Goal: Task Accomplishment & Management: Use online tool/utility

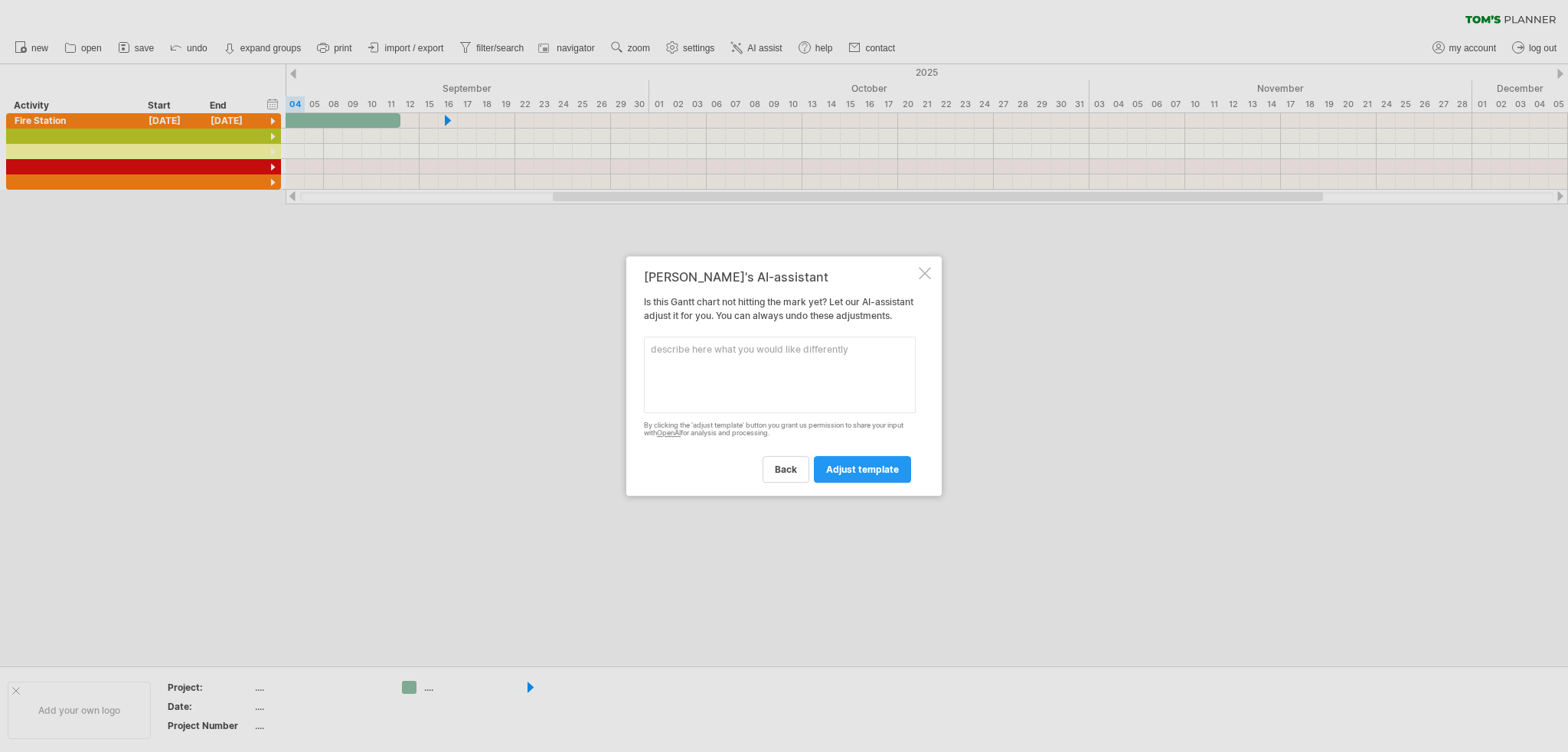
click at [664, 382] on textarea at bounding box center [780, 374] width 271 height 76
type textarea "add grid lines"
click at [879, 468] on link "adjust template" at bounding box center [863, 470] width 97 height 27
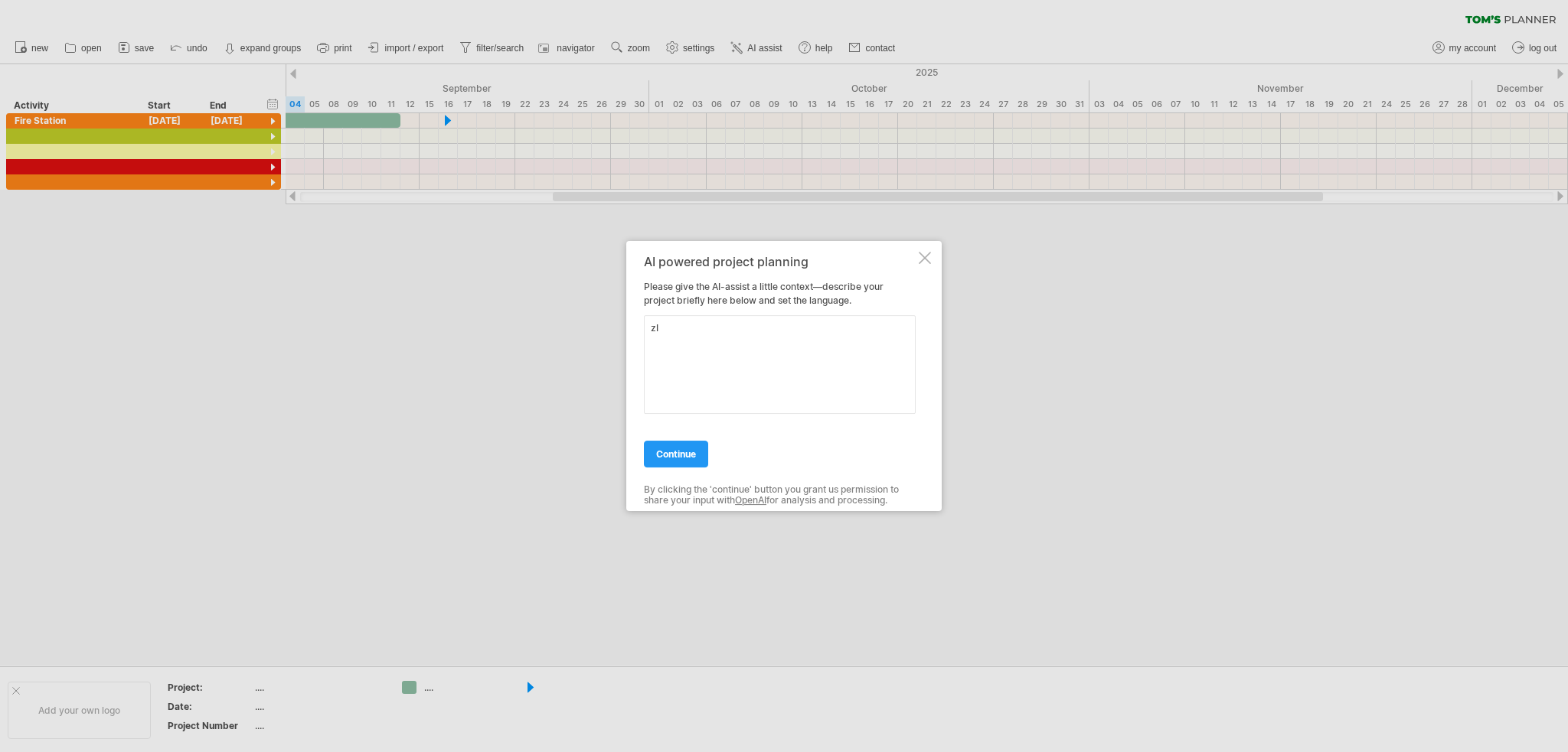
type textarea "z"
type textarea "Z"
type textarea "I would like grid lines in this chart."
click at [694, 452] on span "continue" at bounding box center [676, 455] width 40 height 12
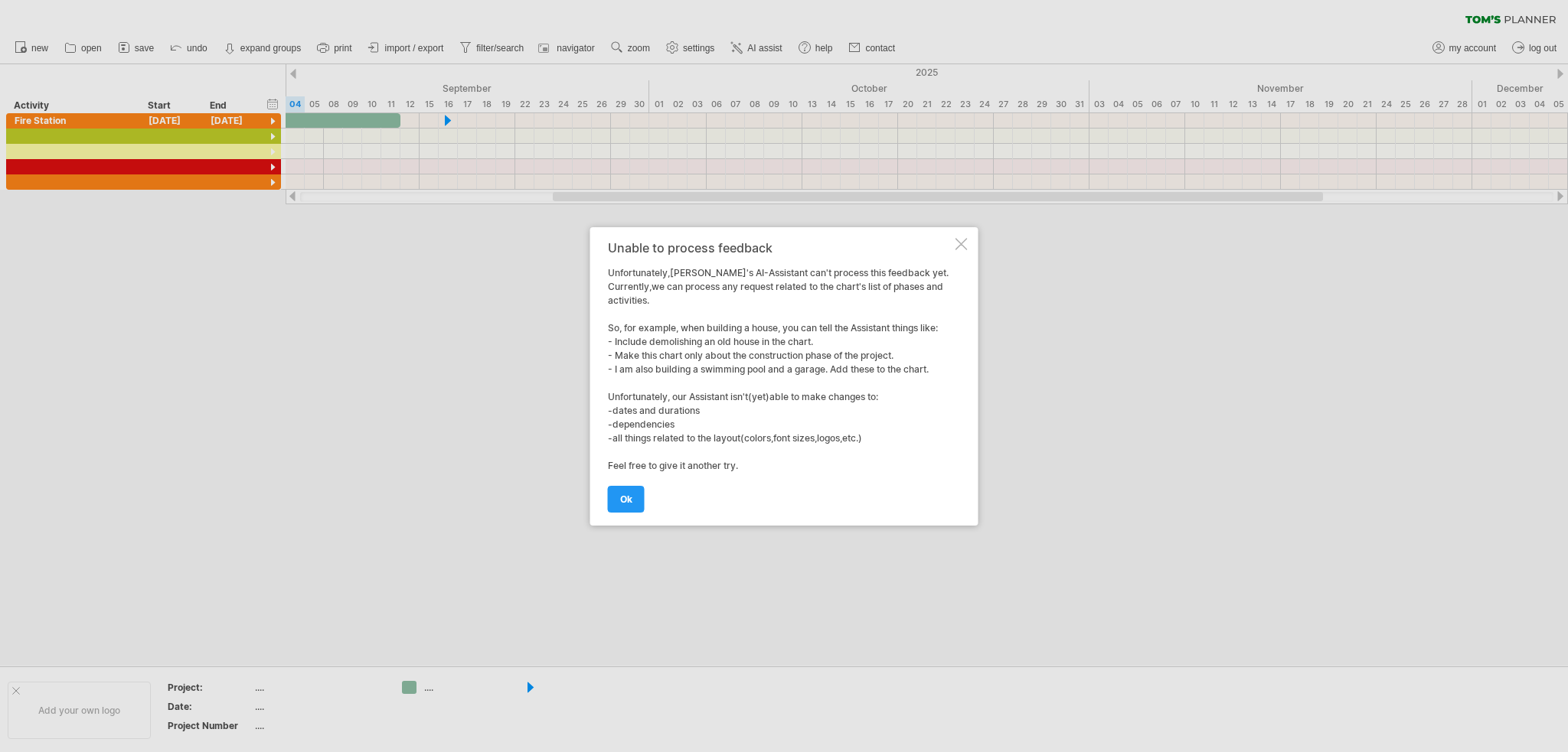
click at [954, 247] on div "Unable to process feedback Unfortunately,[PERSON_NAME]'s AI-Assistant can't pro…" at bounding box center [784, 376] width 388 height 298
click at [602, 502] on div "Unable to process feedback Unfortunately,[PERSON_NAME]'s AI-Assistant can't pro…" at bounding box center [784, 376] width 388 height 298
click at [625, 498] on span "ok" at bounding box center [626, 499] width 13 height 12
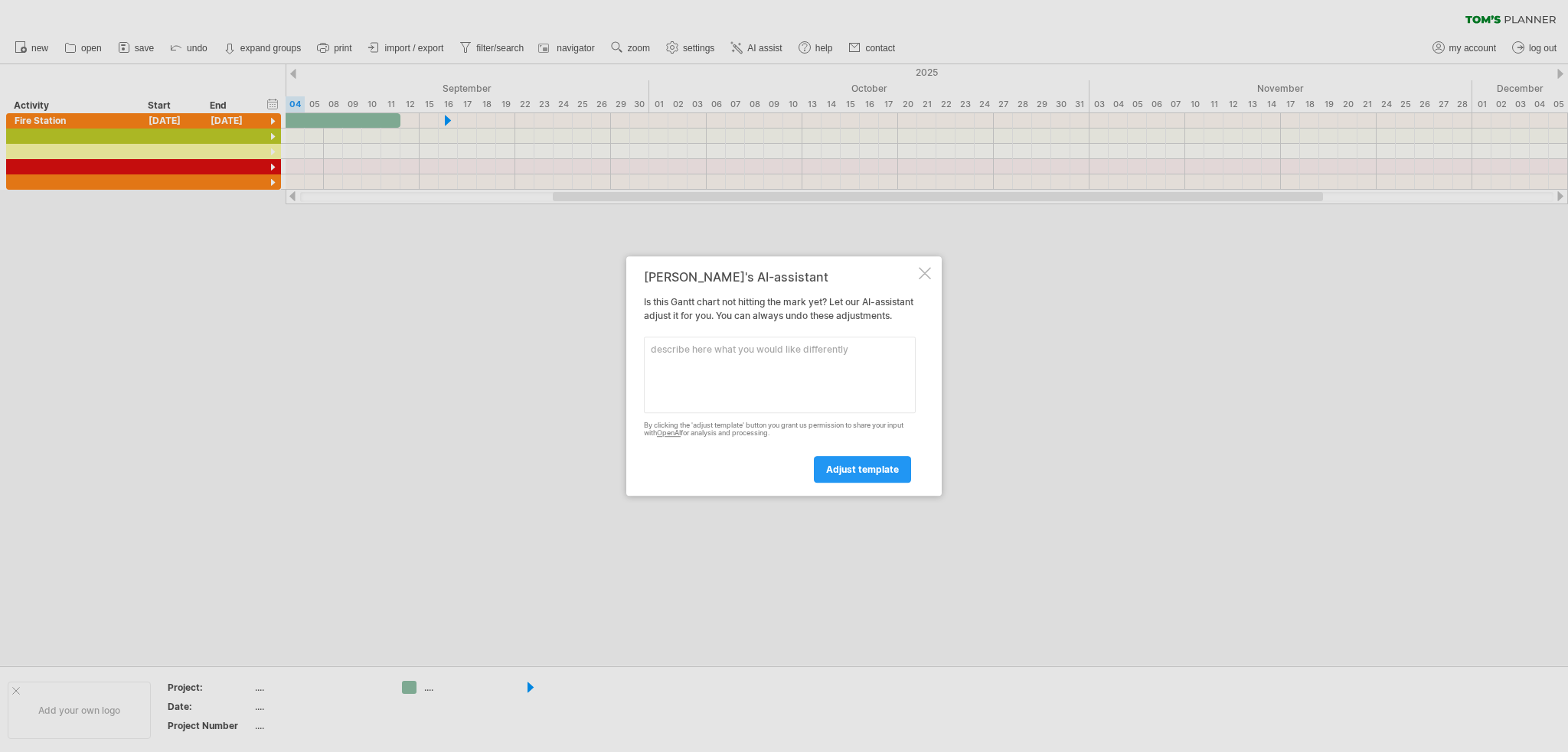
click at [928, 271] on div at bounding box center [925, 273] width 13 height 13
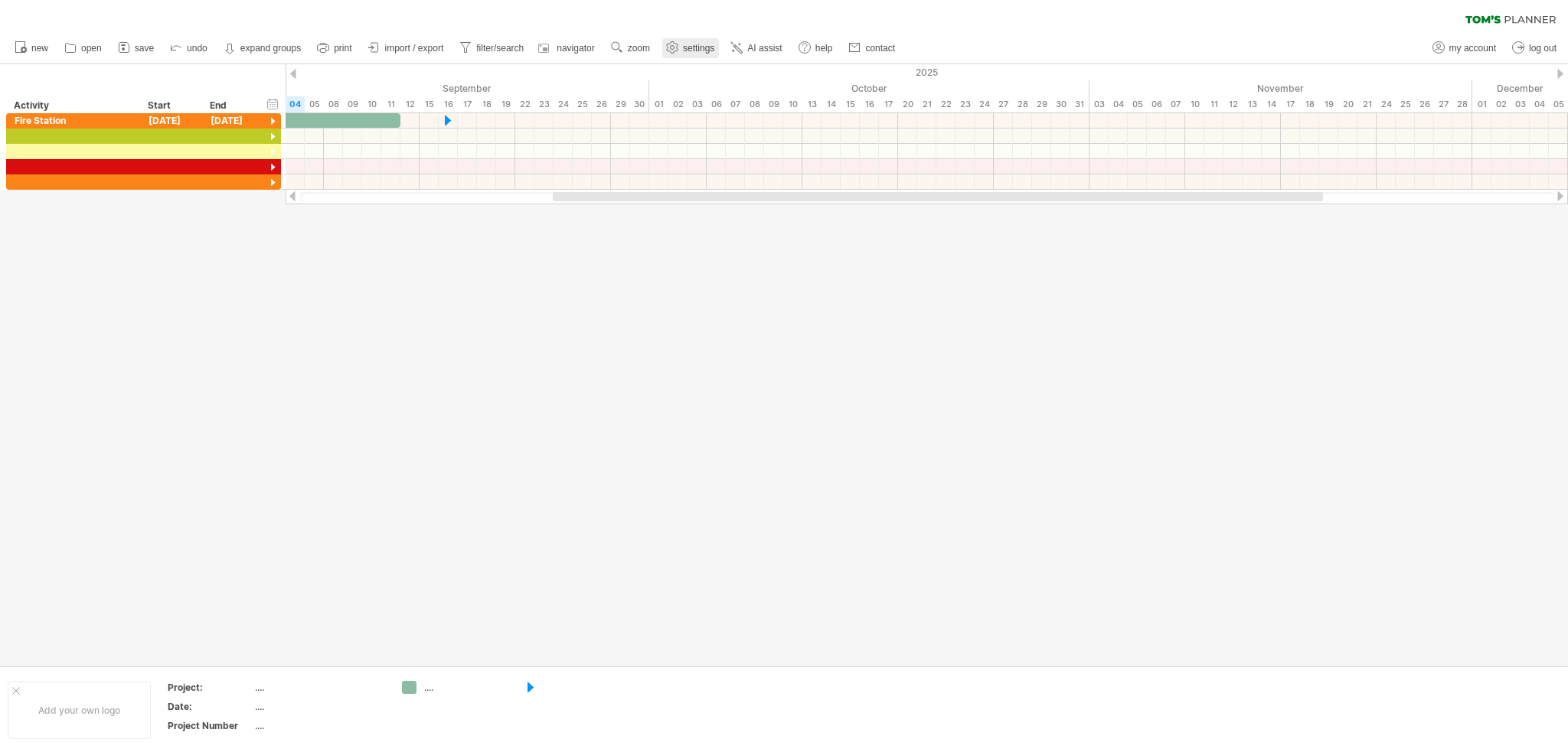
click at [694, 54] on link "settings" at bounding box center [691, 49] width 57 height 20
select select "*"
select select "**"
select select "*"
select select "******"
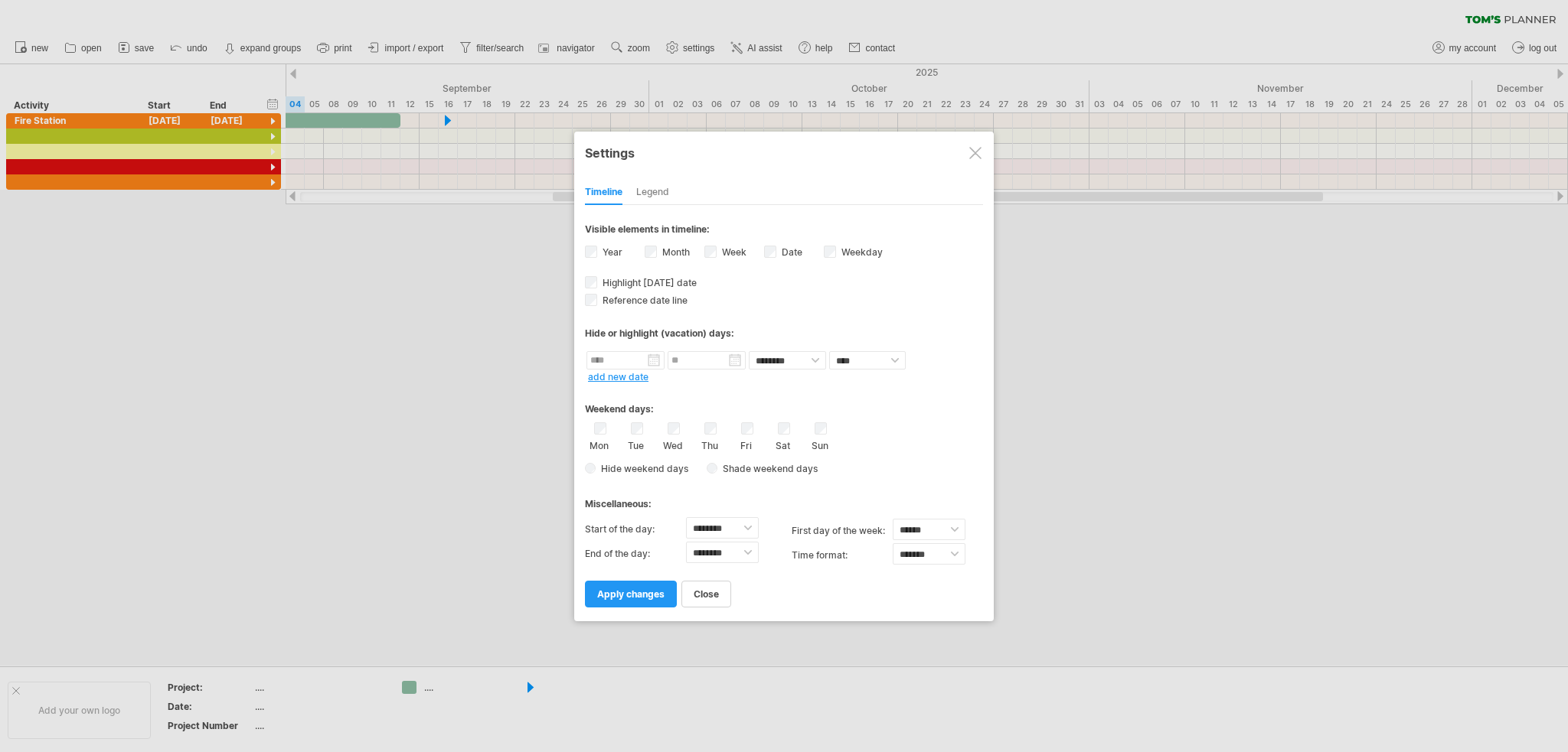
click at [719, 469] on span "Shade weekend days" at bounding box center [767, 469] width 101 height 12
click at [750, 523] on select "******** ******** ******** ******** ******** ******** ******** ******** *******…" at bounding box center [722, 528] width 73 height 22
select select "*"
click at [686, 518] on select "******** ******** ******** ******** ******** ******** ******** ******** *******…" at bounding box center [722, 528] width 73 height 22
click at [950, 553] on select "******* *******" at bounding box center [929, 554] width 73 height 22
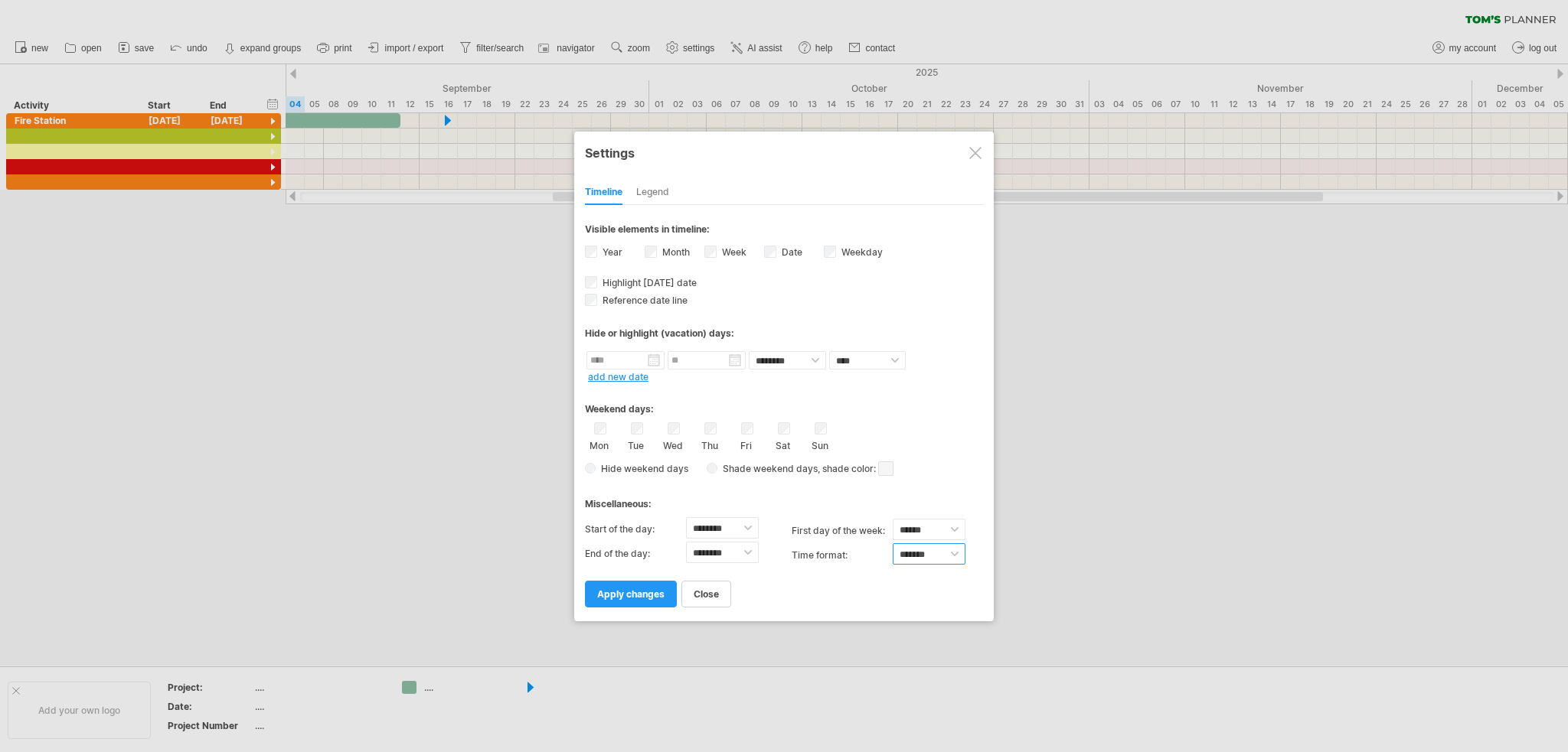
select select "******"
click at [893, 543] on select "******* *******" at bounding box center [929, 554] width 73 height 22
click at [744, 551] on select "******** ******** ******** ******** ******** ******** ******** ******** *******…" at bounding box center [722, 553] width 73 height 22
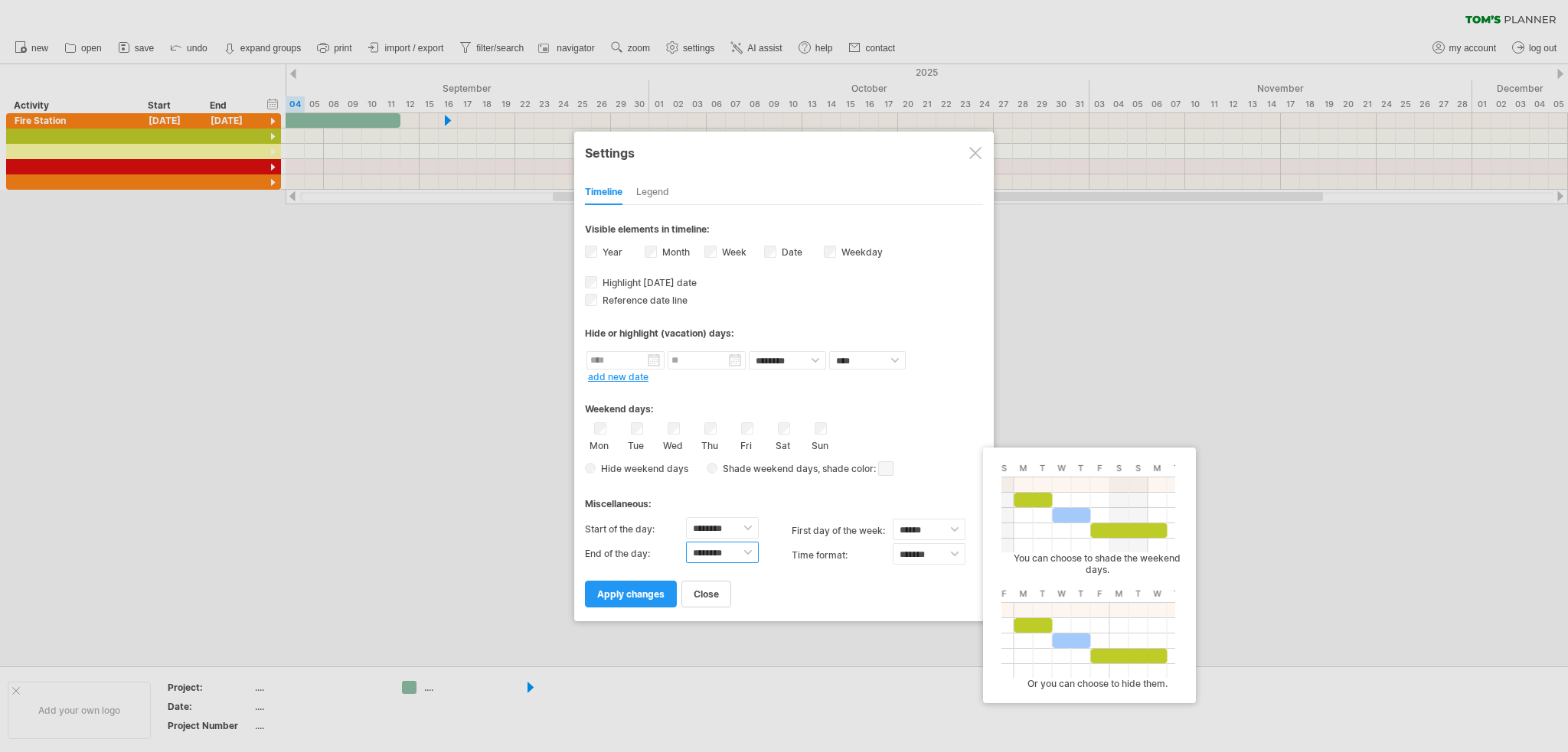
select select "**"
click at [686, 542] on select "******** ******** ******** ******** ******** ******** ******** ******** *******…" at bounding box center [722, 553] width 73 height 22
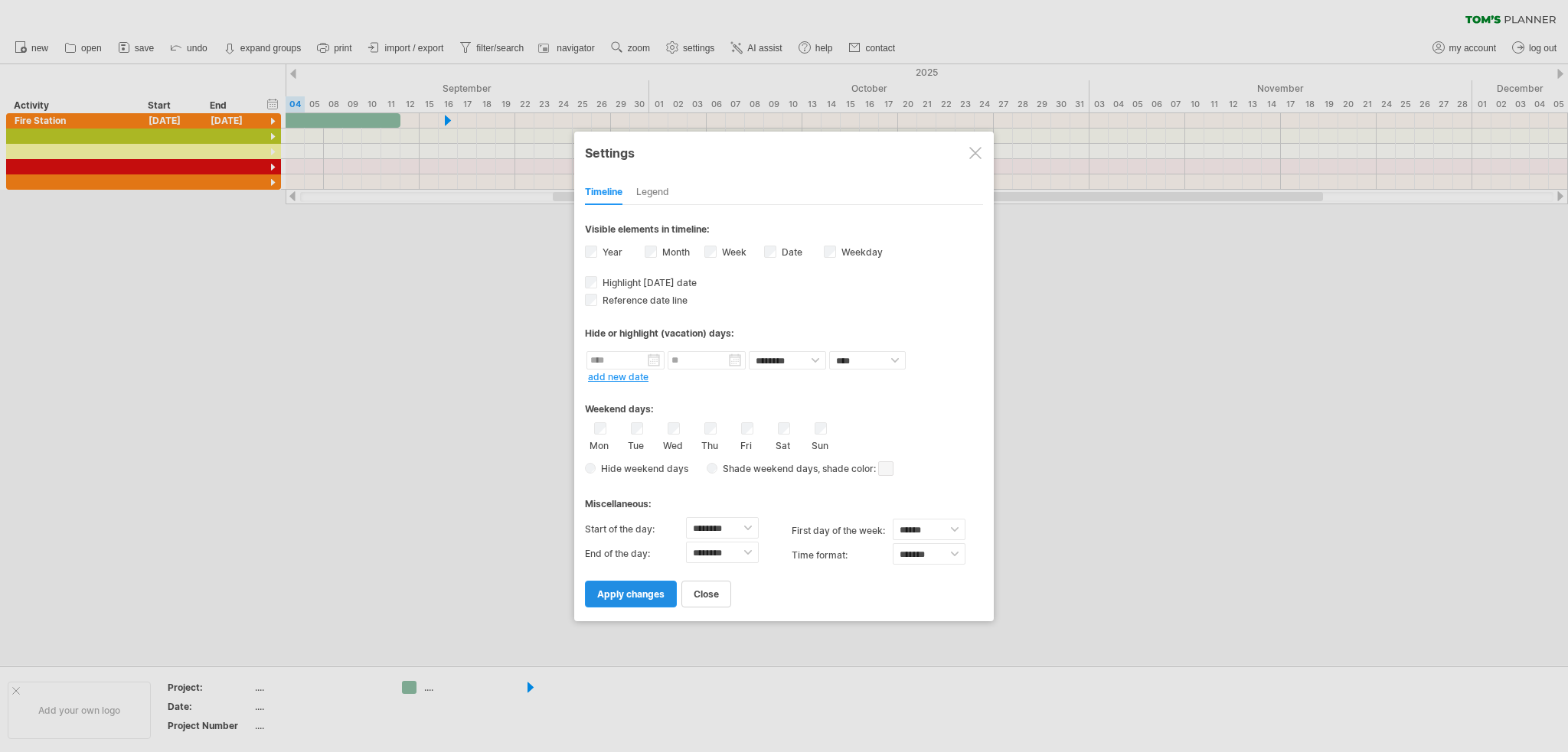
click at [645, 590] on span "apply changes" at bounding box center [631, 595] width 67 height 12
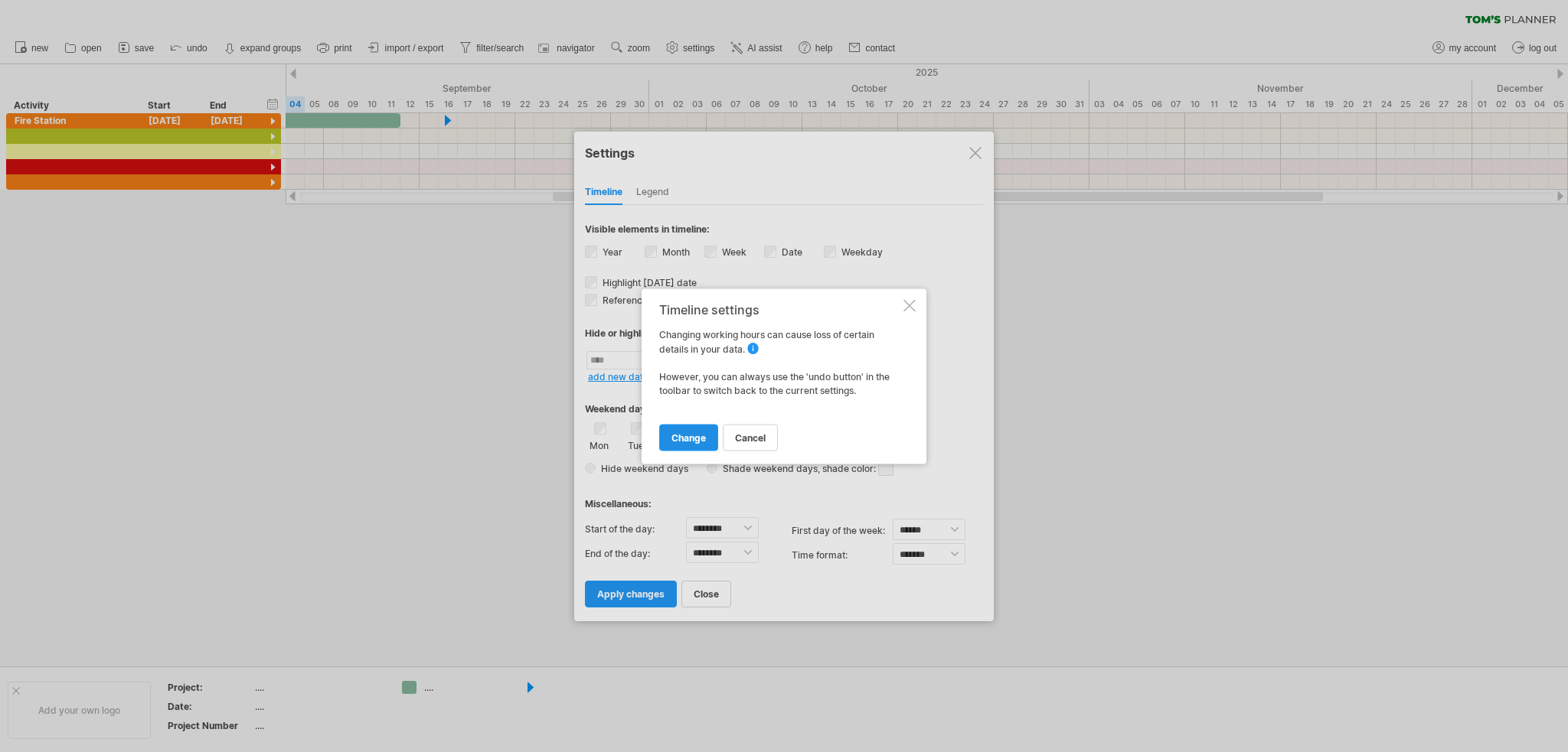
click at [692, 434] on span "change" at bounding box center [689, 437] width 34 height 12
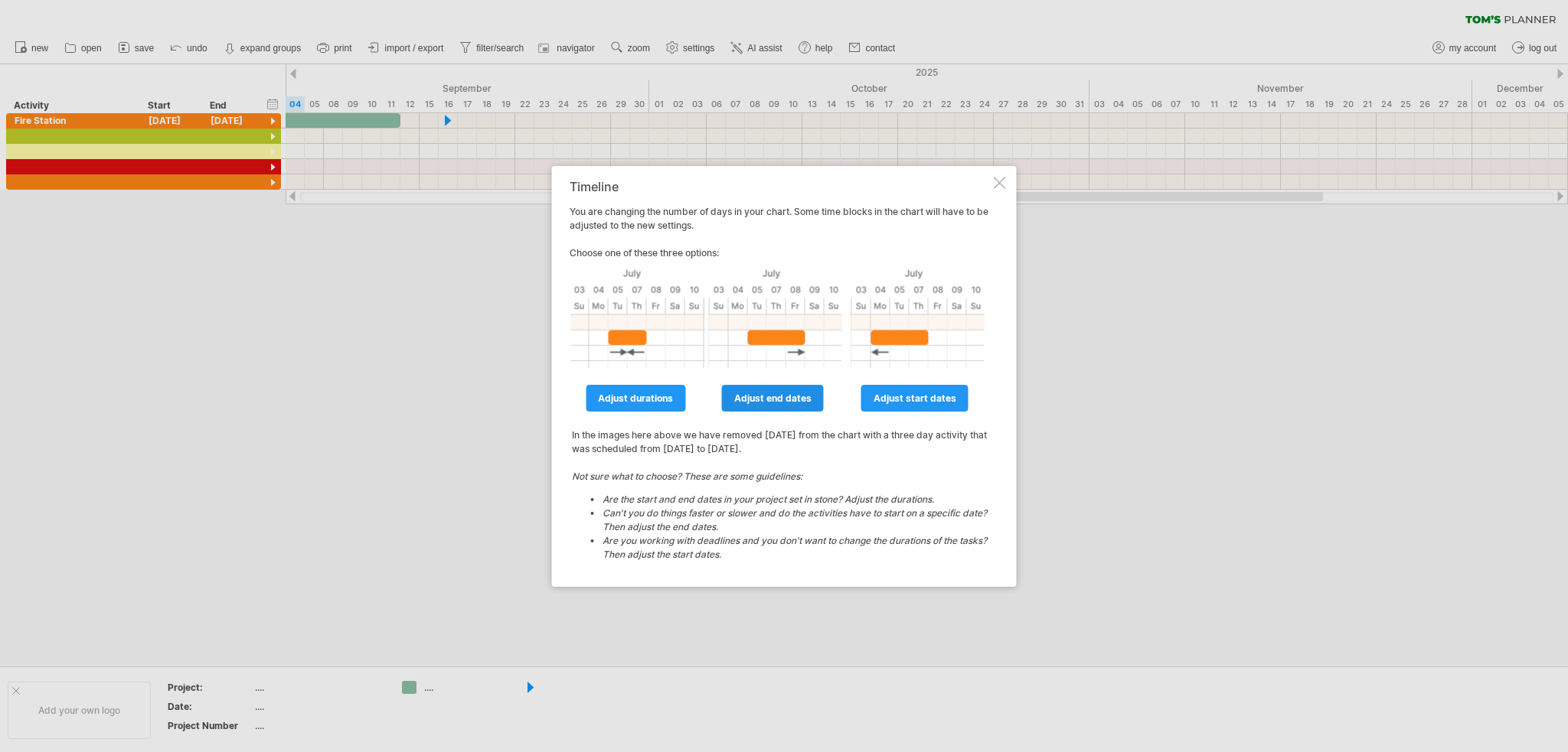
click at [769, 395] on span "adjust end dates" at bounding box center [772, 399] width 77 height 12
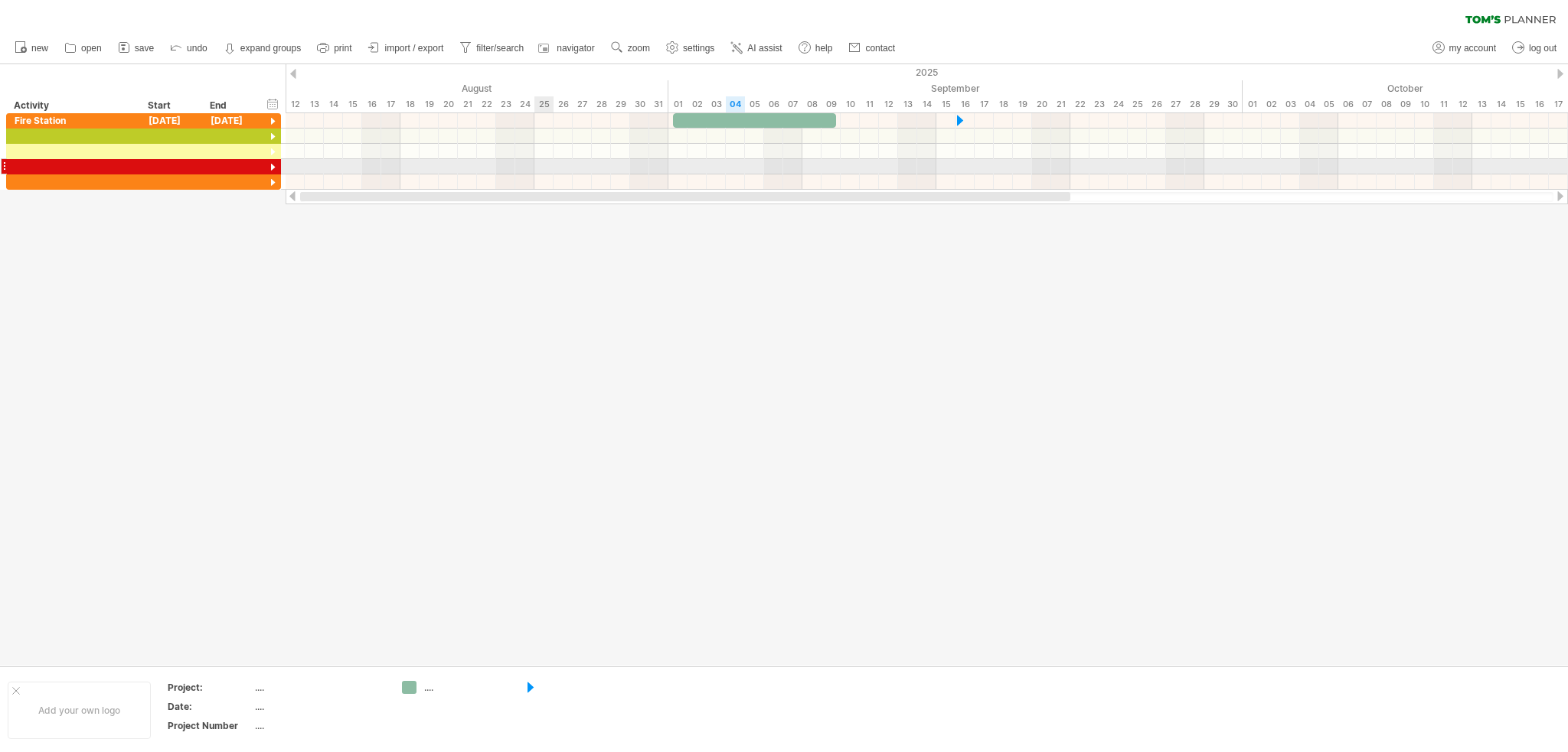
drag, startPoint x: 815, startPoint y: 198, endPoint x: 488, endPoint y: 164, distance: 328.8
click at [488, 166] on div "Trying to reach [DOMAIN_NAME] Connected again... 0% clear filter new" at bounding box center [784, 376] width 1568 height 752
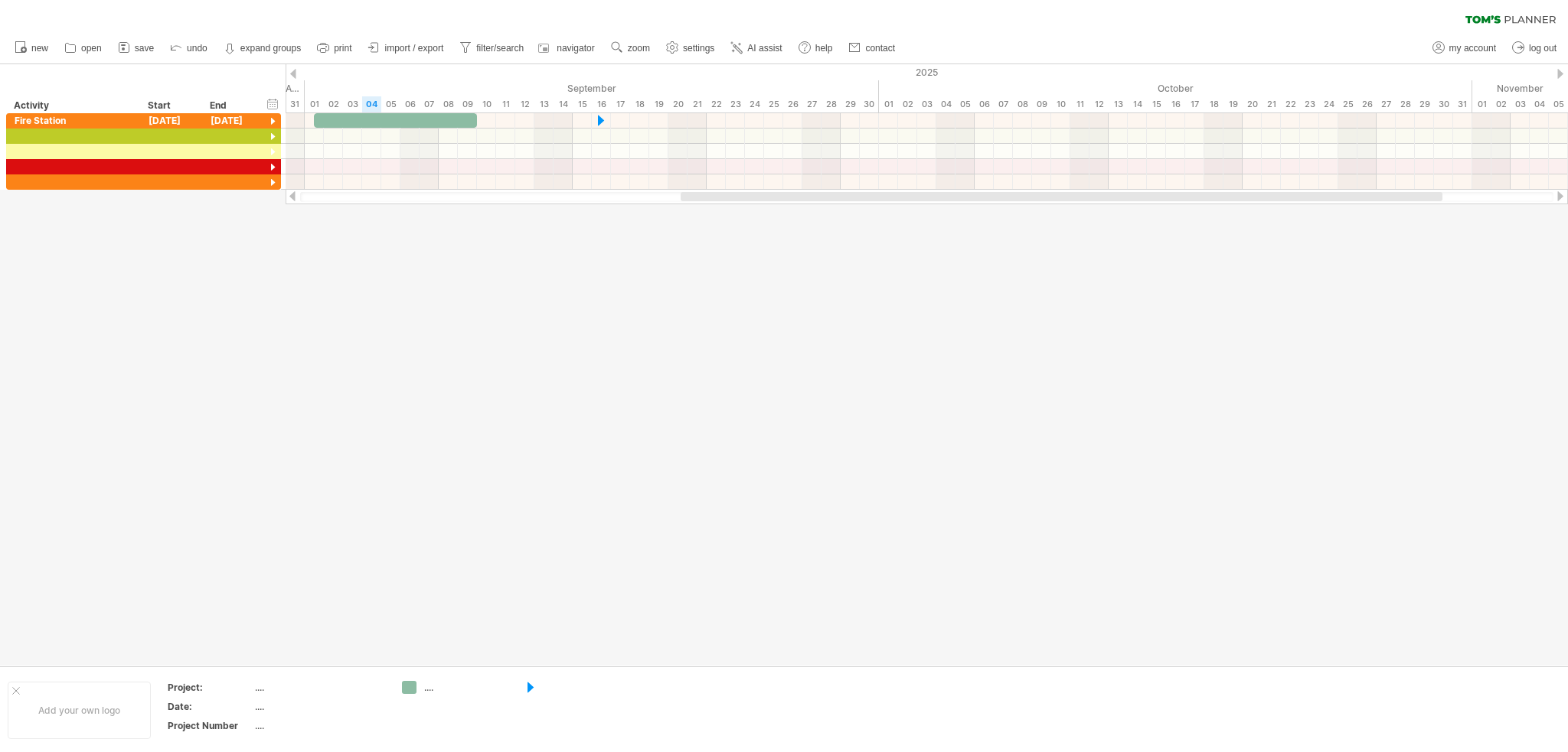
drag, startPoint x: 671, startPoint y: 195, endPoint x: 855, endPoint y: 218, distance: 185.4
click at [855, 218] on div "Trying to reach [DOMAIN_NAME] Connected again... 0% clear filter new" at bounding box center [784, 376] width 1568 height 752
click at [261, 50] on strong "expand groups" at bounding box center [271, 48] width 60 height 11
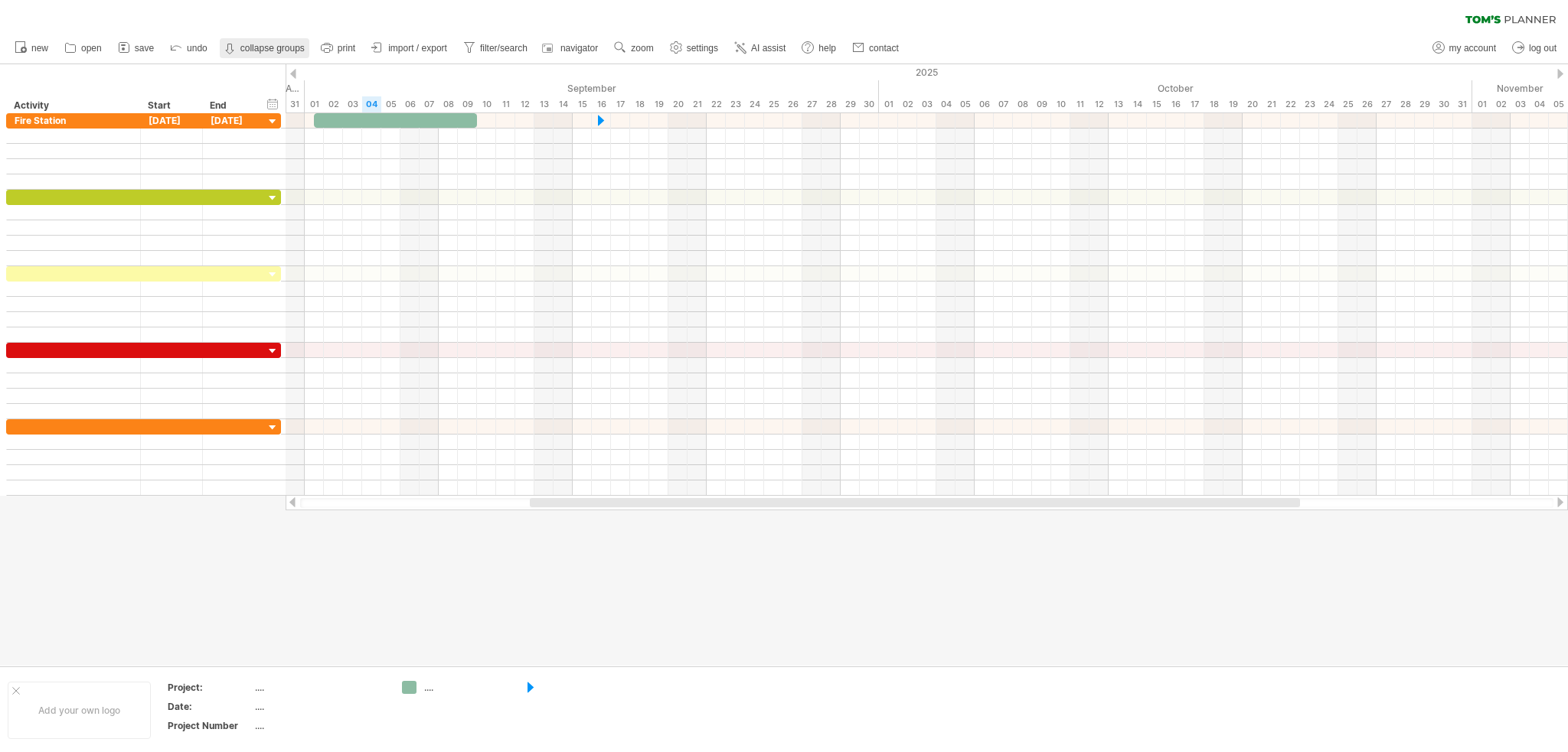
click at [262, 49] on strong "collapse groups" at bounding box center [272, 48] width 64 height 11
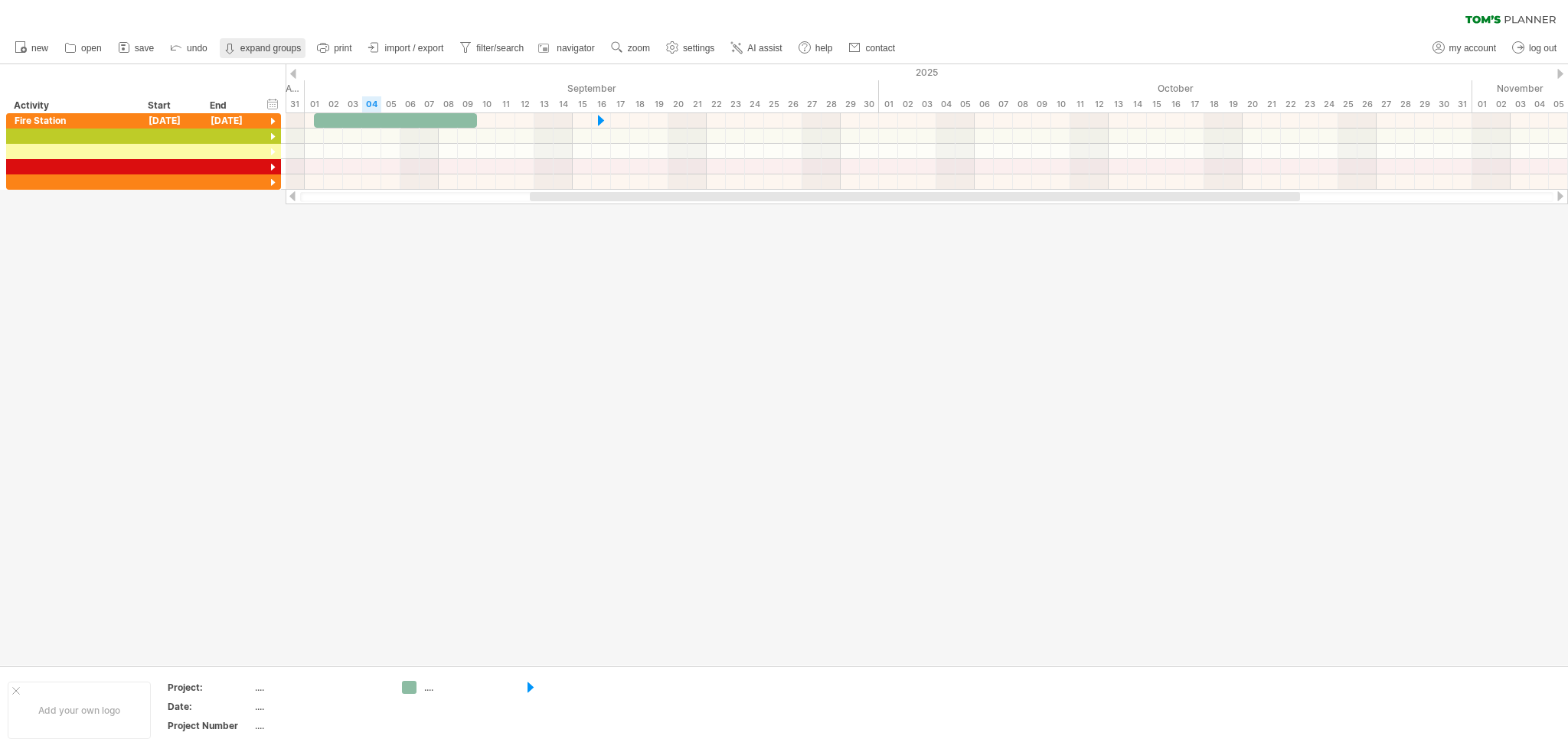
click at [261, 49] on strong "expand groups" at bounding box center [271, 48] width 60 height 11
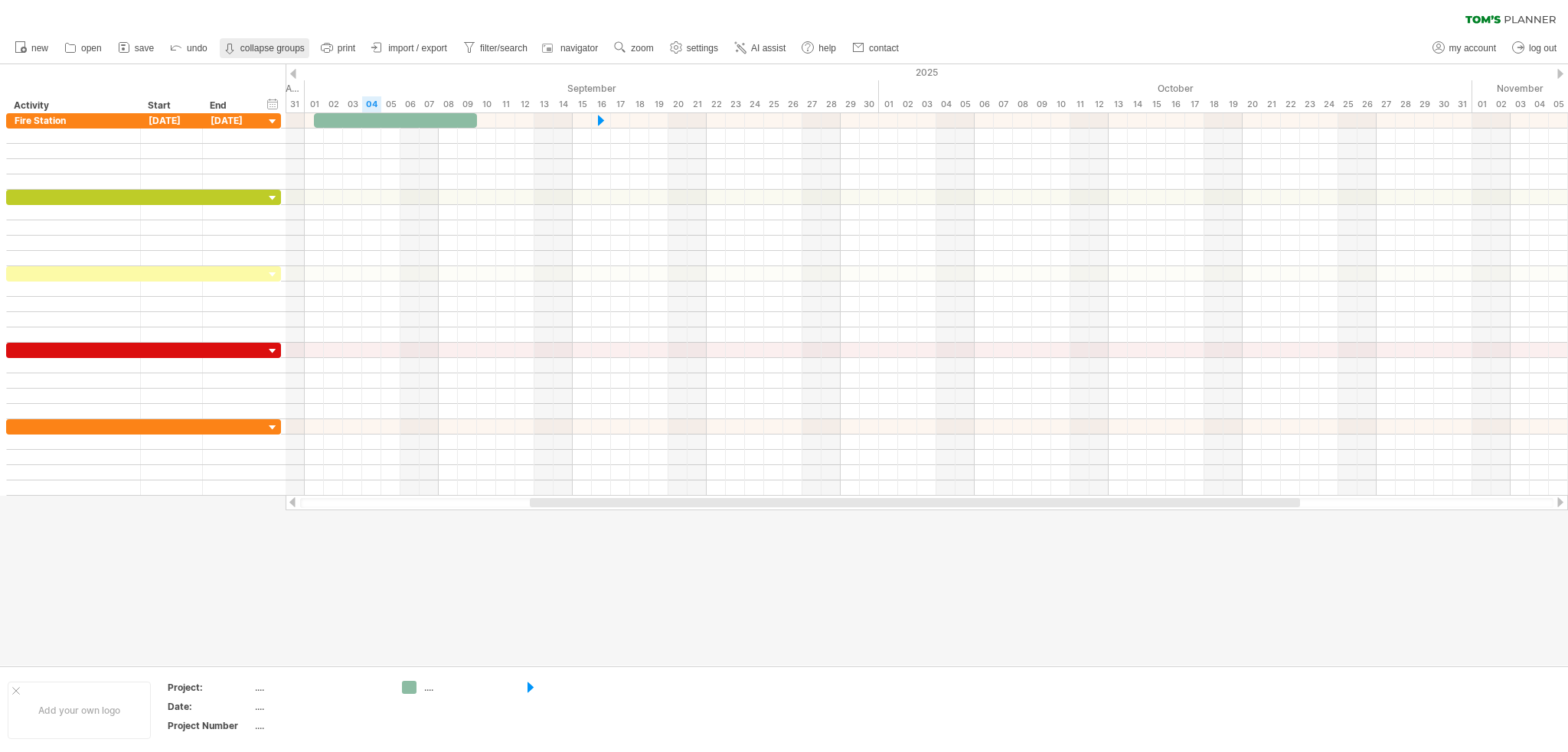
click at [260, 47] on strong "collapse groups" at bounding box center [272, 48] width 64 height 11
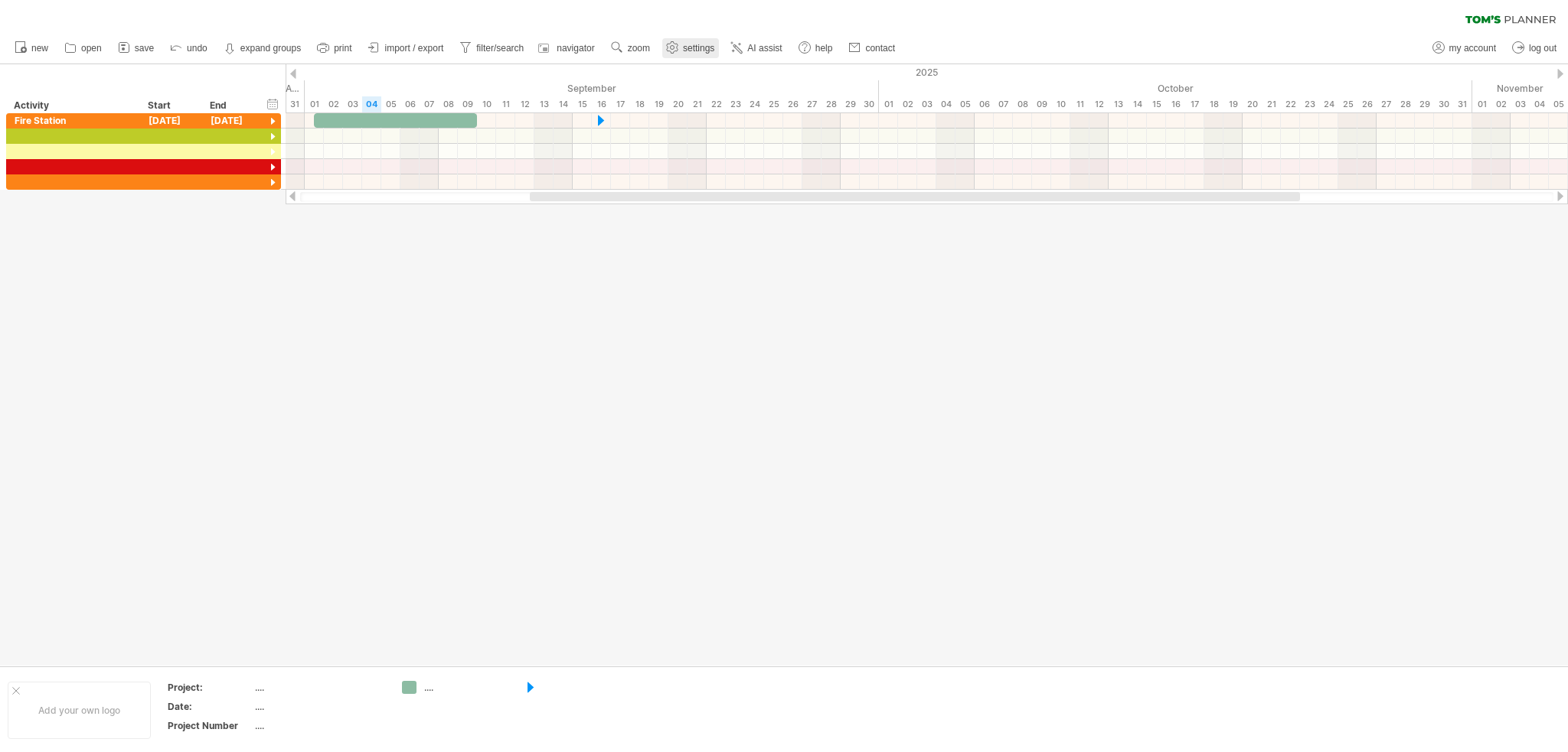
click at [701, 55] on link "settings" at bounding box center [691, 49] width 57 height 20
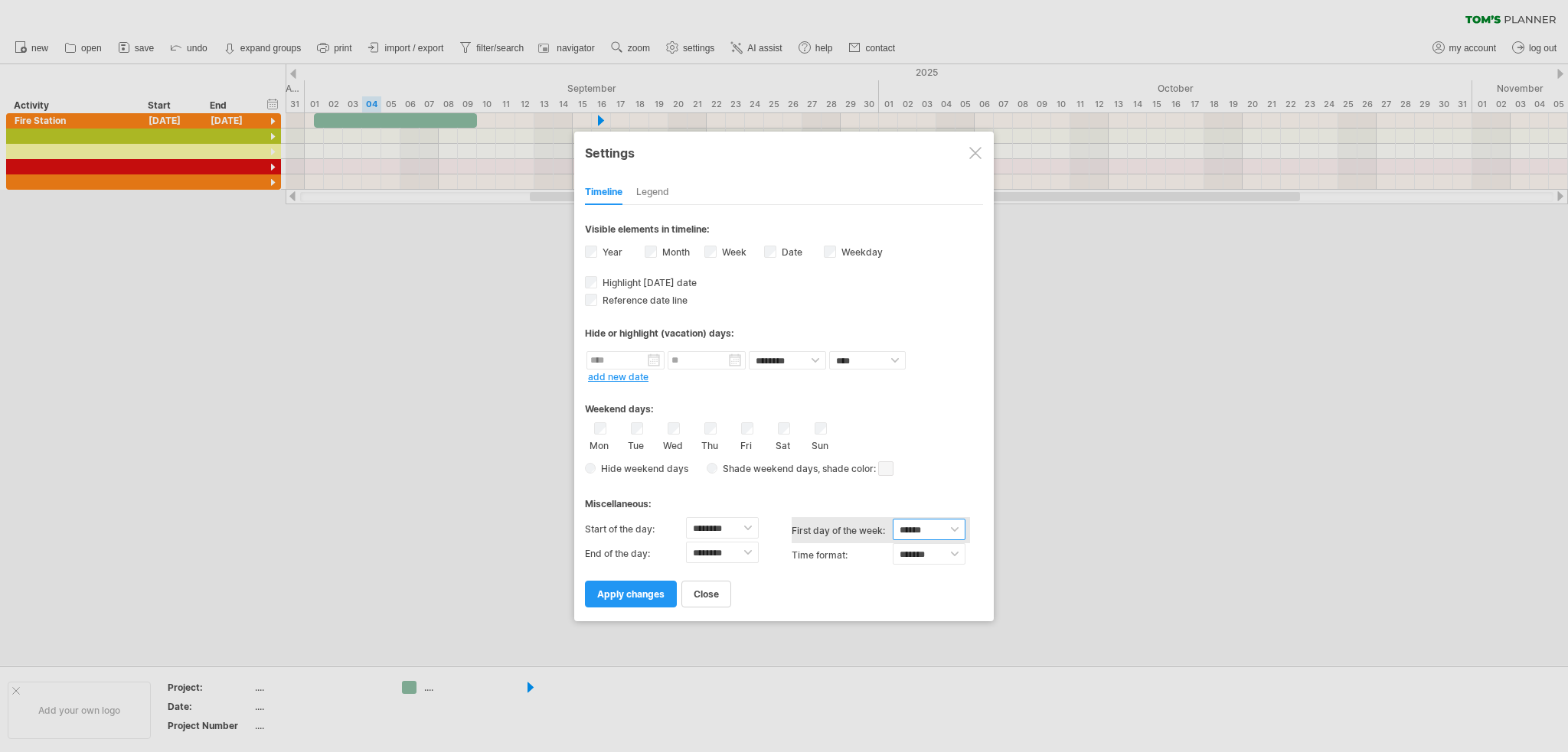
click at [951, 526] on select "****** ****** ********" at bounding box center [929, 530] width 73 height 22
select select "*"
click at [893, 519] on select "****** ****** ********" at bounding box center [929, 530] width 73 height 22
click at [751, 554] on select "******** ******** ******** ******** ******** ******** ******** ******** *******…" at bounding box center [722, 553] width 73 height 22
click at [796, 596] on div "close apply changes" at bounding box center [783, 587] width 398 height 39
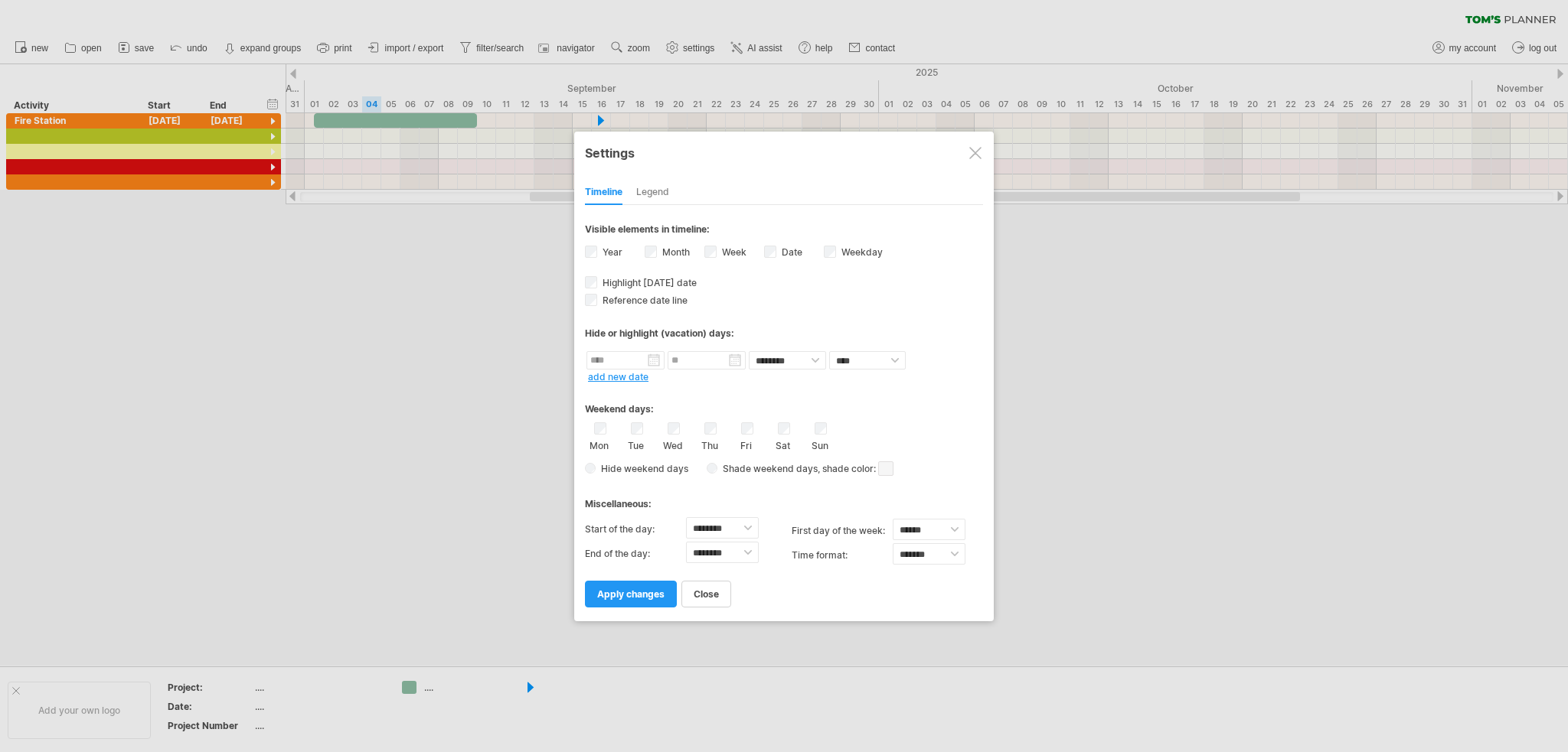
click at [641, 590] on span "apply changes" at bounding box center [631, 595] width 67 height 12
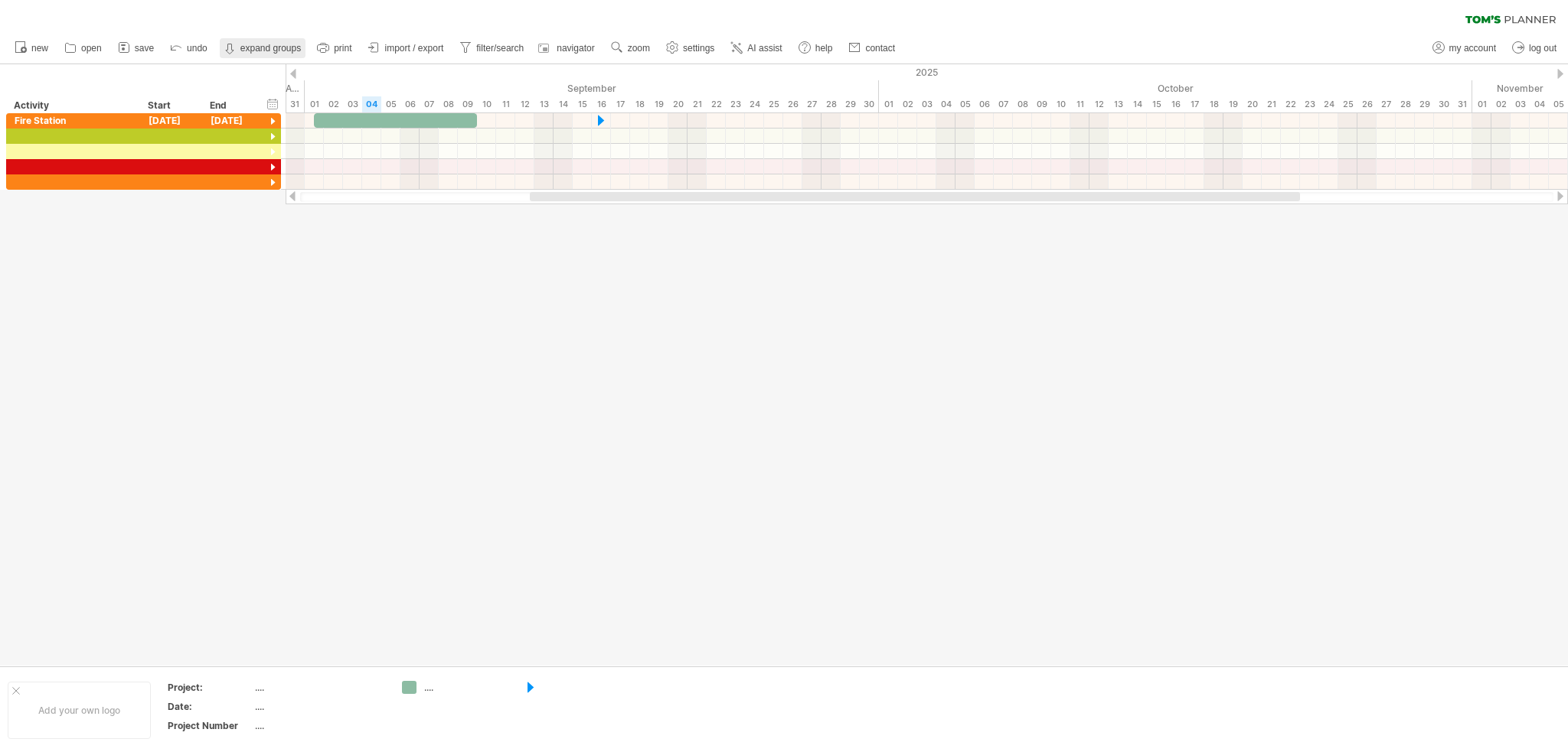
click at [249, 49] on strong "expand groups" at bounding box center [271, 48] width 60 height 11
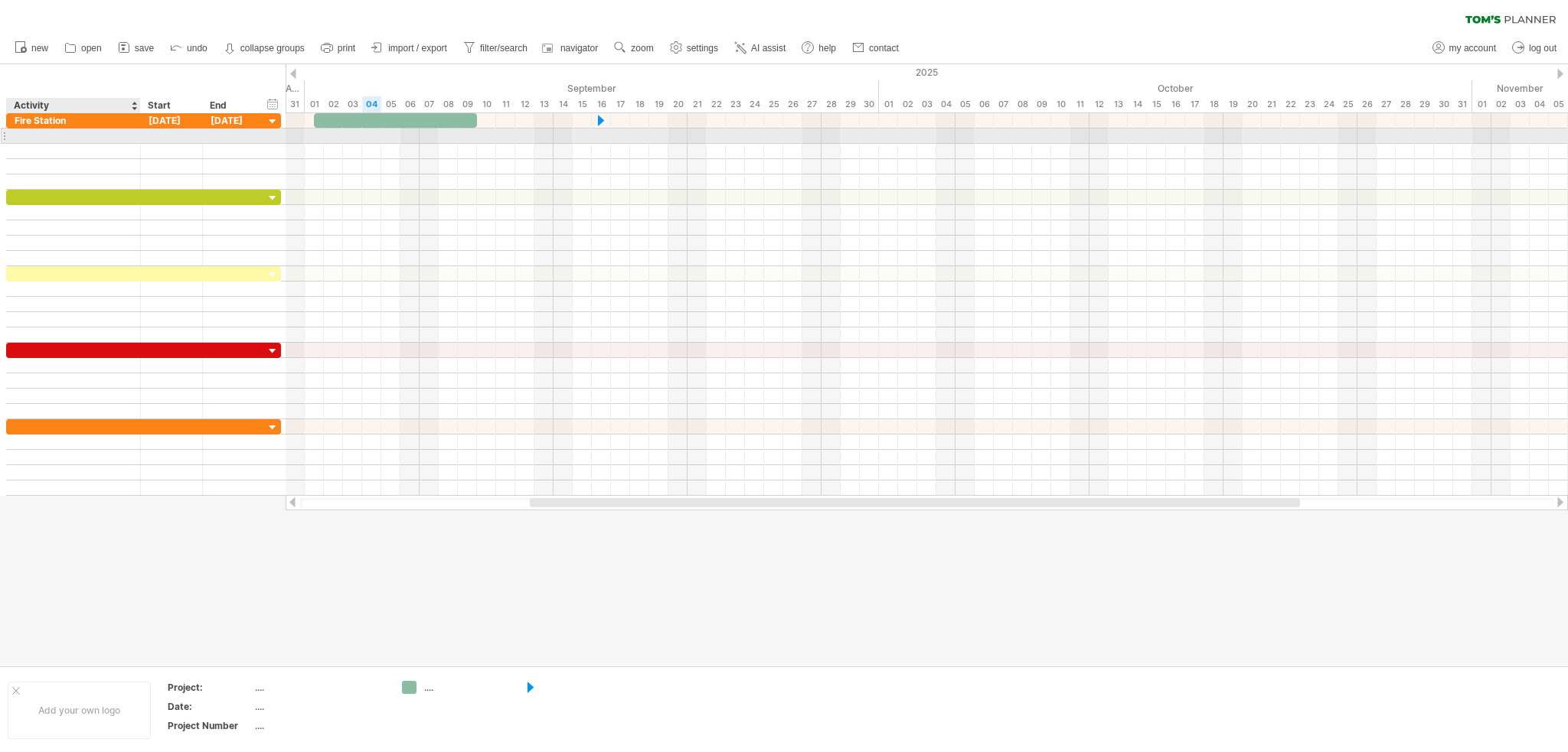
click at [80, 139] on div at bounding box center [73, 136] width 118 height 14
type input "********"
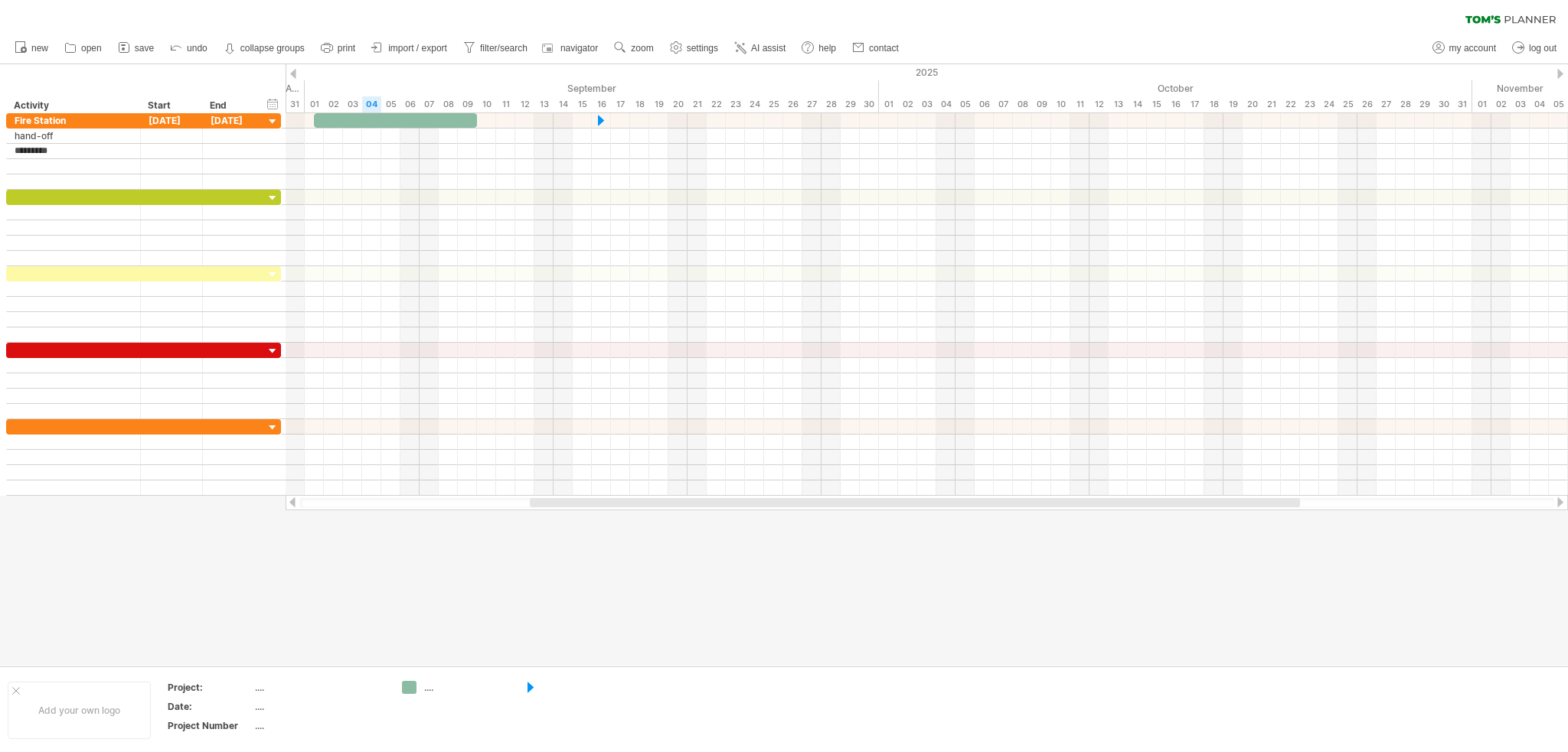
type input "**********"
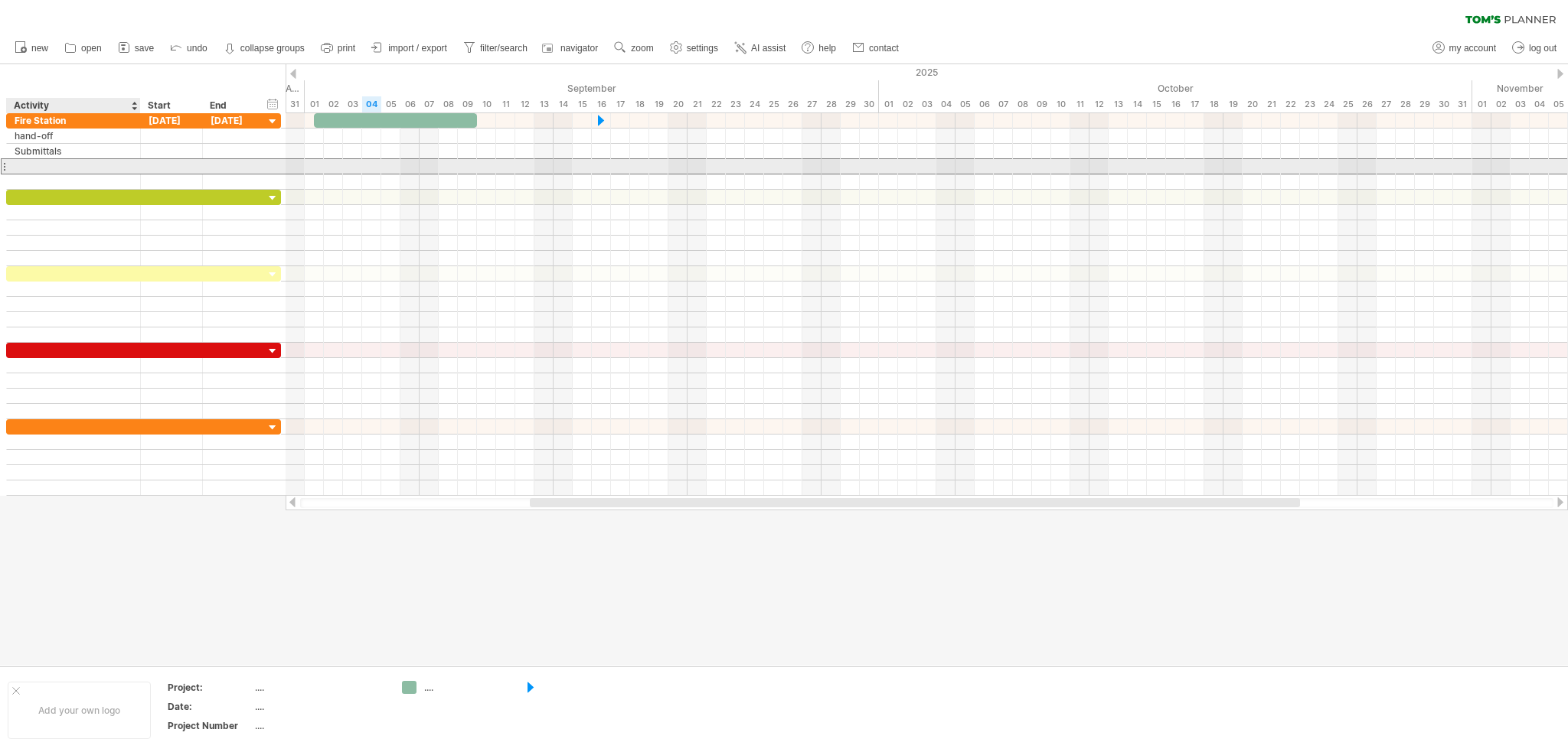
click at [28, 165] on div at bounding box center [73, 166] width 118 height 14
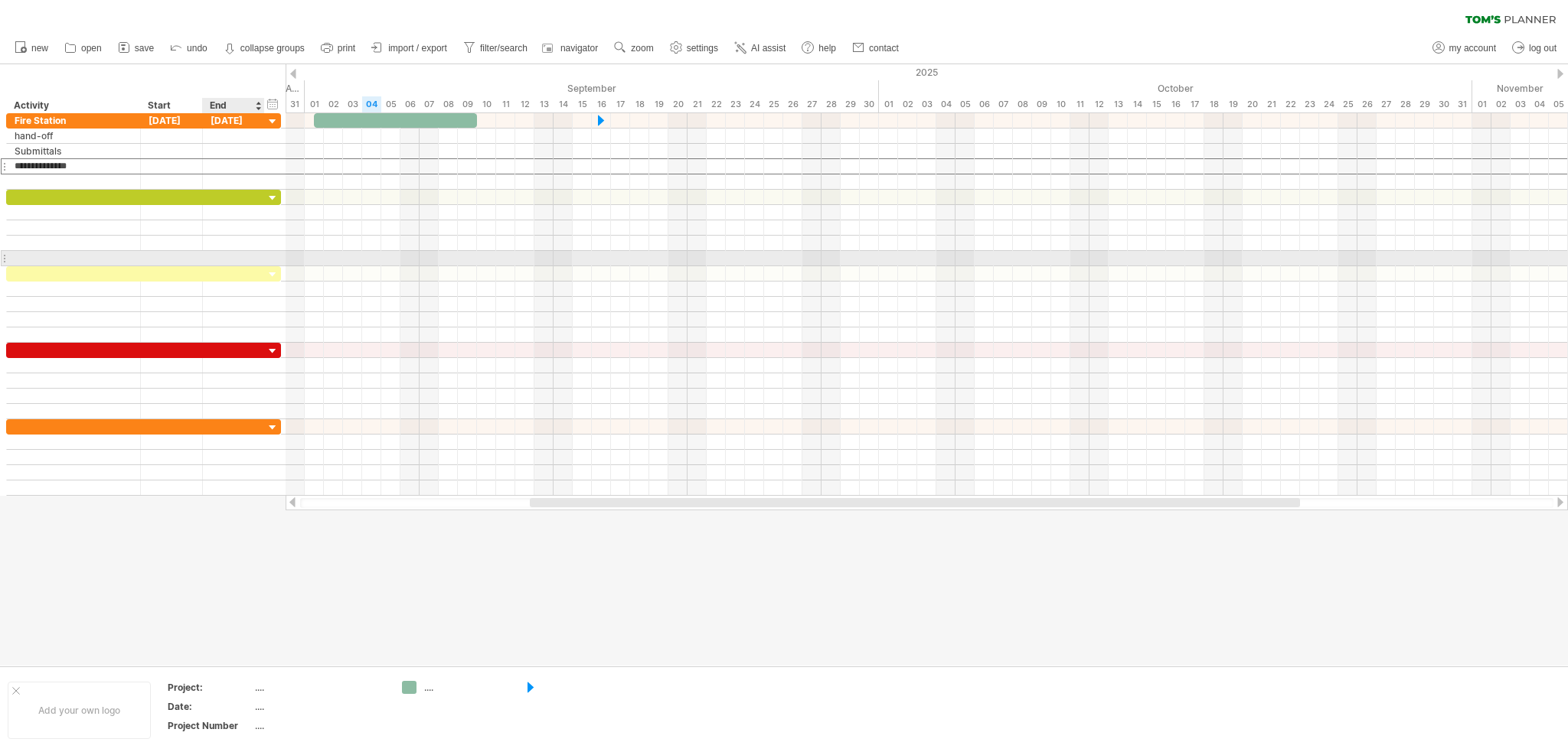
type input "**********"
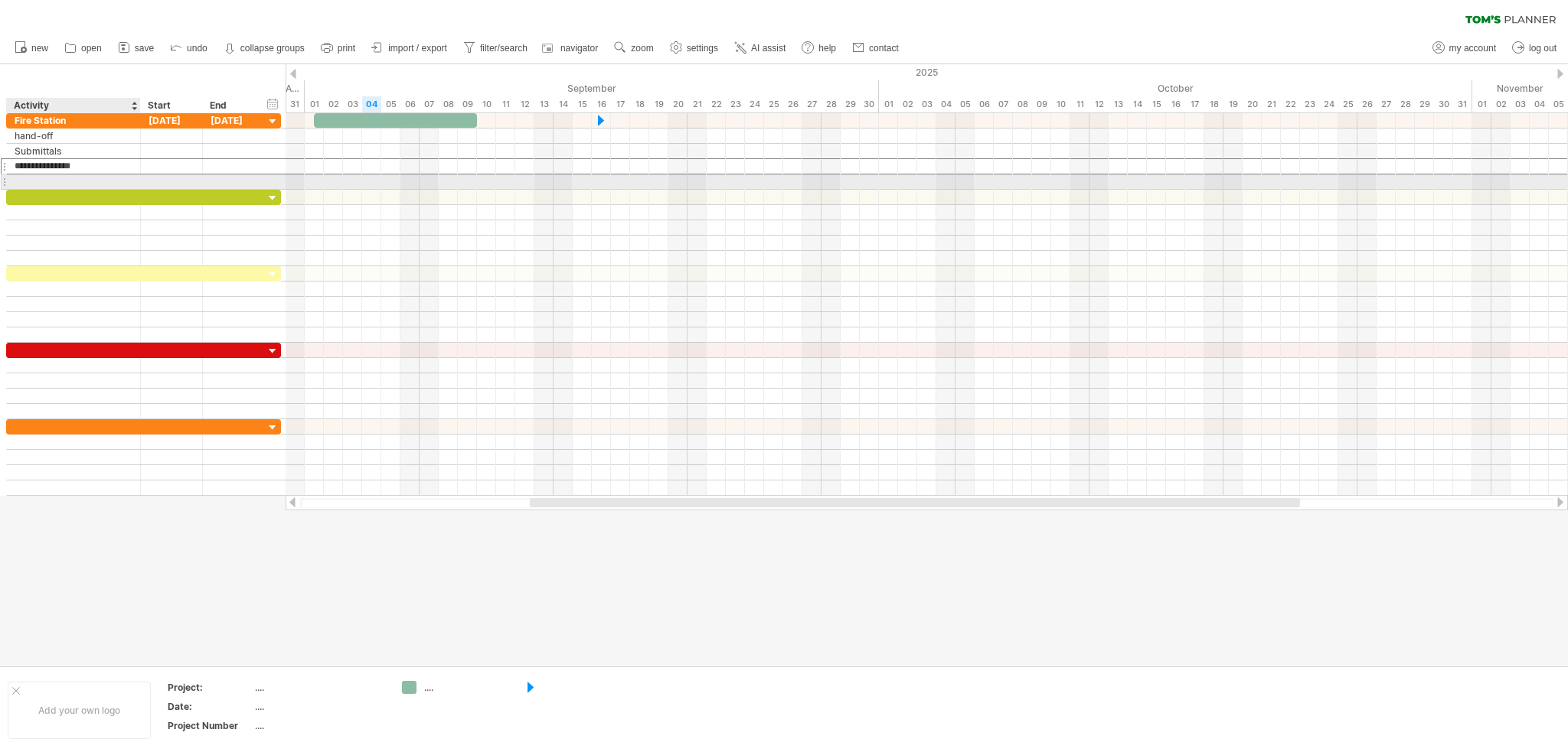
click at [35, 178] on div at bounding box center [73, 181] width 118 height 14
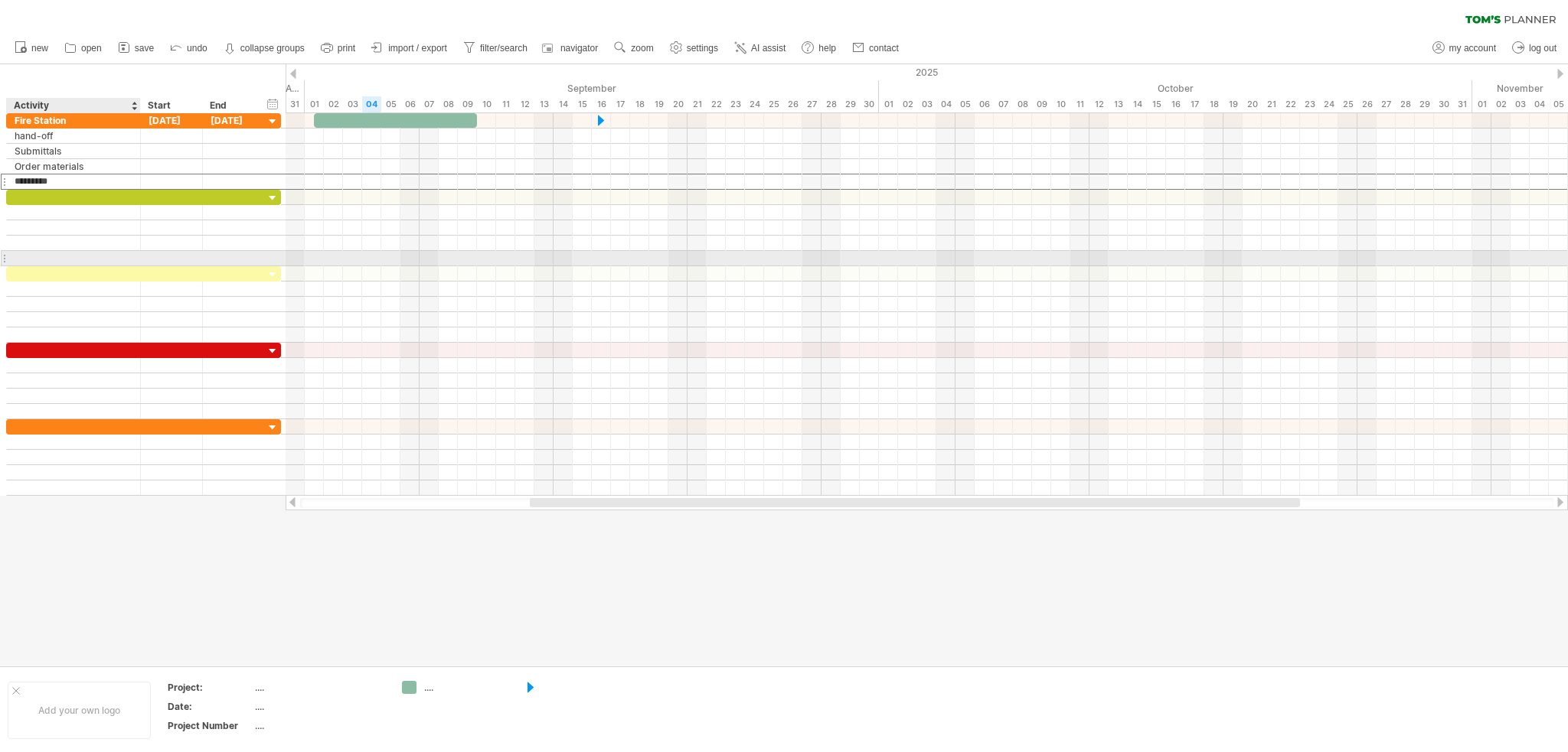
type input "**********"
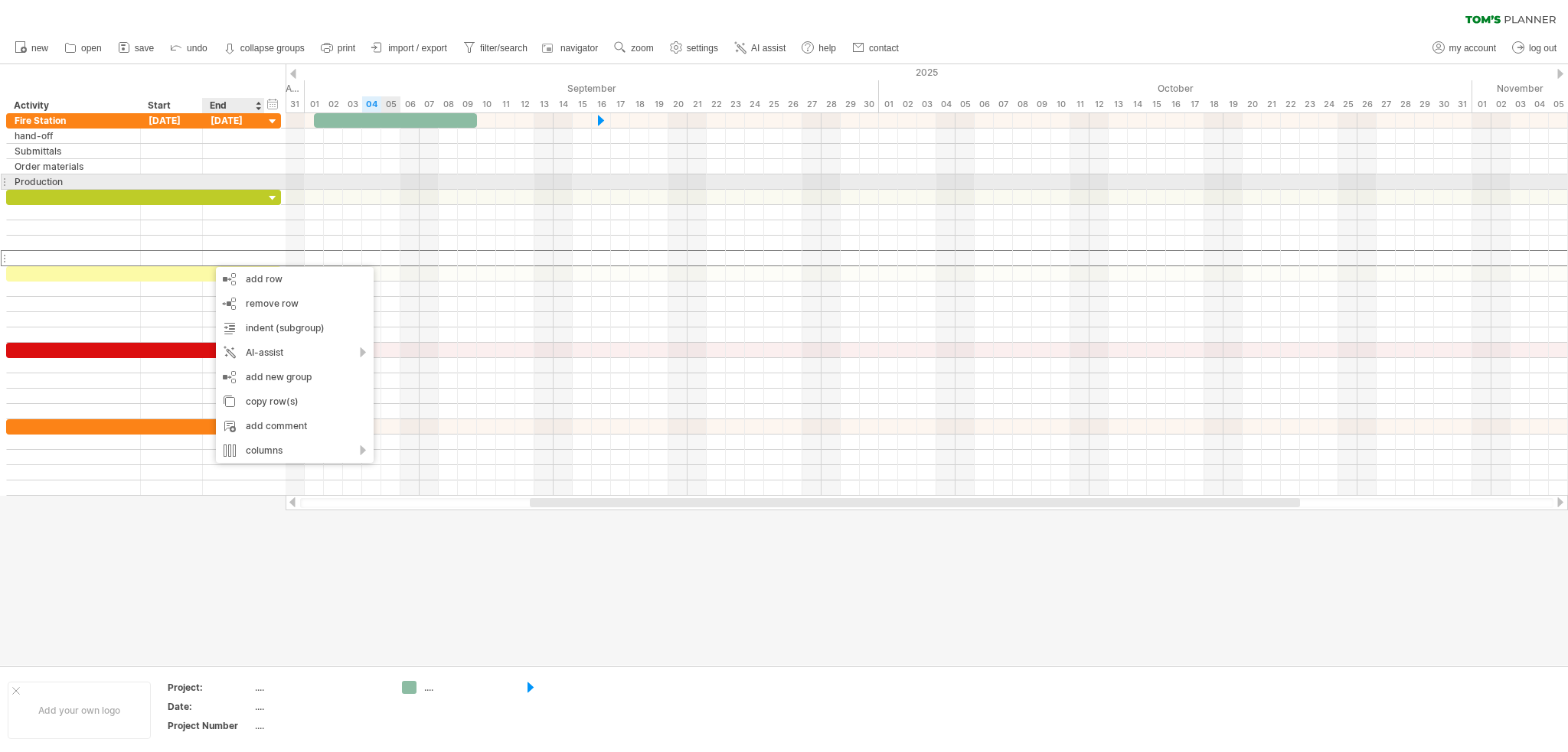
click at [235, 185] on div at bounding box center [234, 181] width 62 height 14
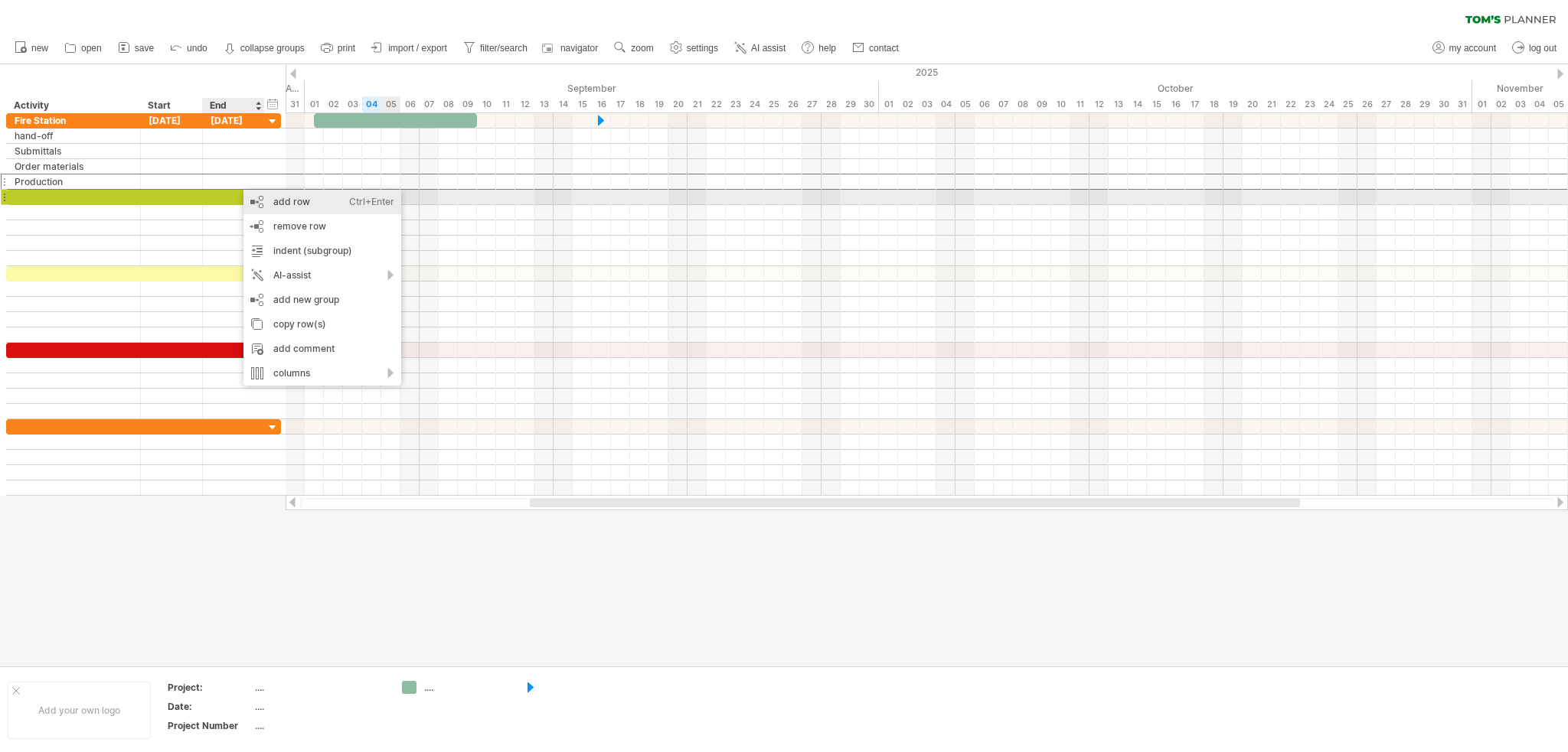
click at [305, 204] on div "add row Ctrl+Enter Cmd+Enter" at bounding box center [322, 202] width 157 height 24
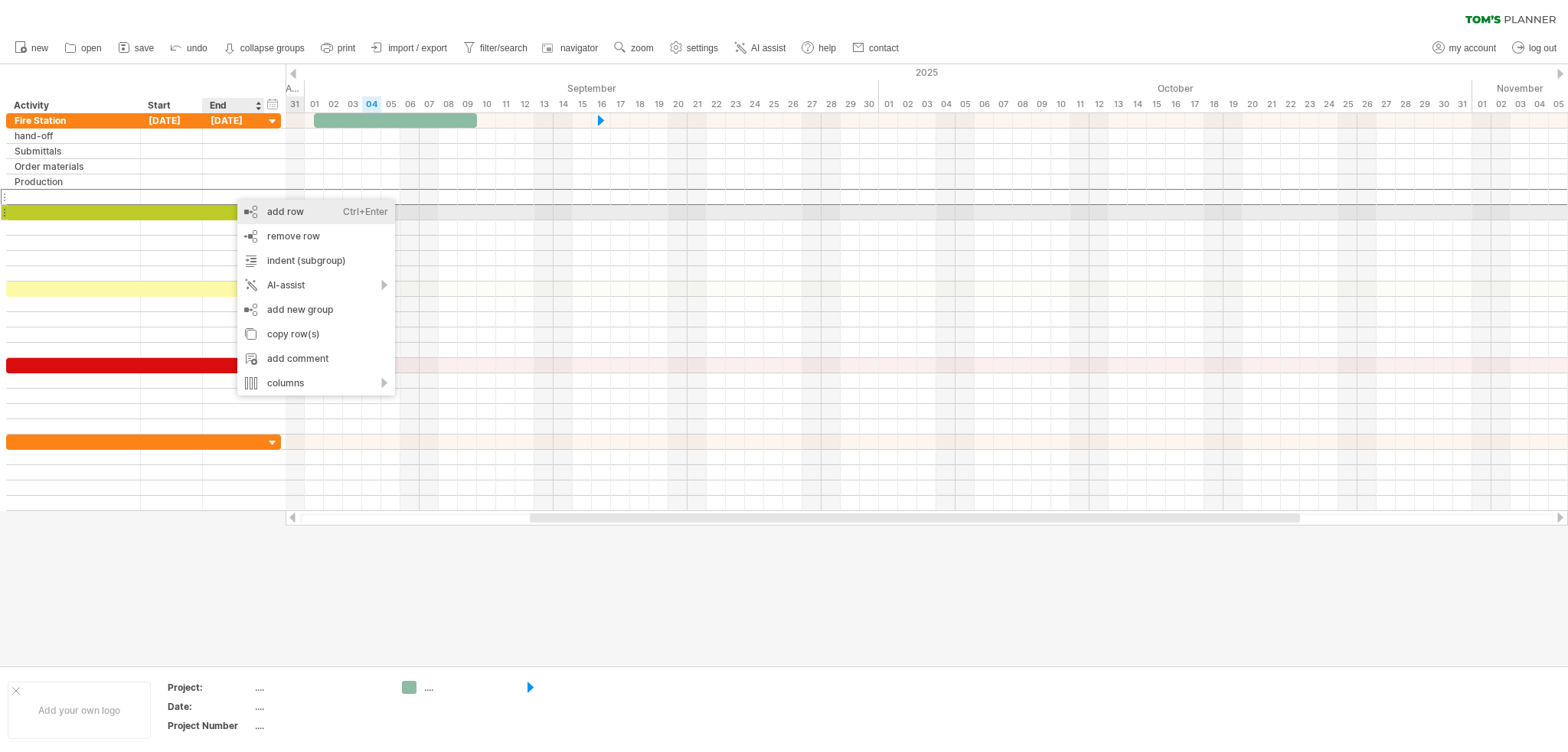
click at [291, 209] on div "add row Ctrl+Enter Cmd+Enter" at bounding box center [316, 212] width 157 height 24
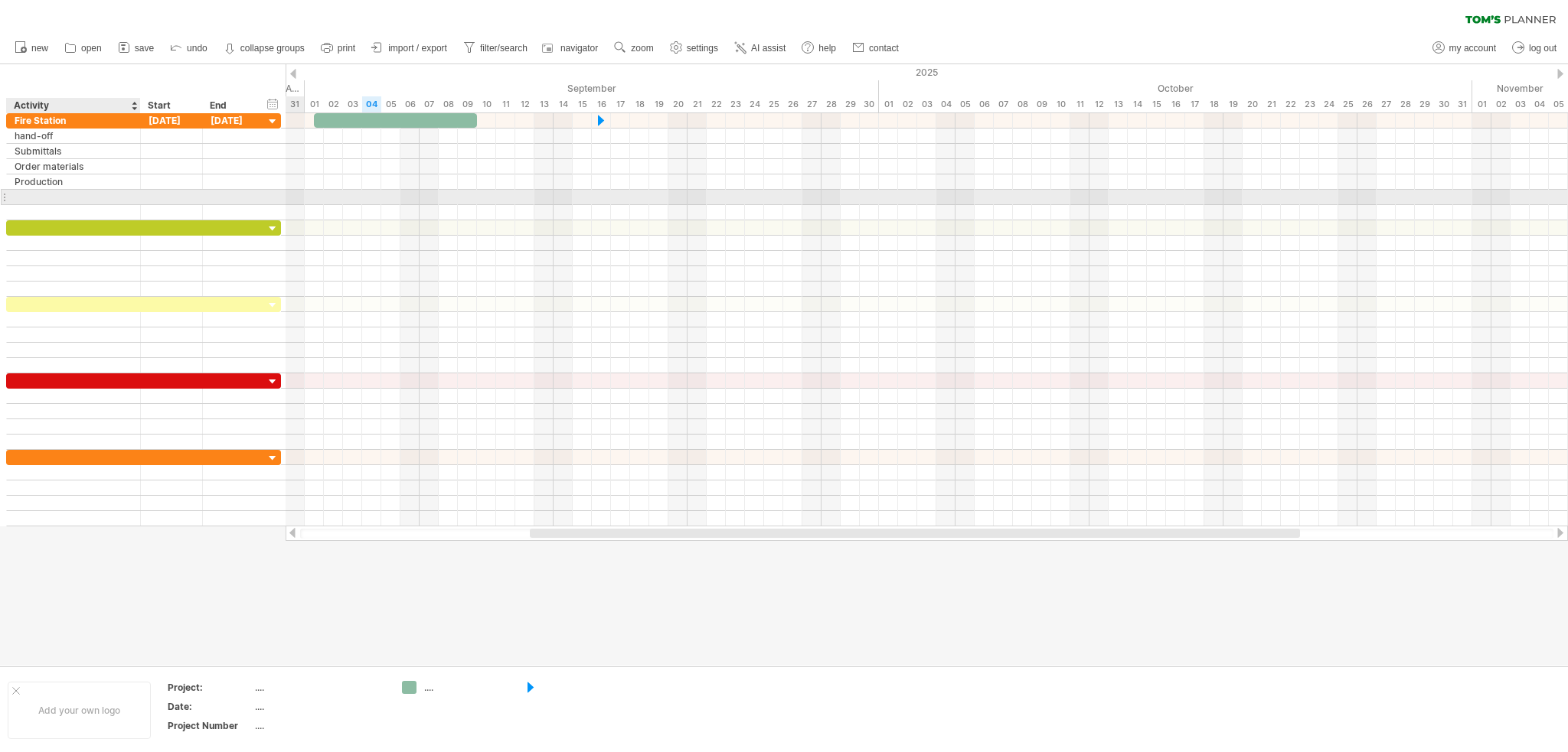
click at [25, 194] on div at bounding box center [73, 197] width 118 height 14
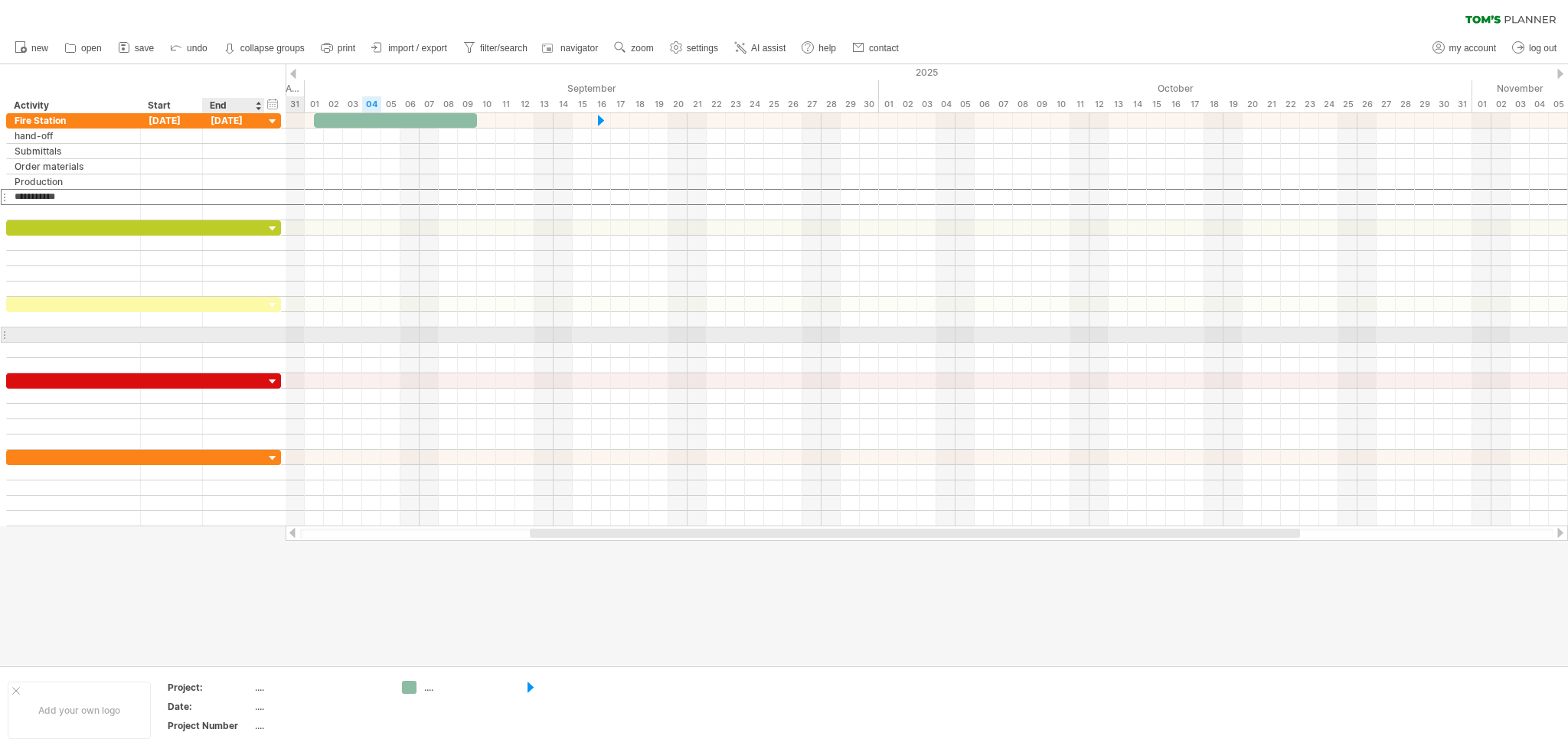
type input "**********"
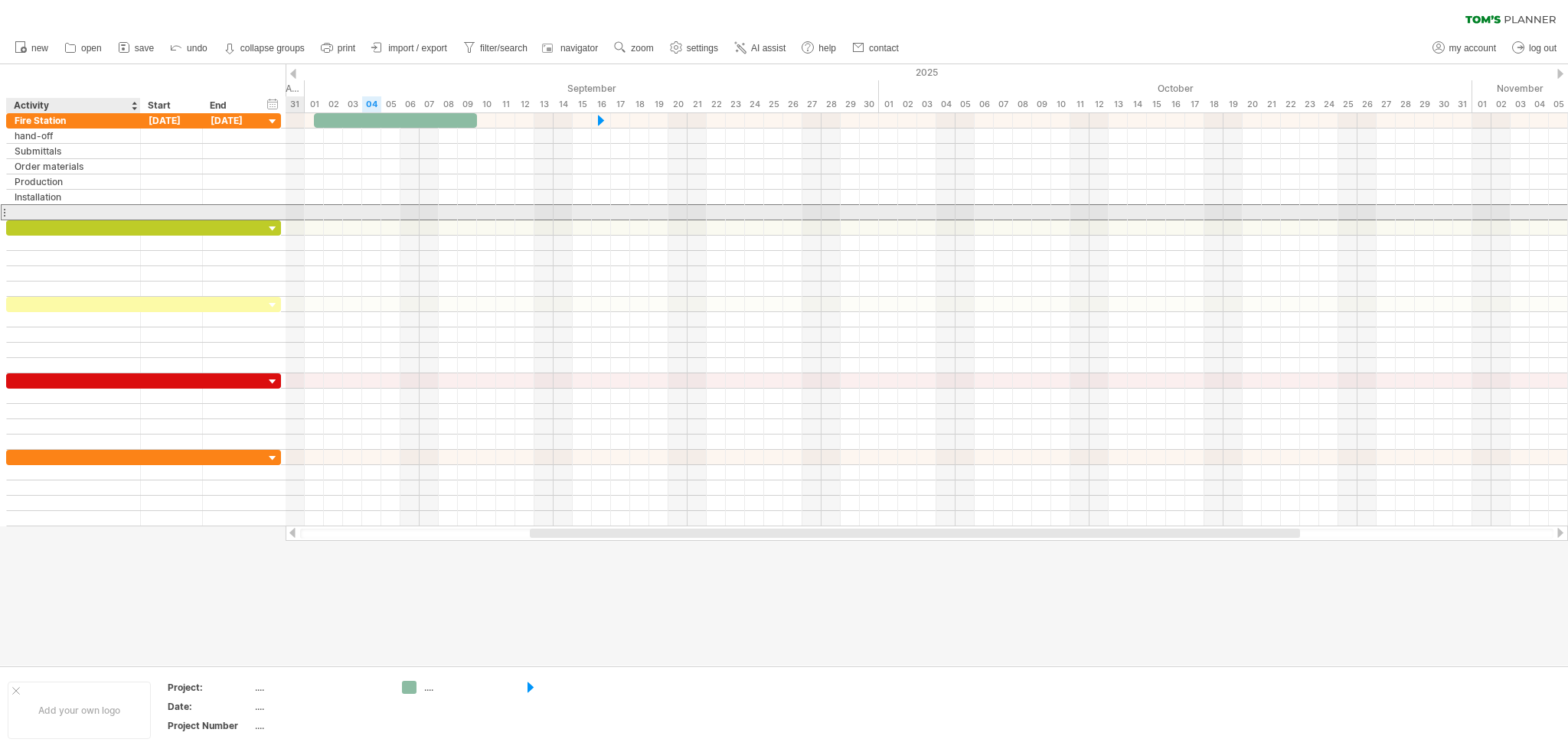
click at [118, 207] on div at bounding box center [73, 212] width 118 height 14
type input "**********"
click at [227, 13] on div "clear filter reapply filter" at bounding box center [784, 16] width 1568 height 32
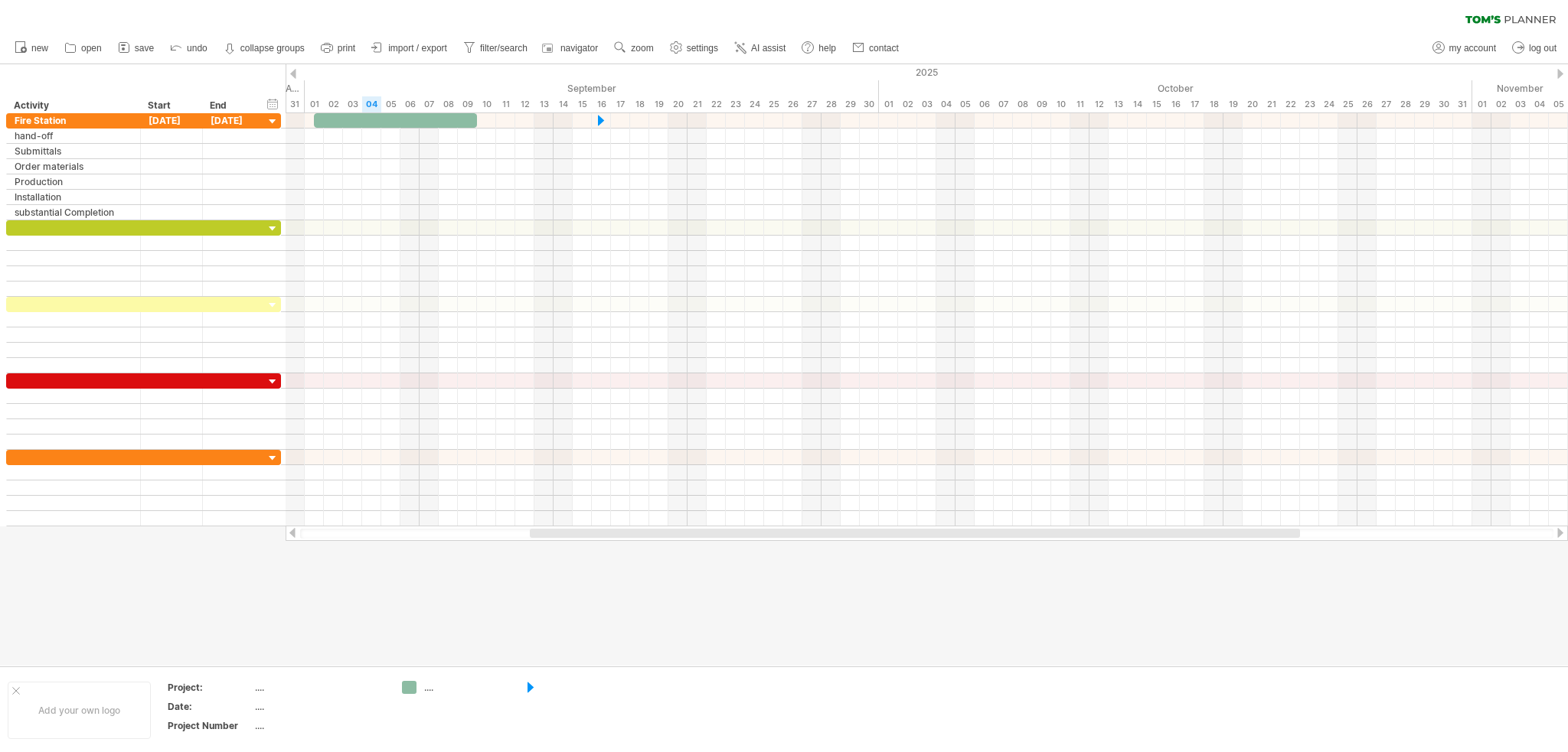
click at [193, 31] on div "clear filter reapply filter" at bounding box center [784, 16] width 1568 height 32
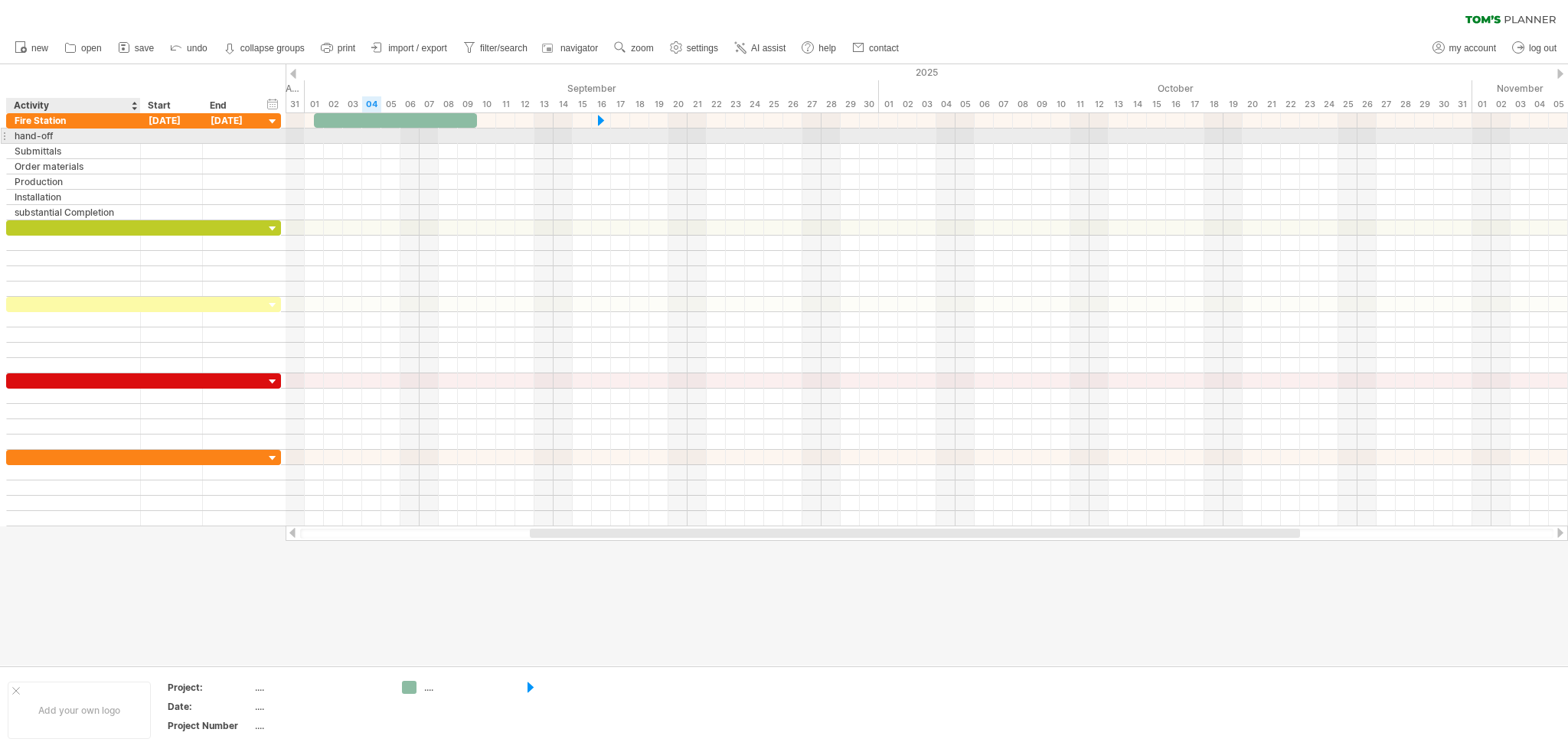
click at [120, 136] on div "hand-off" at bounding box center [73, 136] width 118 height 14
click at [325, 135] on div at bounding box center [926, 136] width 1282 height 15
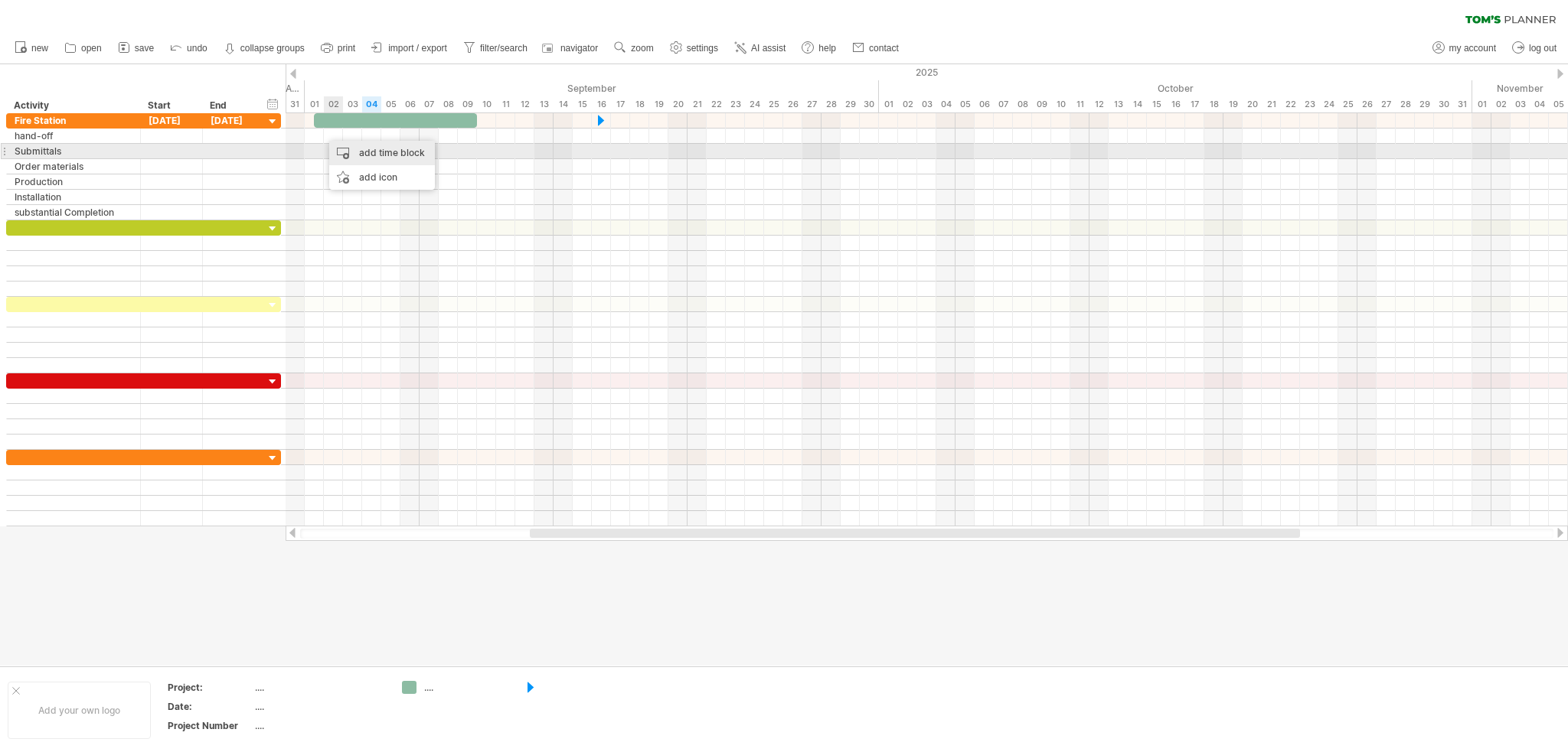
click at [395, 156] on div "add time block" at bounding box center [382, 152] width 106 height 24
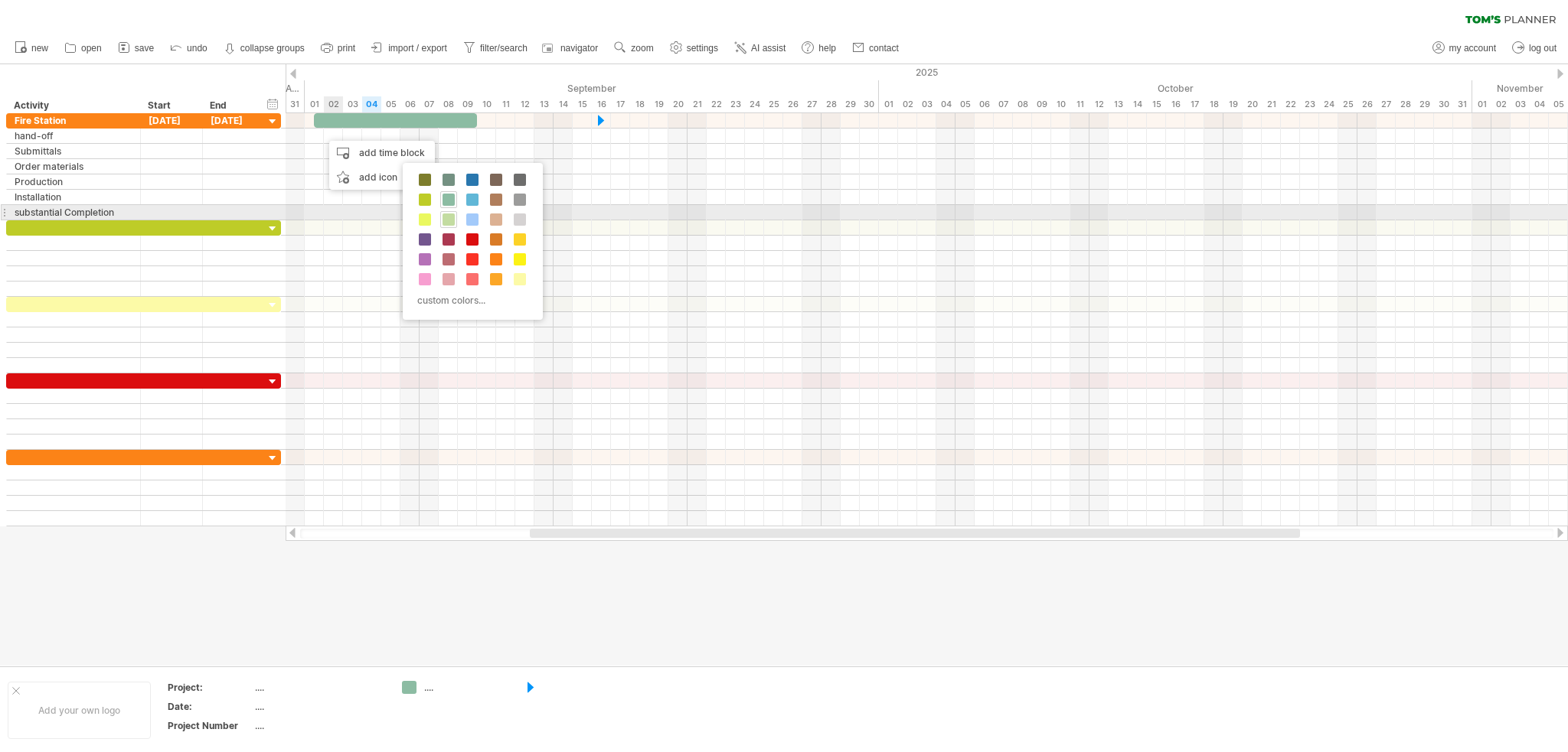
click at [446, 217] on span at bounding box center [448, 219] width 13 height 13
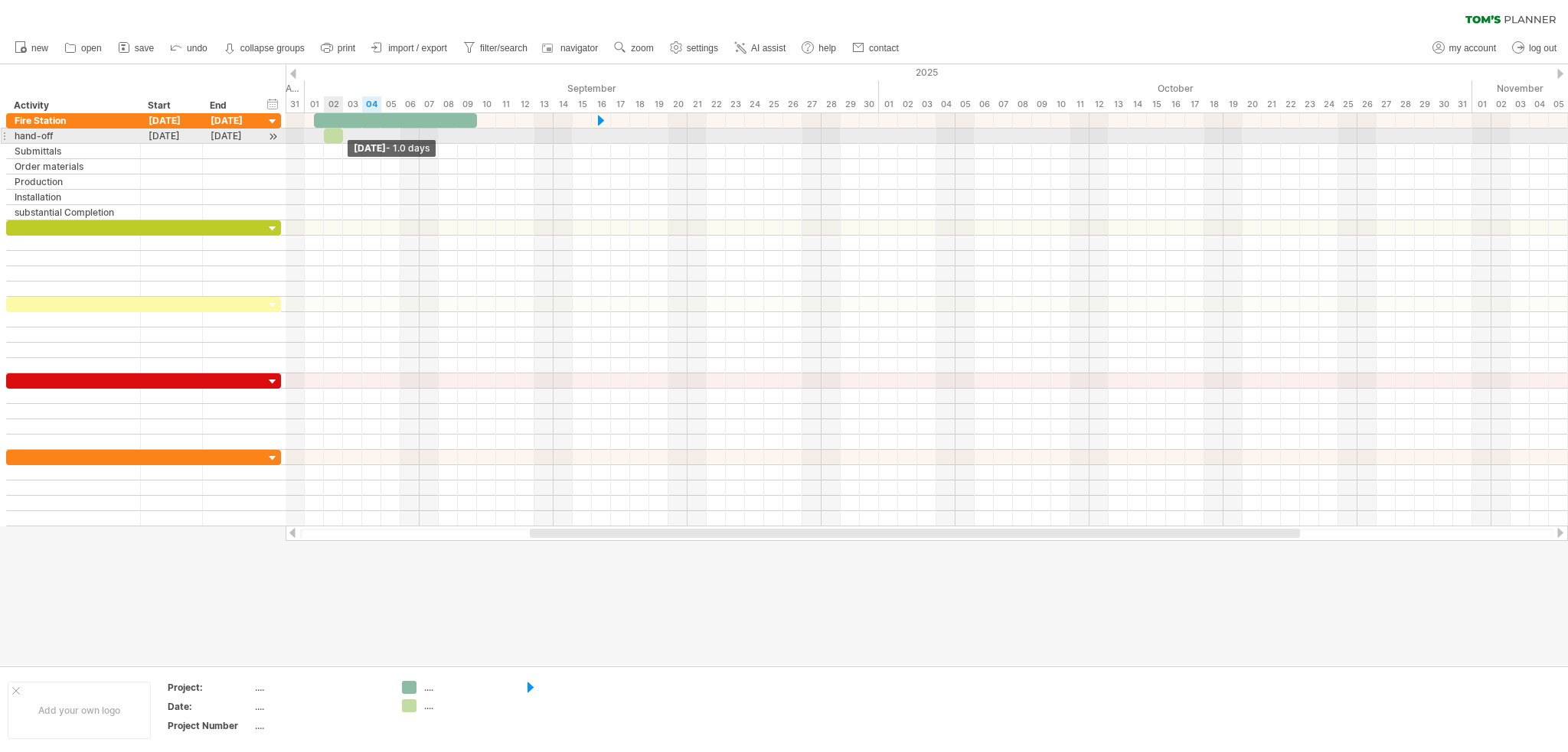
click at [345, 134] on span at bounding box center [343, 136] width 6 height 14
drag, startPoint x: 343, startPoint y: 131, endPoint x: 458, endPoint y: 138, distance: 115.2
click at [458, 138] on span at bounding box center [457, 136] width 6 height 14
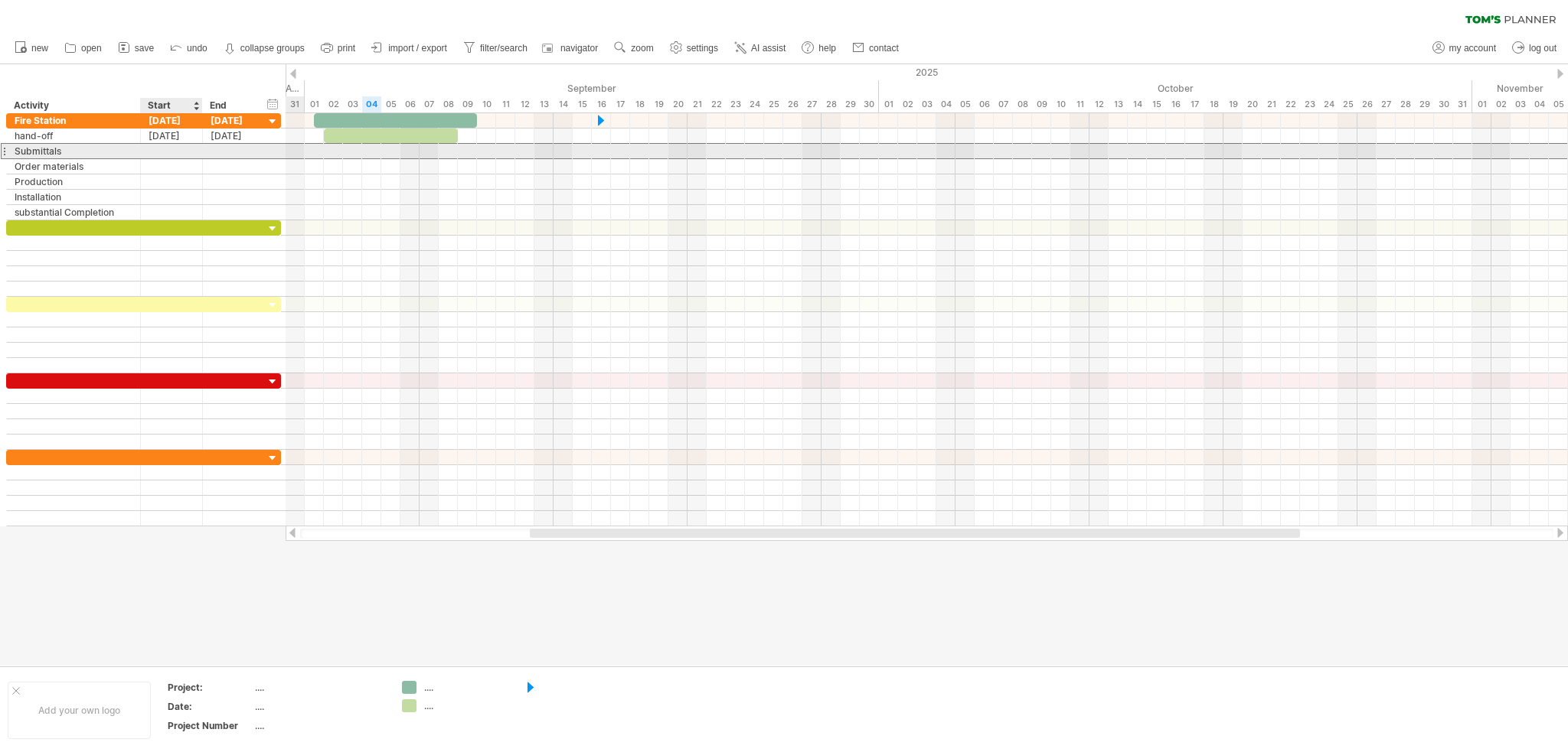
click at [193, 149] on div at bounding box center [172, 151] width 62 height 14
click at [484, 152] on div at bounding box center [926, 151] width 1282 height 16
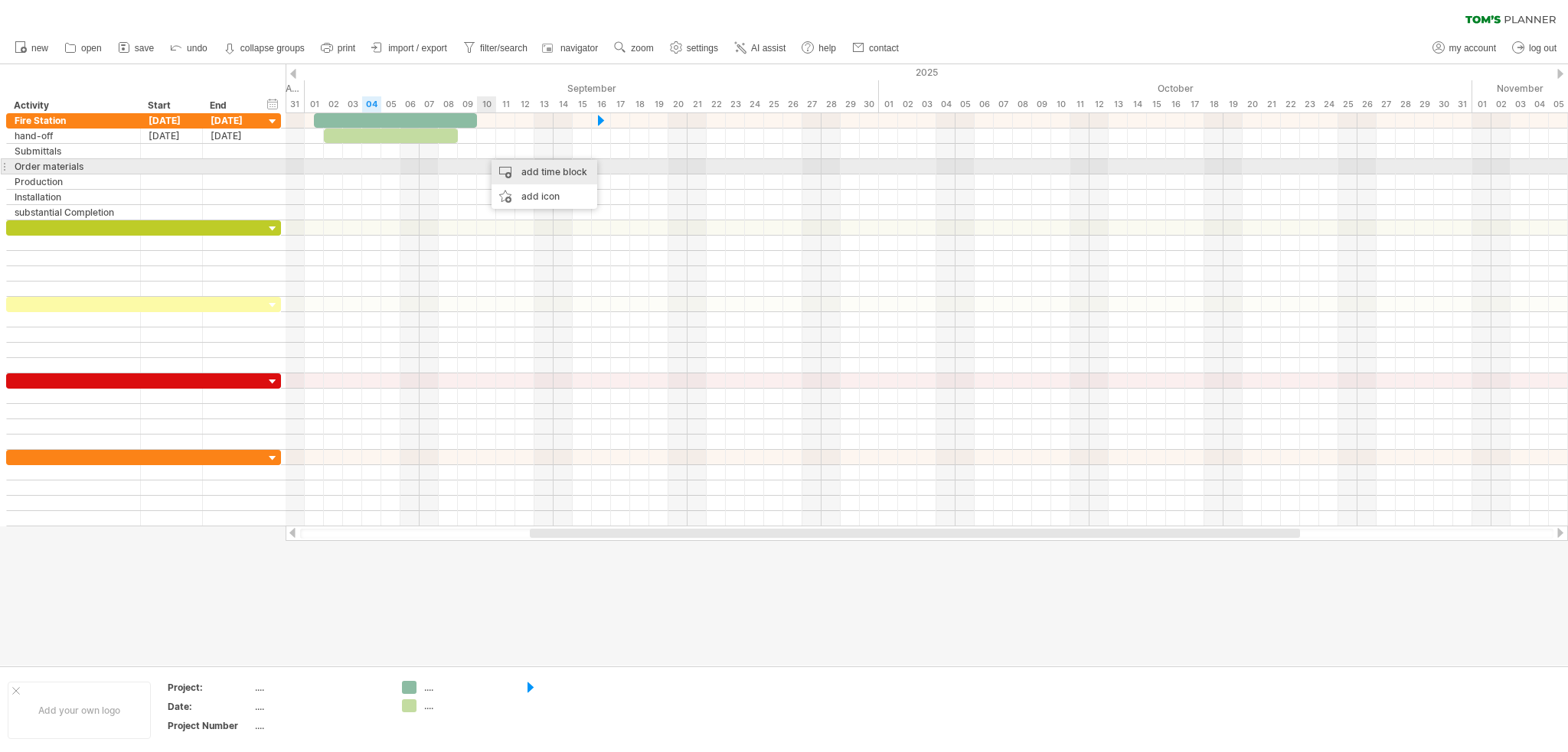
click at [513, 171] on div "add time block" at bounding box center [544, 172] width 106 height 24
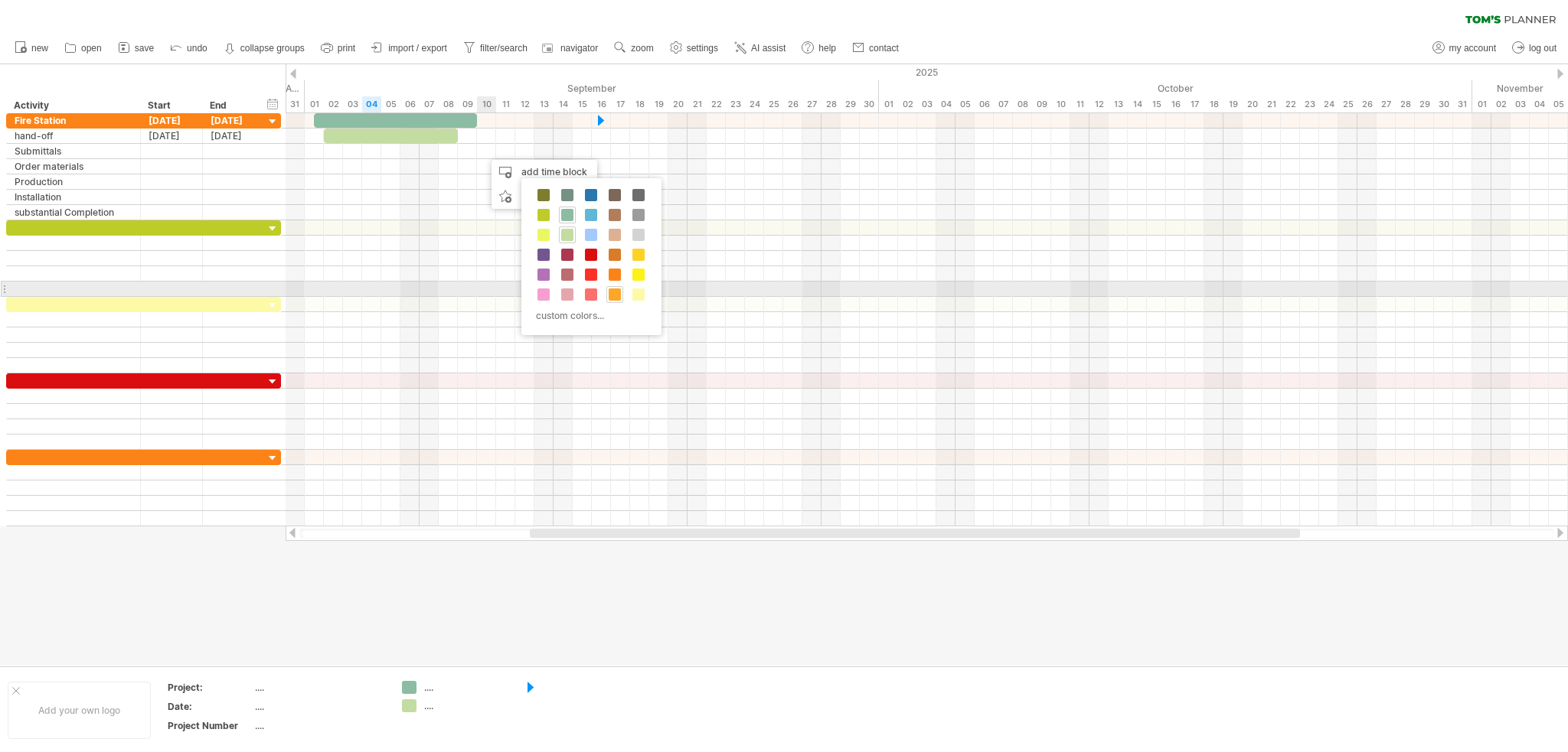
click at [615, 293] on span at bounding box center [615, 295] width 13 height 13
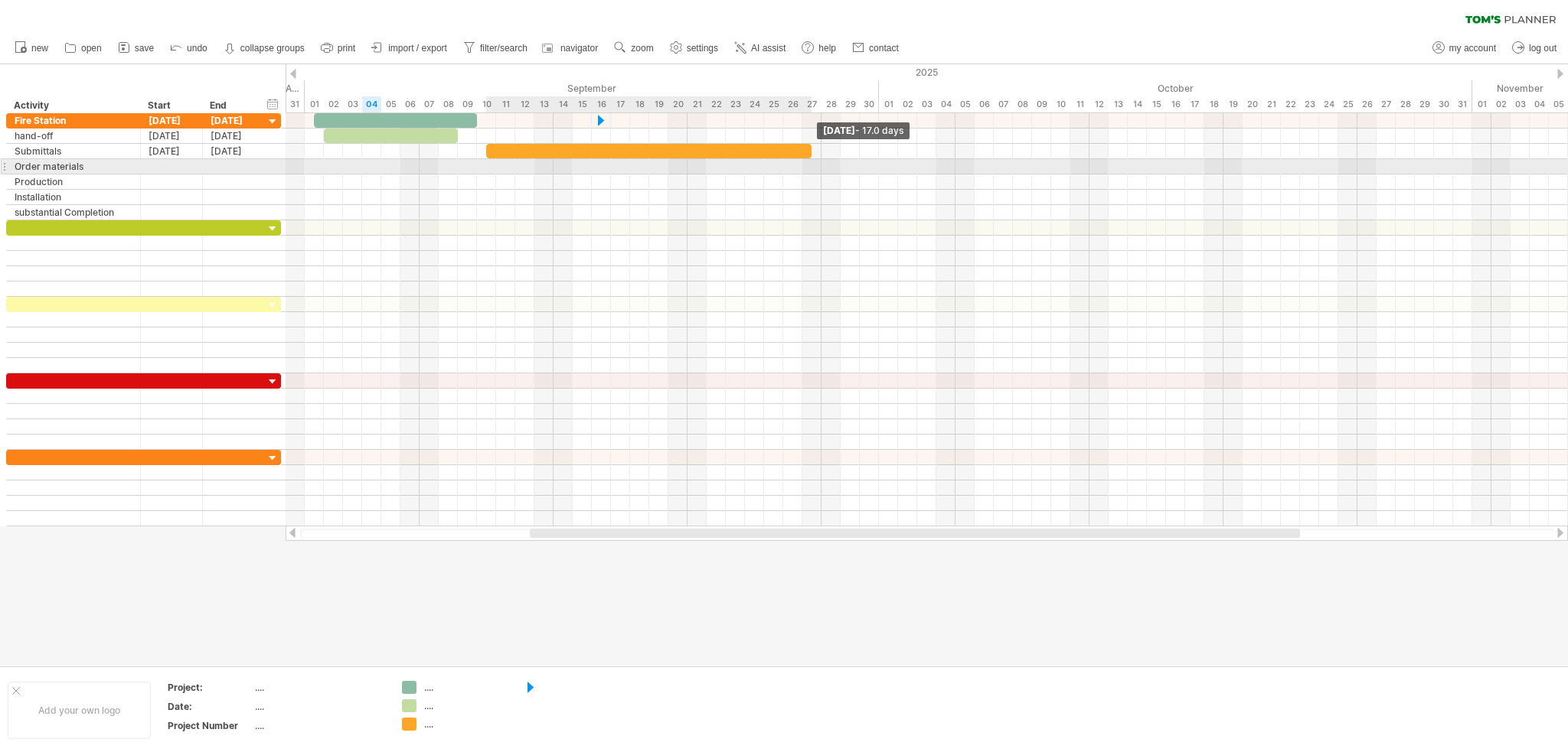
drag, startPoint x: 503, startPoint y: 149, endPoint x: 805, endPoint y: 162, distance: 302.3
click at [805, 162] on div "[DATE] - 17.0 days [DATE] - 8.5 days" at bounding box center [926, 320] width 1282 height 414
click at [169, 165] on div at bounding box center [172, 166] width 62 height 14
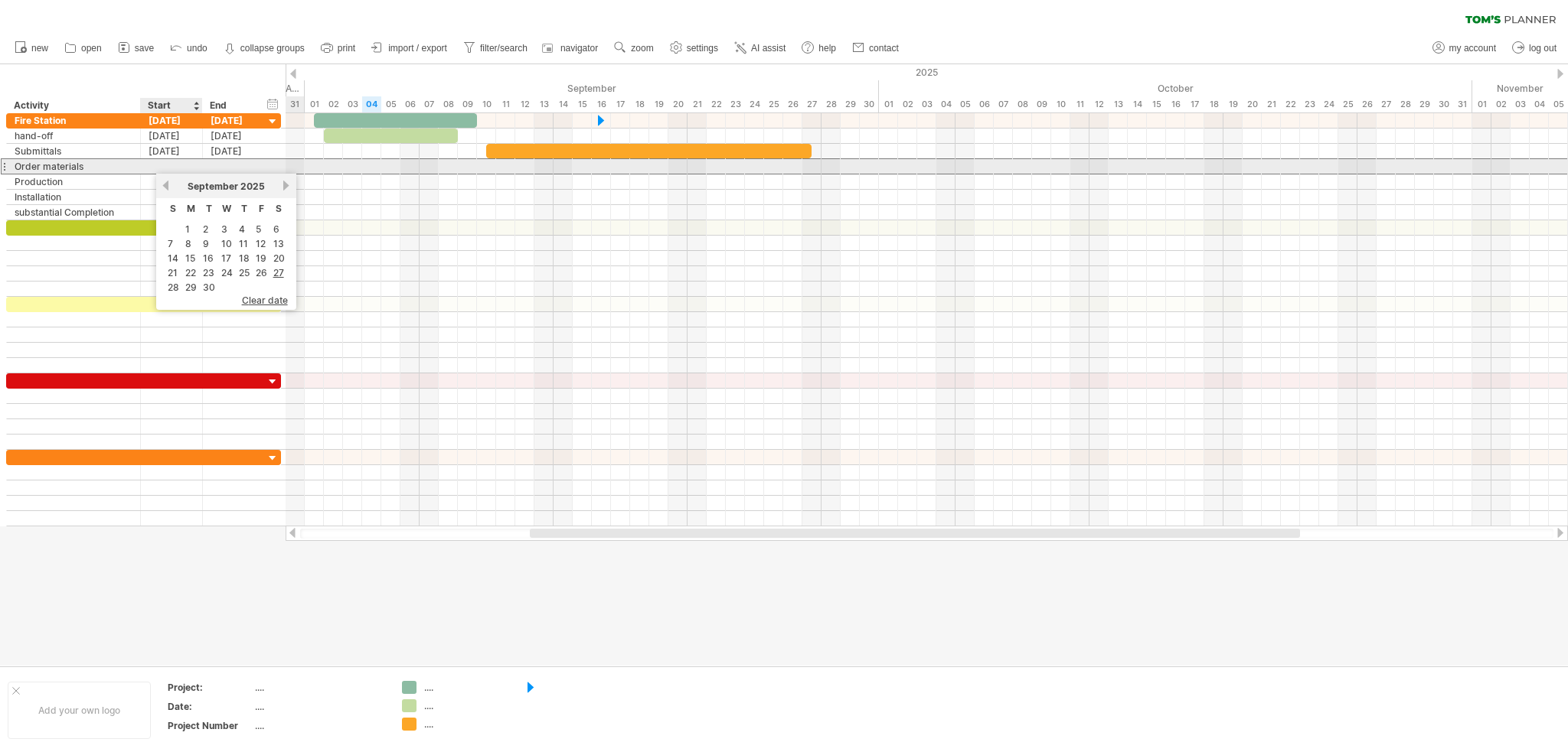
click at [172, 163] on div at bounding box center [172, 166] width 62 height 14
click at [885, 167] on div at bounding box center [926, 167] width 1282 height 15
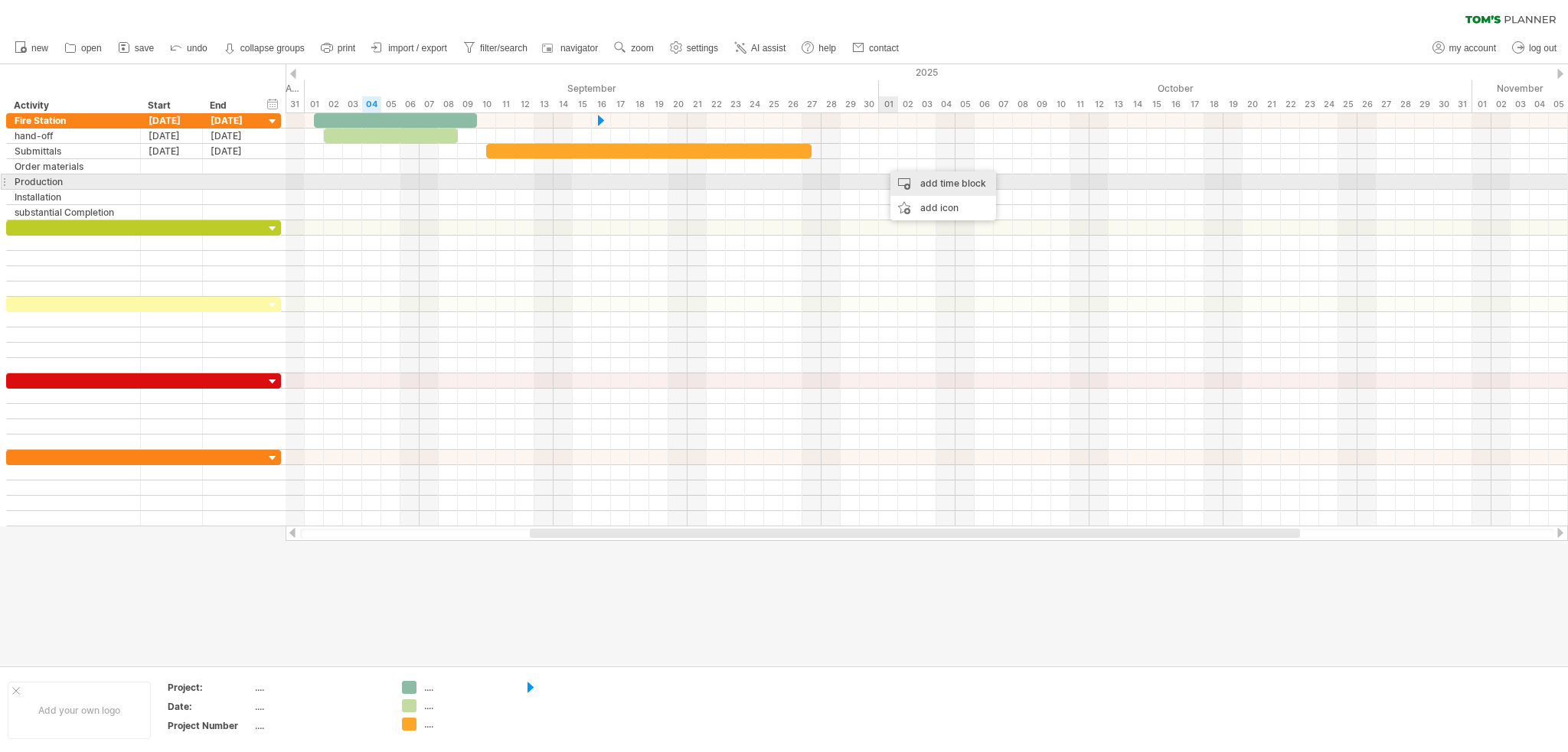
click at [912, 178] on div "add time block" at bounding box center [943, 183] width 106 height 24
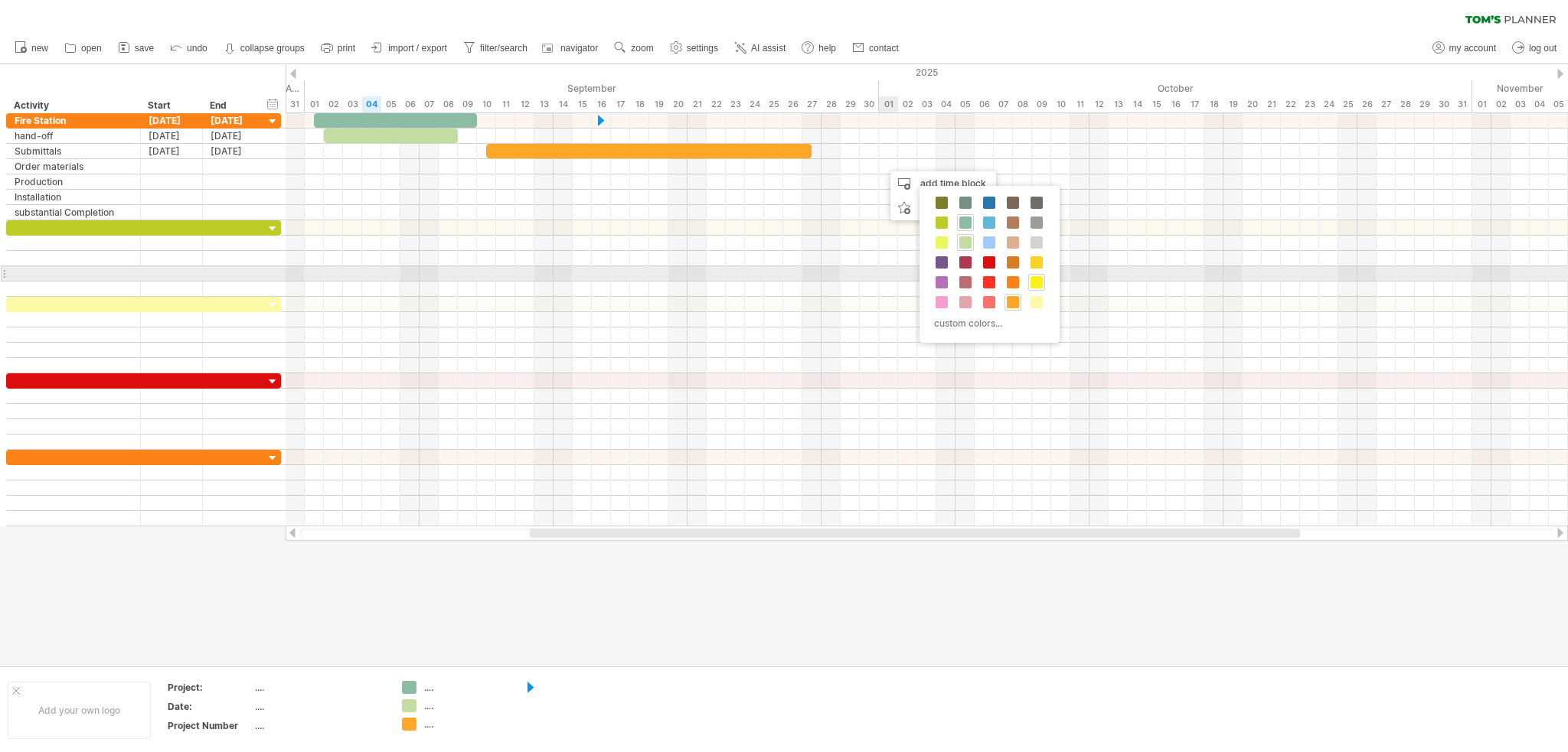
click at [1030, 276] on span at bounding box center [1036, 282] width 13 height 13
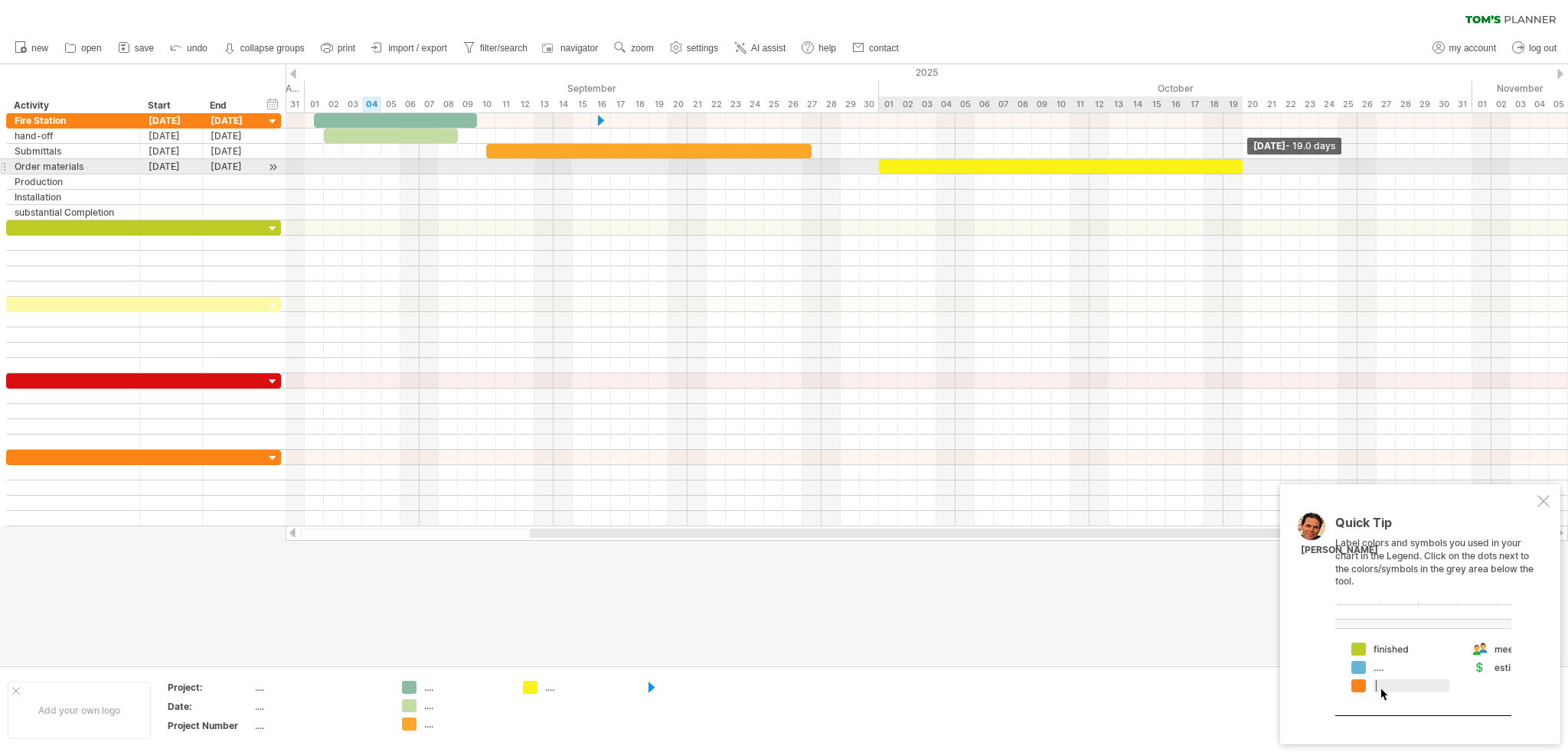
drag, startPoint x: 897, startPoint y: 164, endPoint x: 1244, endPoint y: 170, distance: 347.1
click at [1244, 170] on span at bounding box center [1242, 166] width 6 height 14
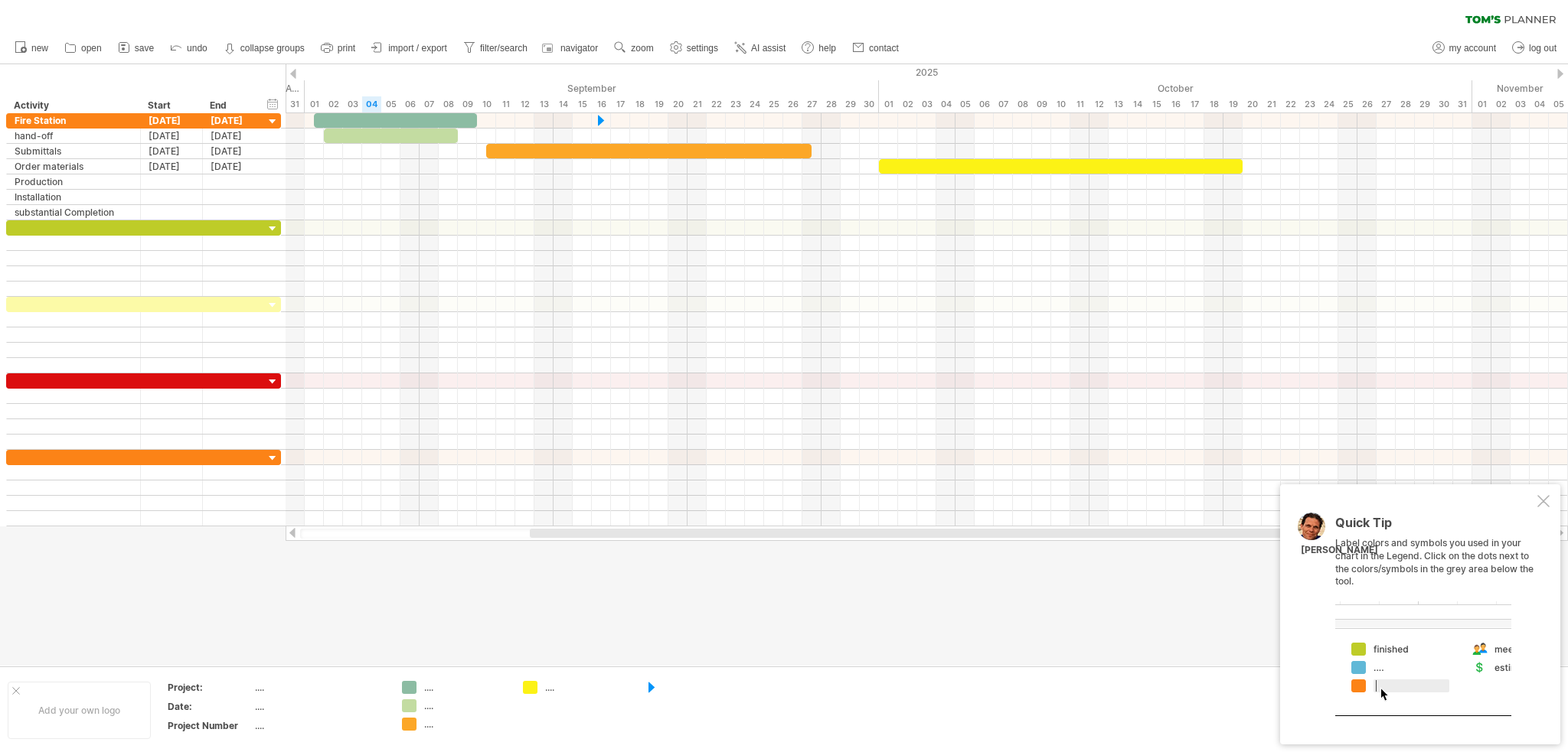
click at [1214, 616] on div at bounding box center [784, 365] width 1568 height 601
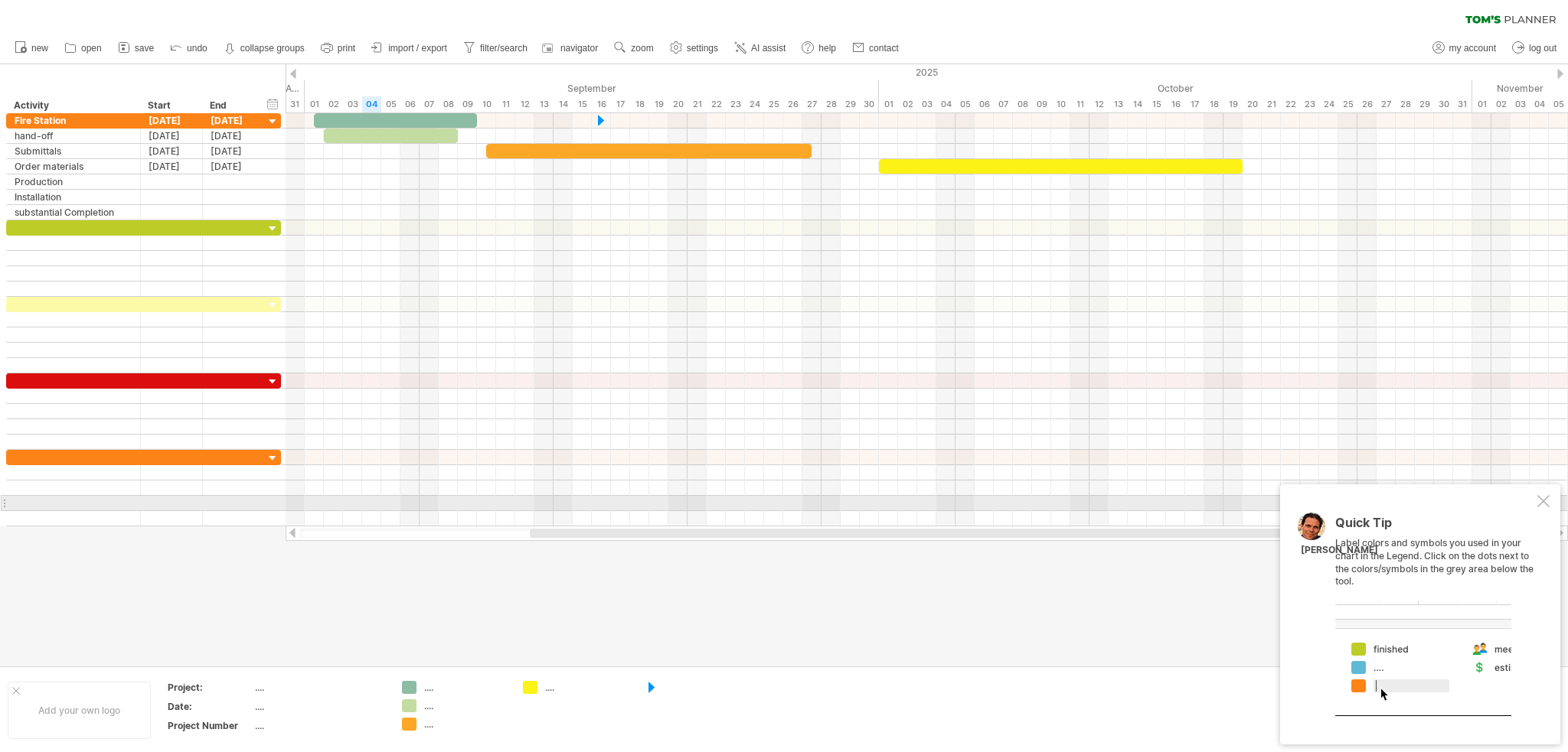
click at [1546, 502] on div at bounding box center [1543, 501] width 13 height 13
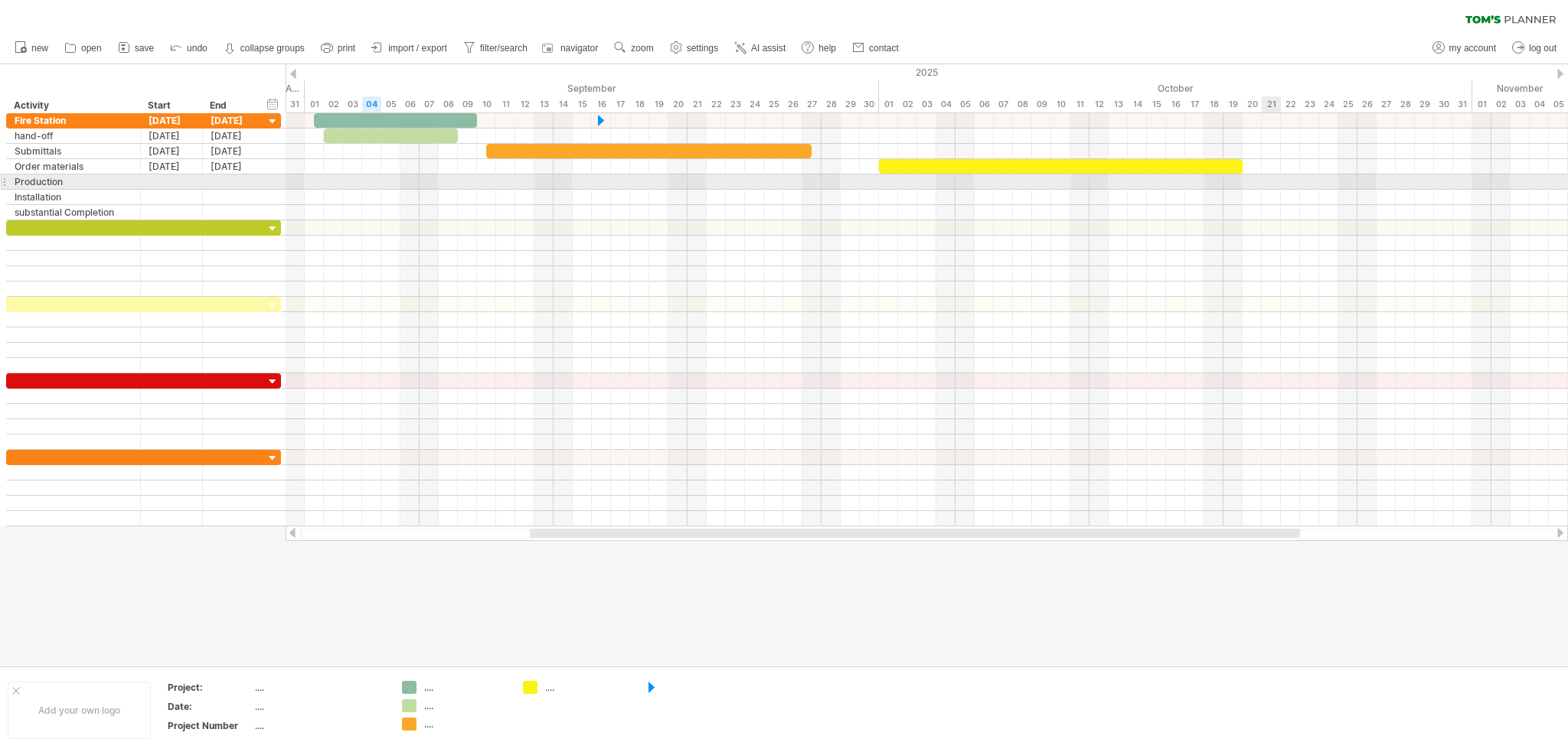
click at [1273, 183] on div at bounding box center [926, 182] width 1282 height 15
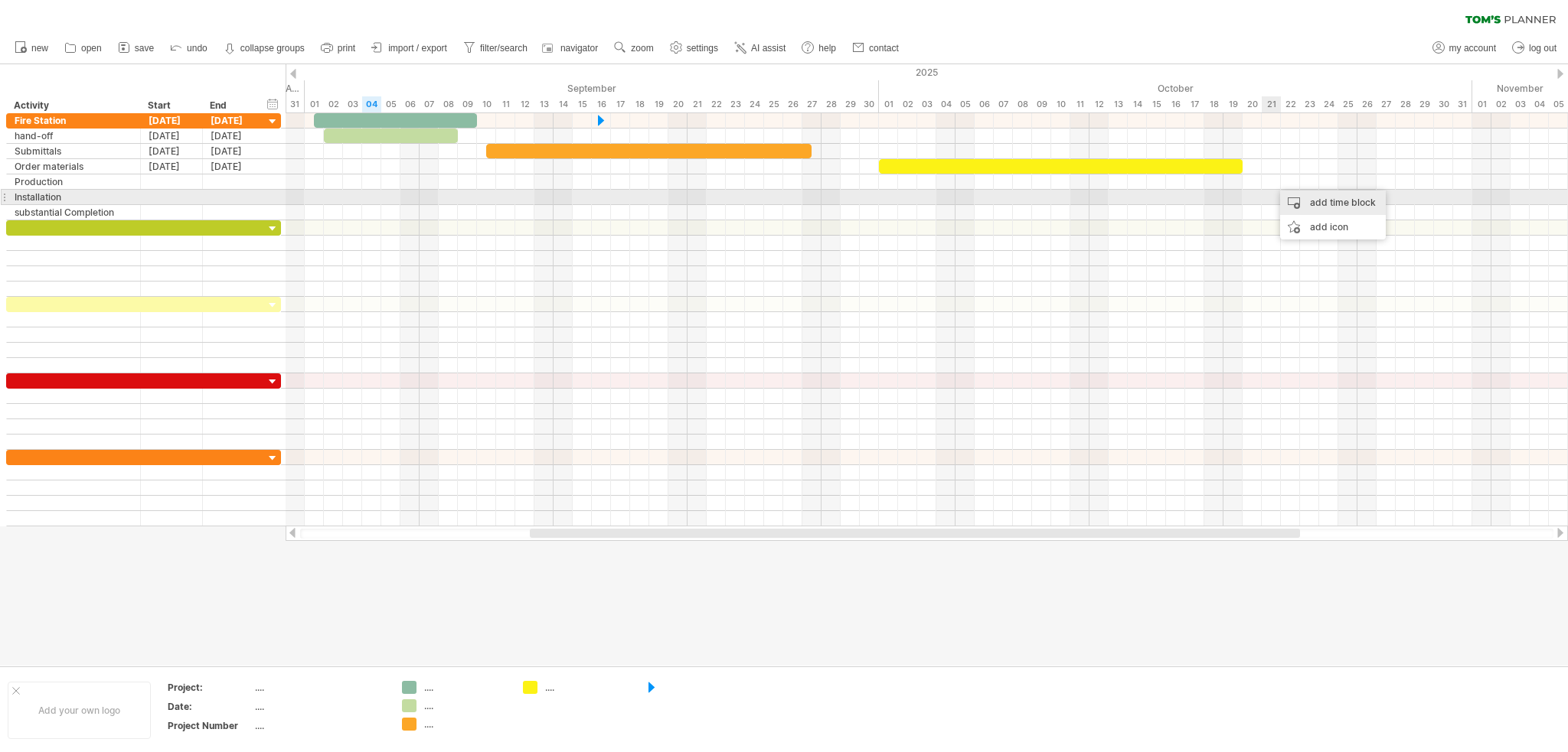
click at [1310, 198] on div "add time block" at bounding box center [1333, 203] width 106 height 24
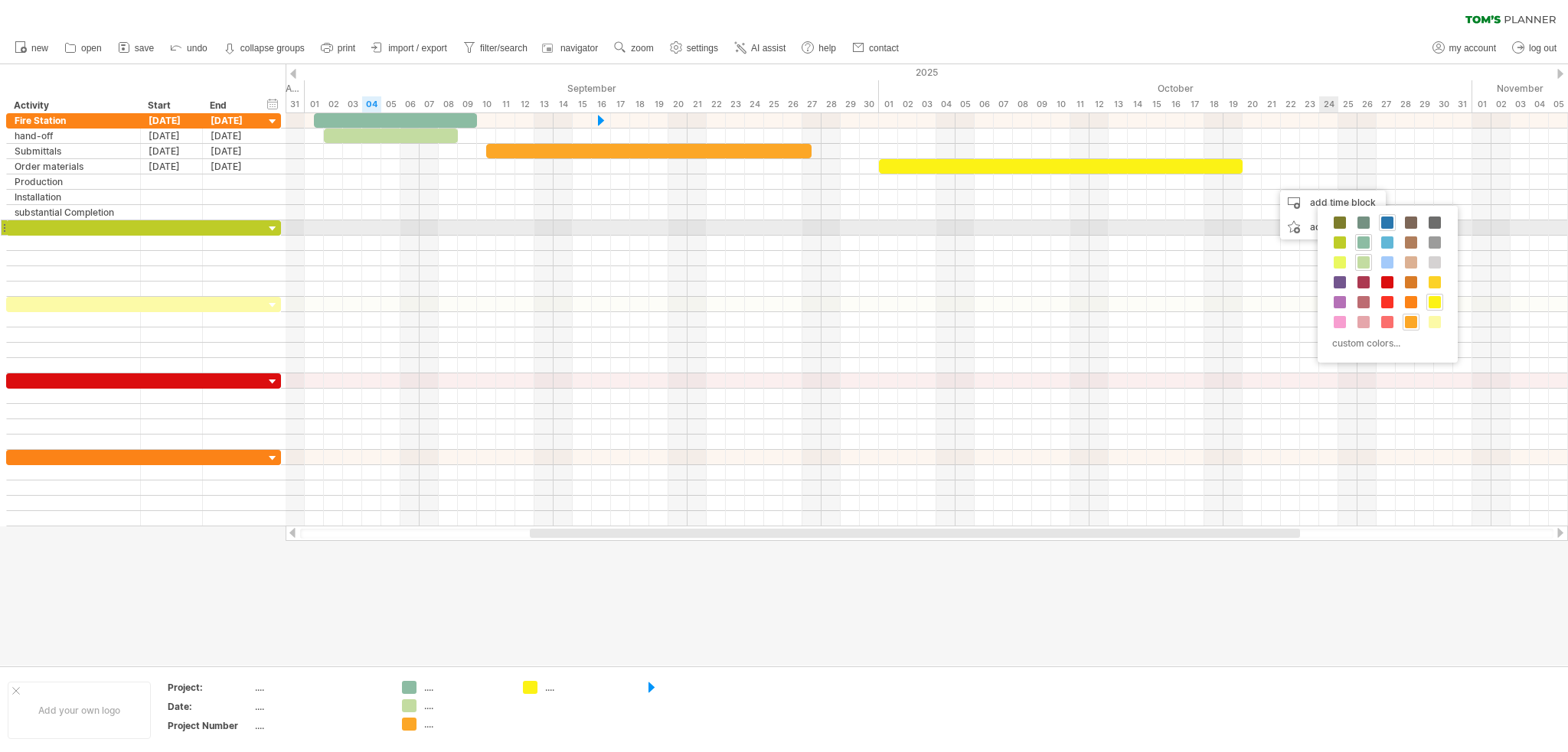
click at [1389, 223] on span at bounding box center [1387, 223] width 13 height 13
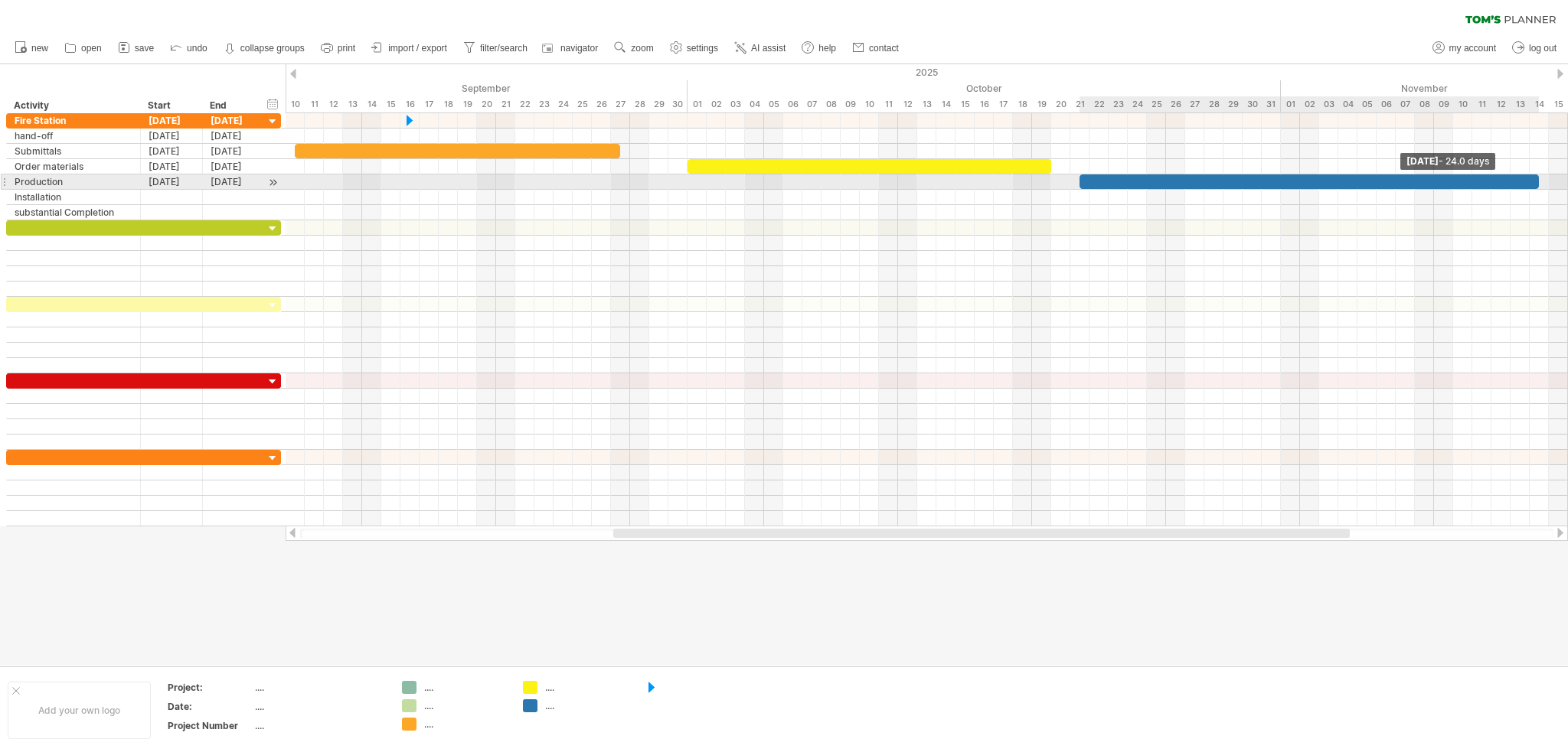
drag, startPoint x: 1290, startPoint y: 183, endPoint x: 1534, endPoint y: 186, distance: 244.0
click at [1535, 186] on span at bounding box center [1538, 181] width 6 height 14
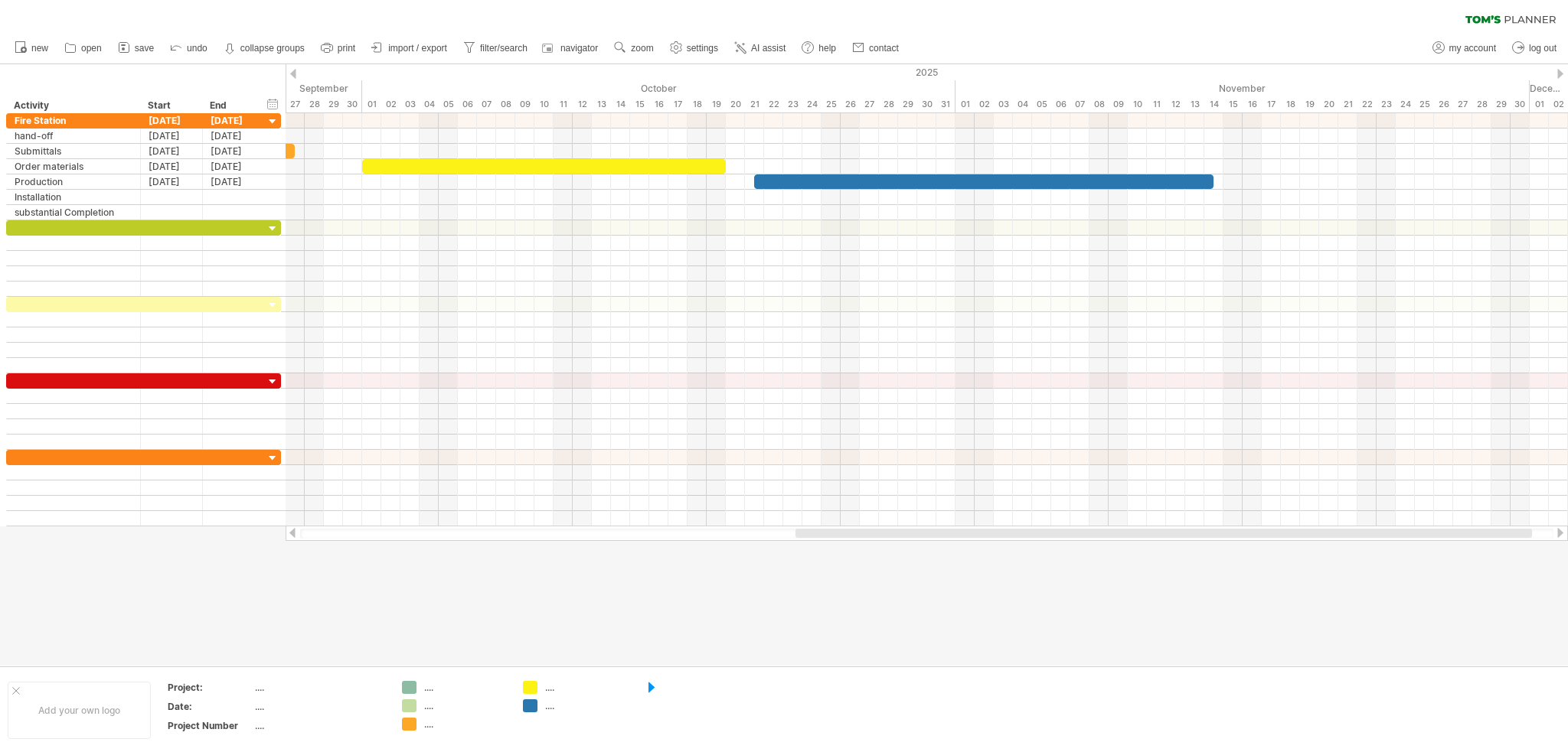
drag, startPoint x: 1323, startPoint y: 530, endPoint x: 1507, endPoint y: 544, distance: 184.5
click at [1506, 543] on div "Trying to reach [DOMAIN_NAME] Connected again... 0% clear filter new" at bounding box center [784, 376] width 1568 height 752
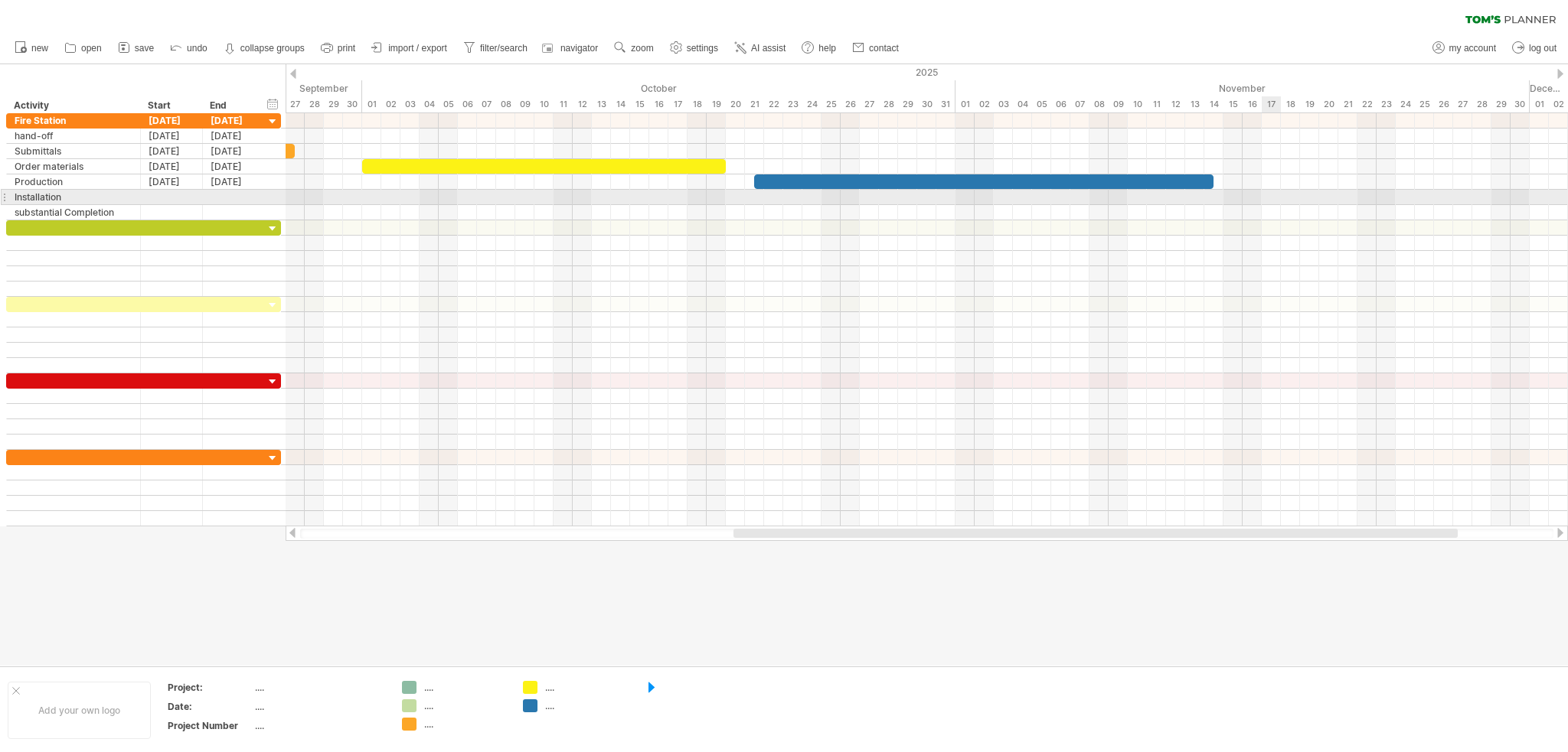
click at [1264, 195] on div at bounding box center [926, 198] width 1282 height 15
click at [1294, 216] on div "add time block" at bounding box center [1323, 214] width 106 height 24
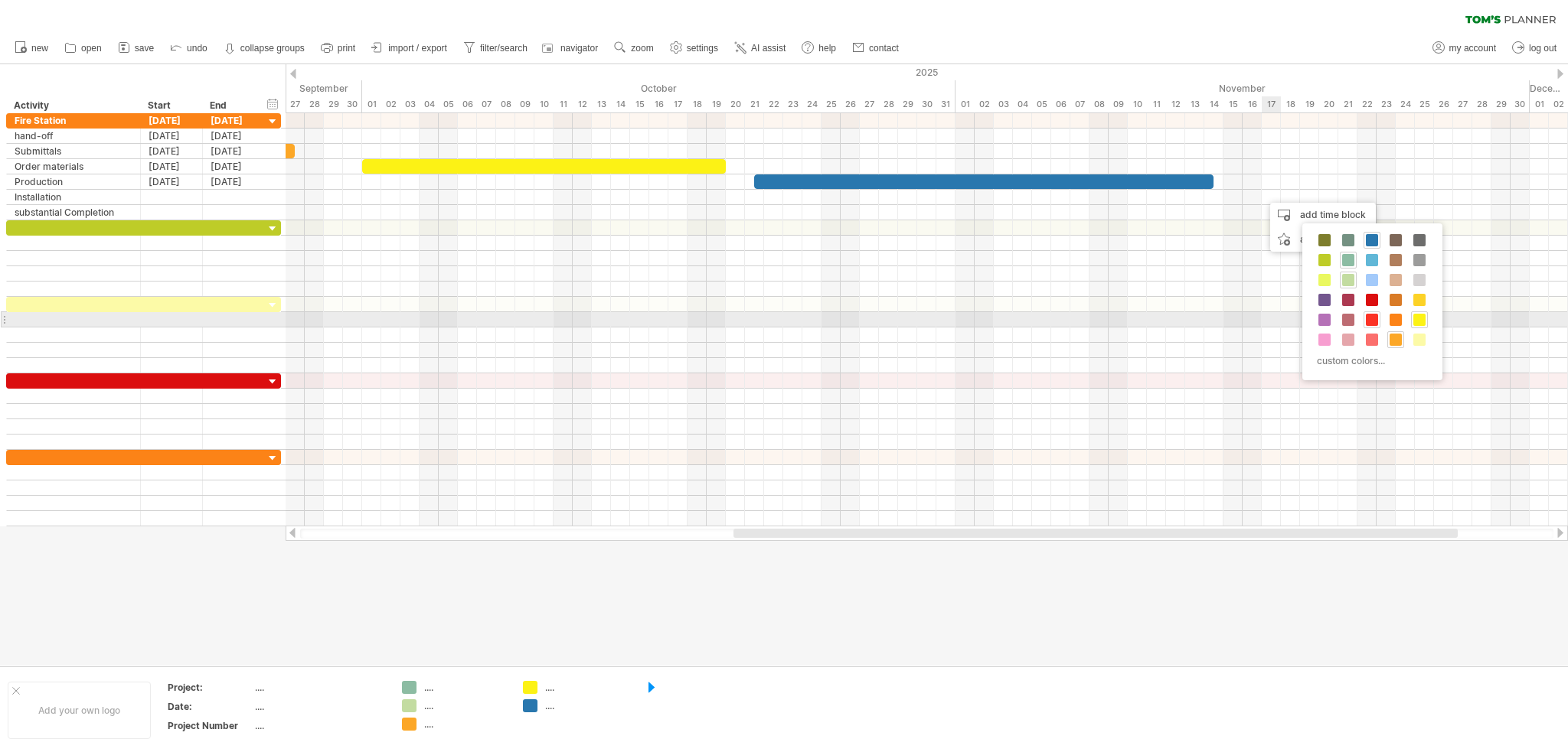
click at [1368, 315] on span at bounding box center [1371, 320] width 13 height 13
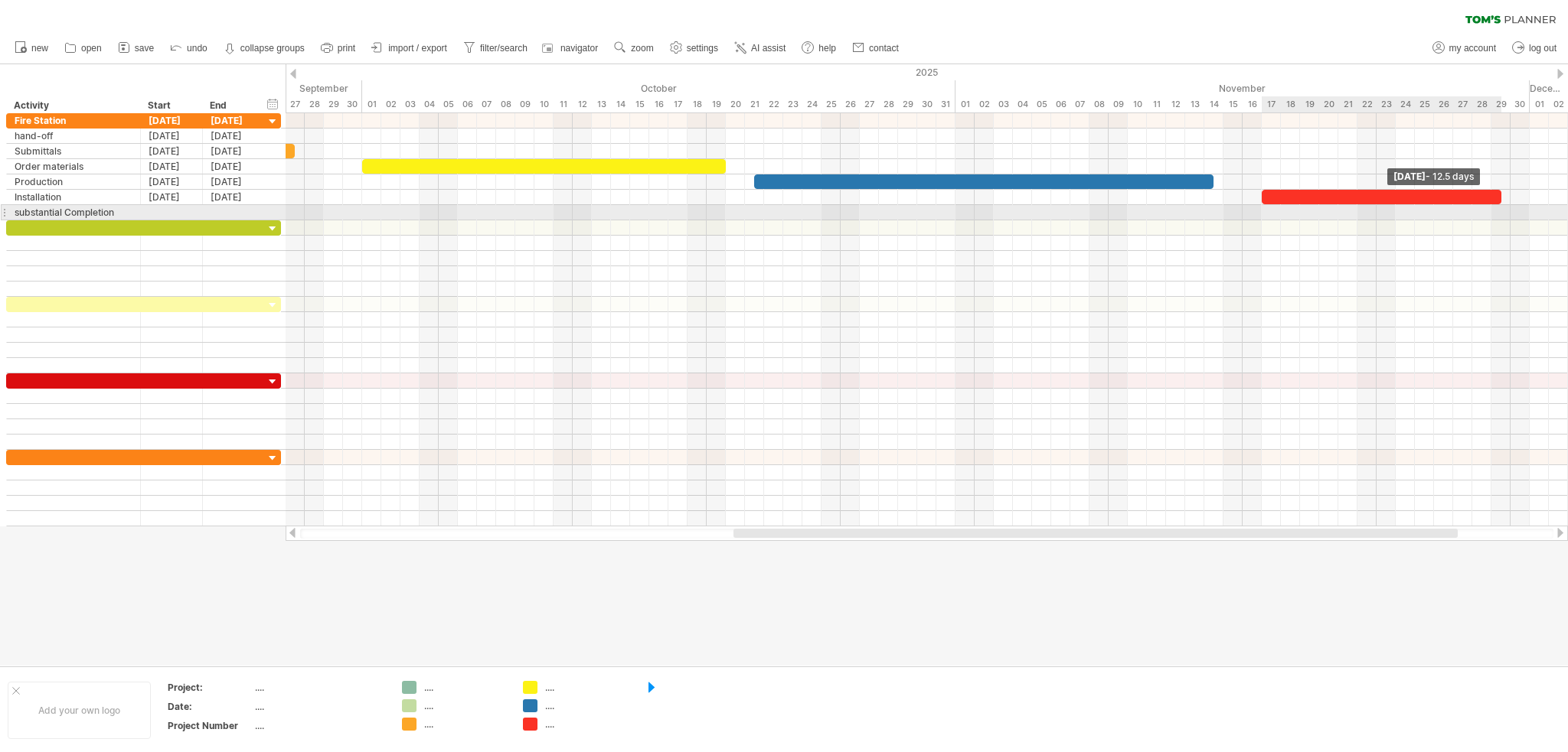
drag, startPoint x: 1277, startPoint y: 195, endPoint x: 1491, endPoint y: 208, distance: 214.4
click at [1493, 209] on div "[DATE] - 12.5 days [DATE] - 8.5 days" at bounding box center [926, 320] width 1282 height 414
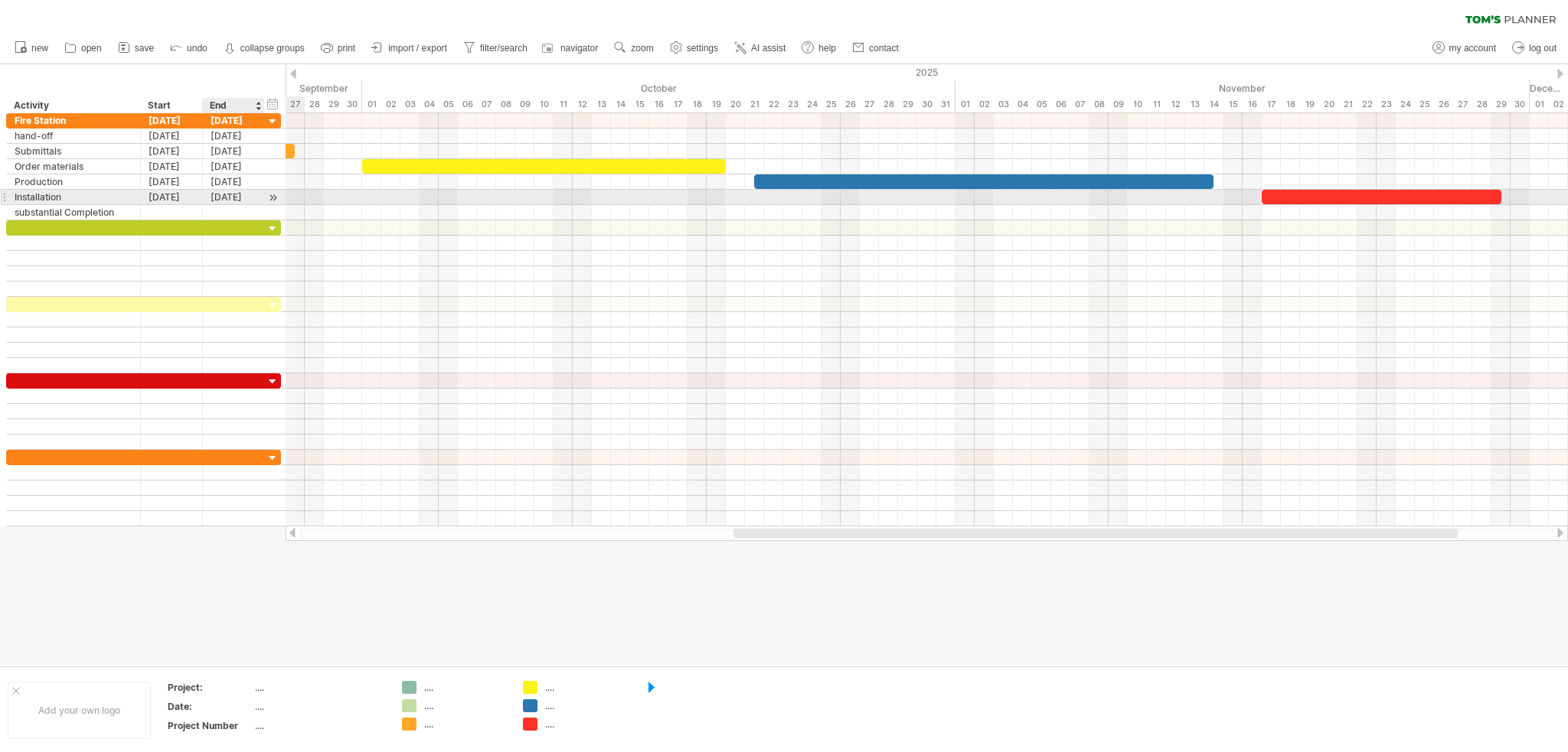
click at [271, 195] on div at bounding box center [272, 198] width 14 height 16
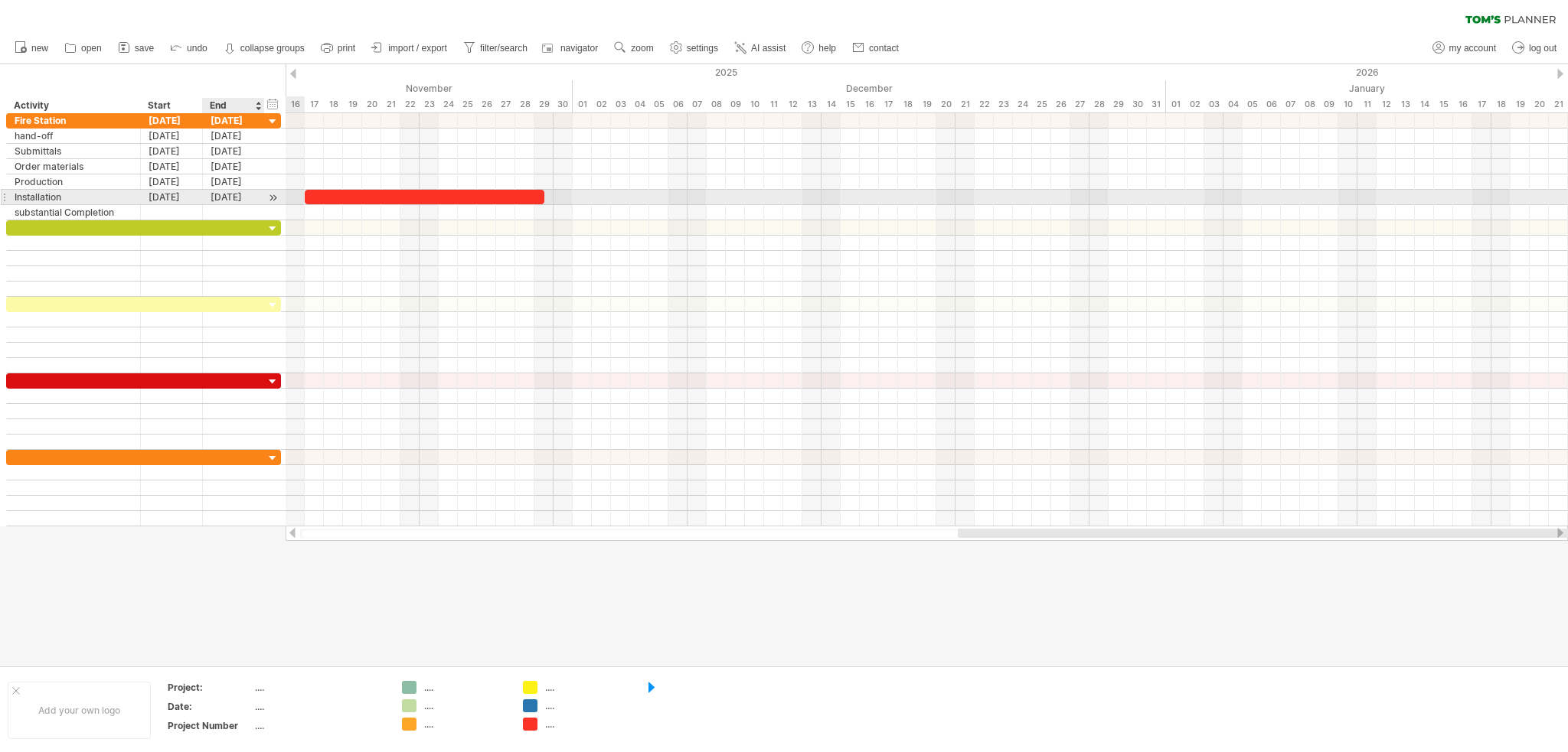
click at [271, 195] on div at bounding box center [272, 198] width 14 height 16
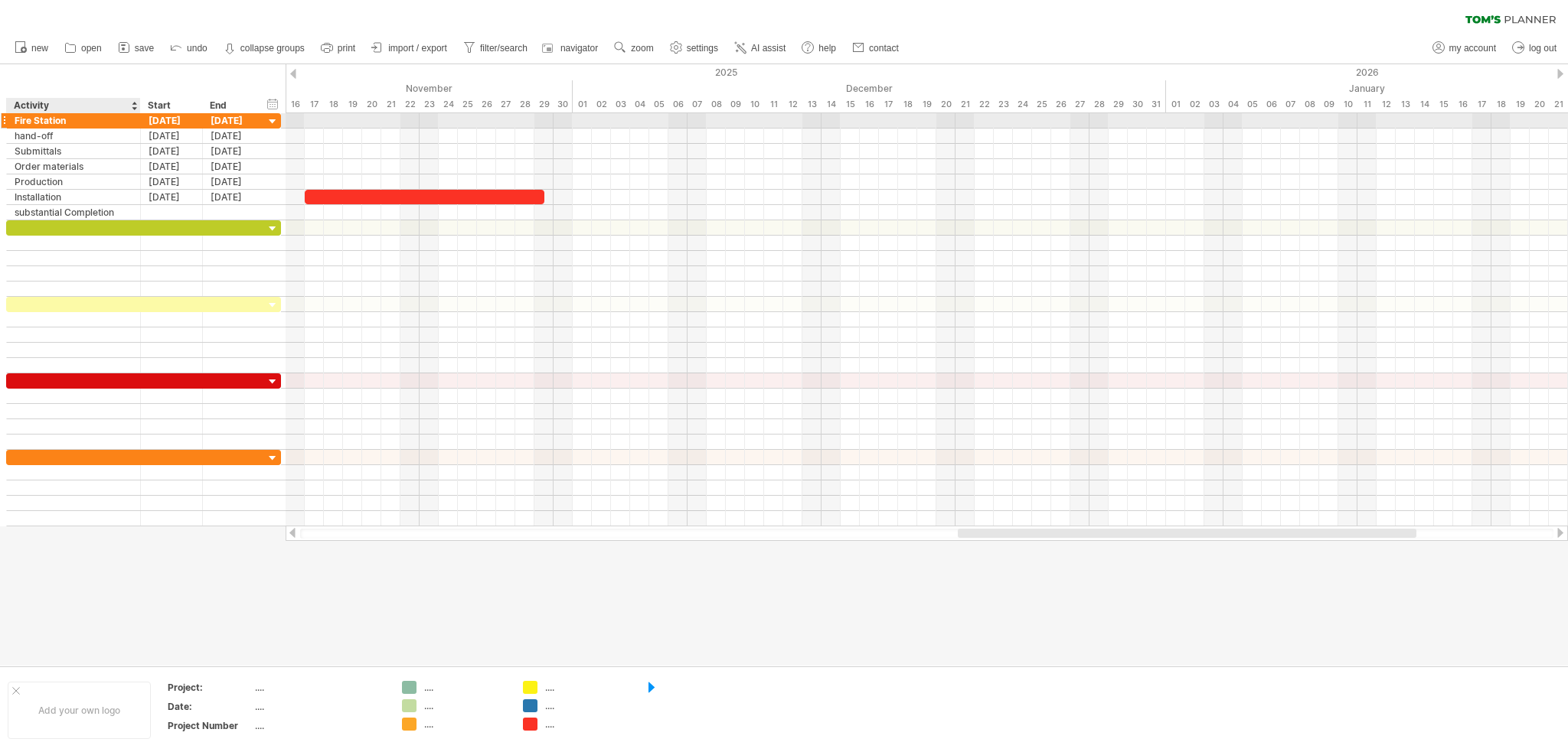
click at [101, 120] on div "Fire Station" at bounding box center [73, 120] width 118 height 14
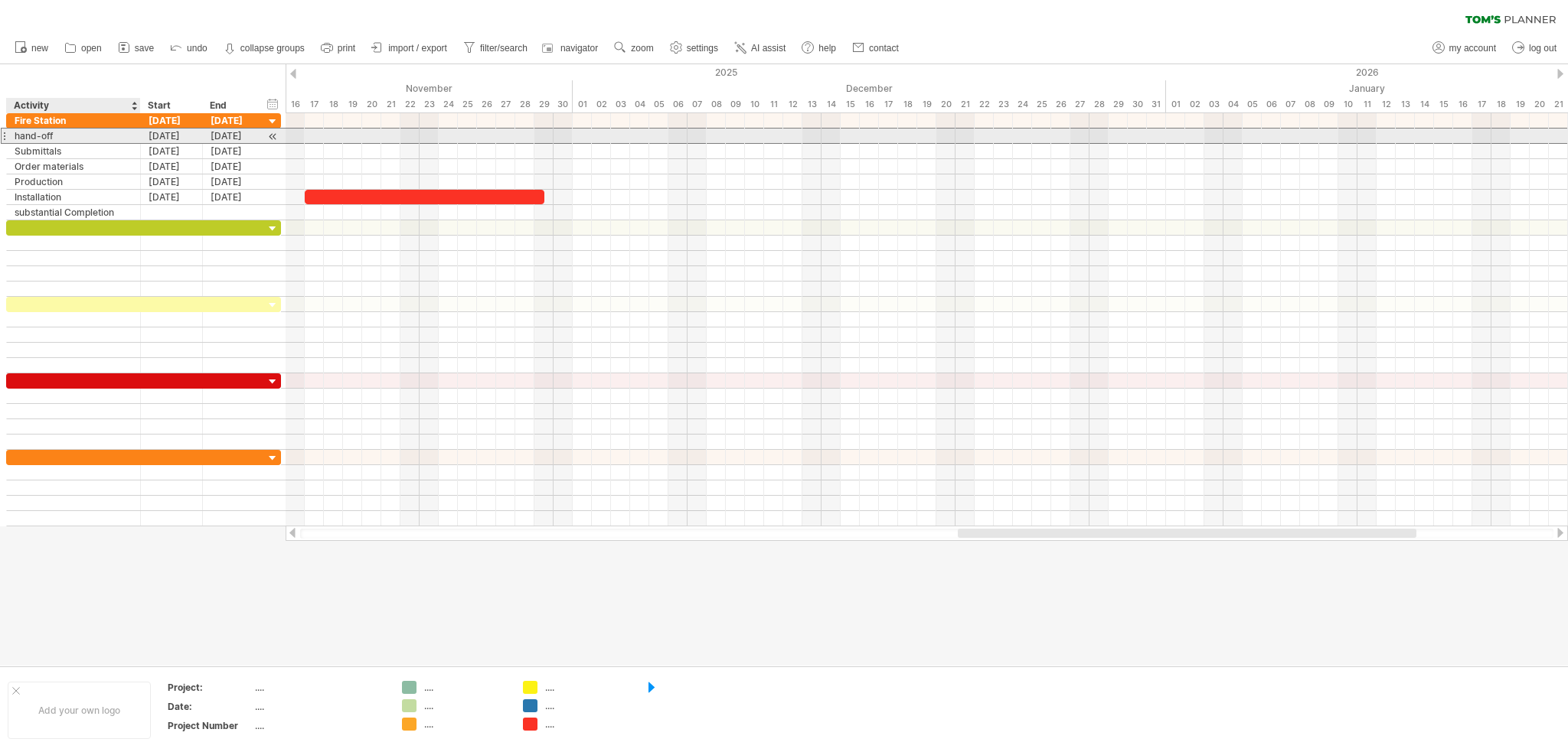
click at [93, 136] on div "hand-off" at bounding box center [73, 136] width 118 height 14
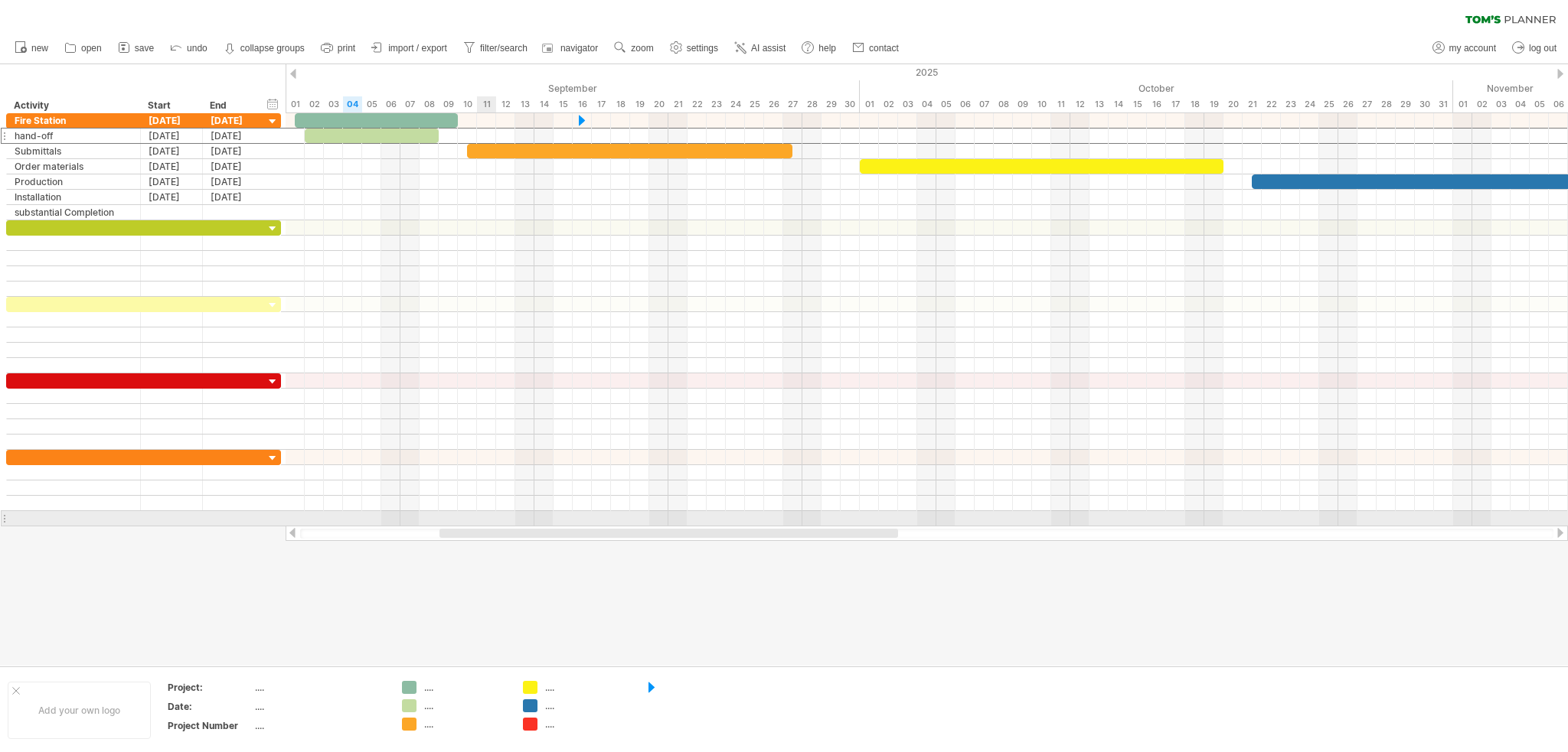
drag, startPoint x: 1009, startPoint y: 533, endPoint x: 508, endPoint y: 520, distance: 501.2
click at [487, 518] on div "Trying to reach [DOMAIN_NAME] Connected again... 0% clear filter new" at bounding box center [784, 376] width 1568 height 752
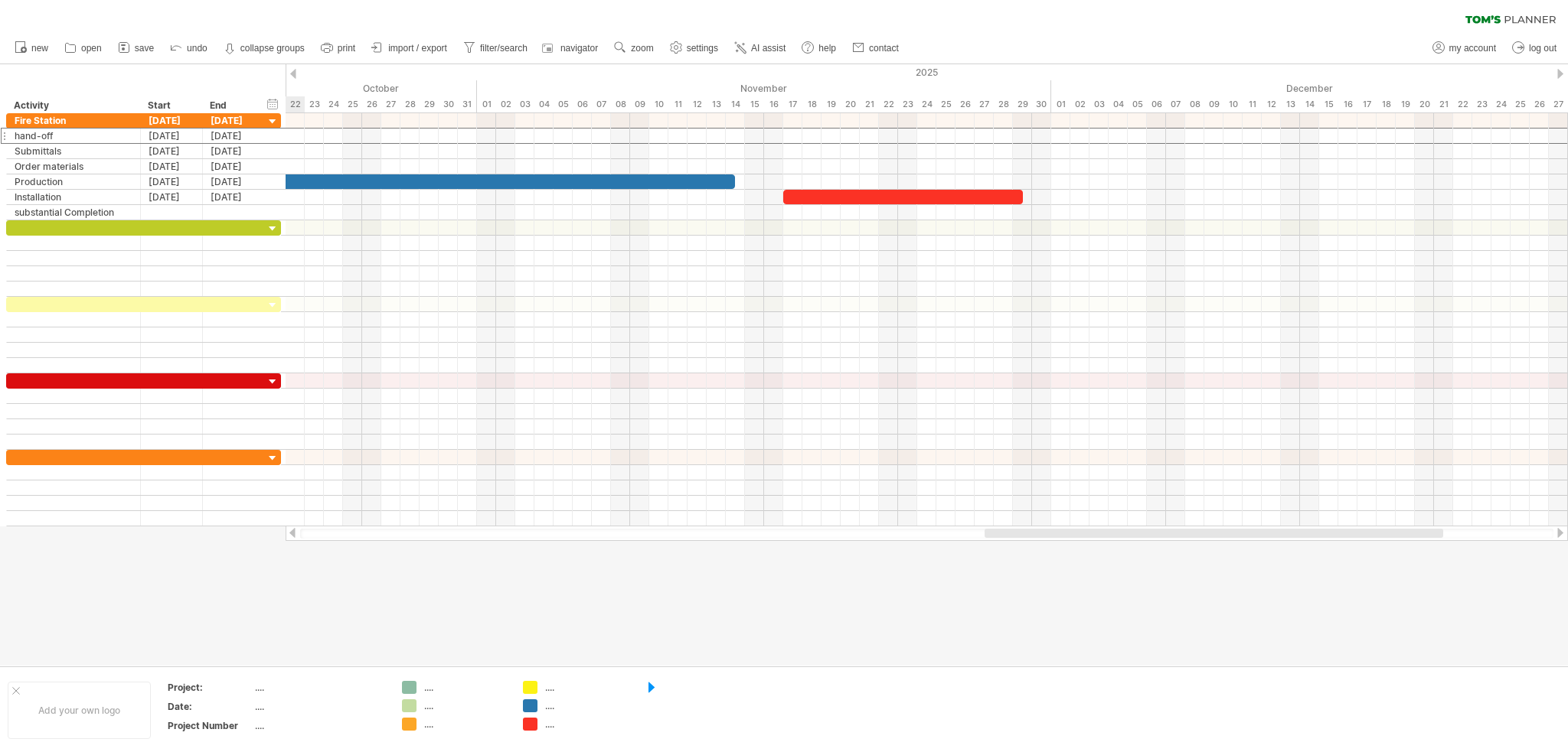
drag, startPoint x: 923, startPoint y: 532, endPoint x: 1416, endPoint y: 529, distance: 493.0
click at [1418, 529] on div at bounding box center [1213, 533] width 458 height 9
click at [1180, 227] on div "add time block" at bounding box center [1199, 231] width 106 height 24
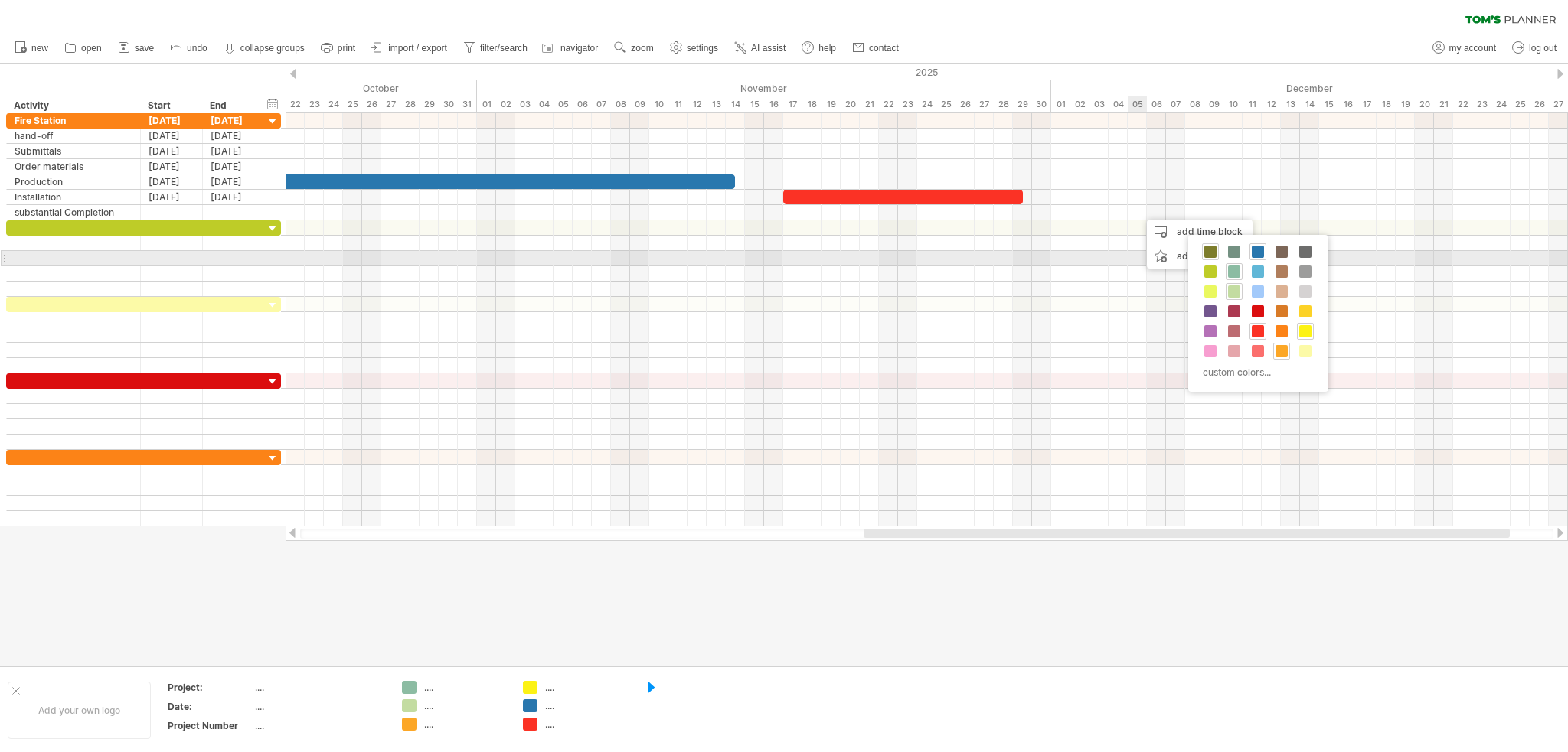
click at [1210, 251] on span at bounding box center [1210, 251] width 13 height 13
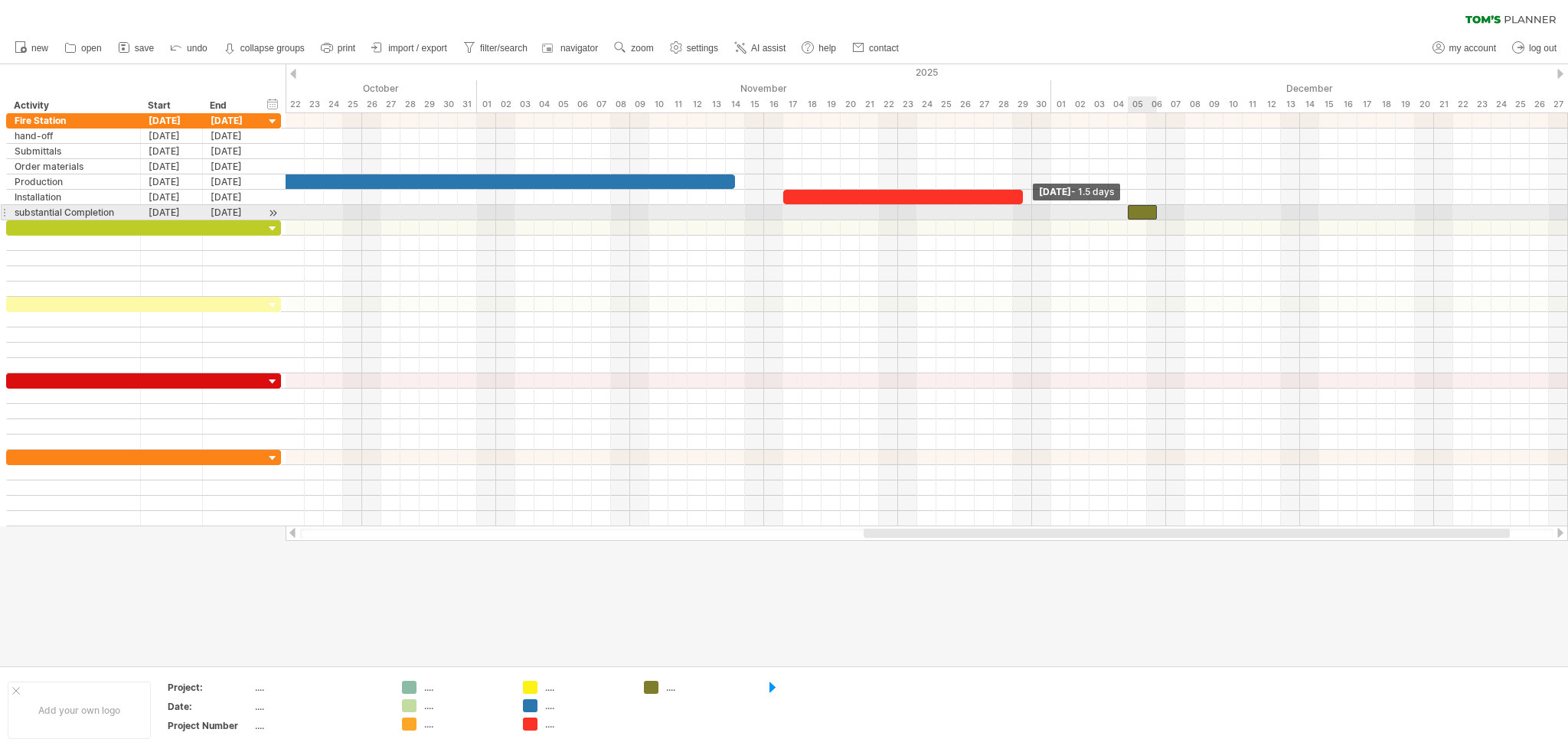
drag, startPoint x: 1137, startPoint y: 212, endPoint x: 1118, endPoint y: 219, distance: 20.2
click at [1128, 215] on span at bounding box center [1127, 212] width 6 height 14
click at [832, 574] on div at bounding box center [784, 365] width 1568 height 601
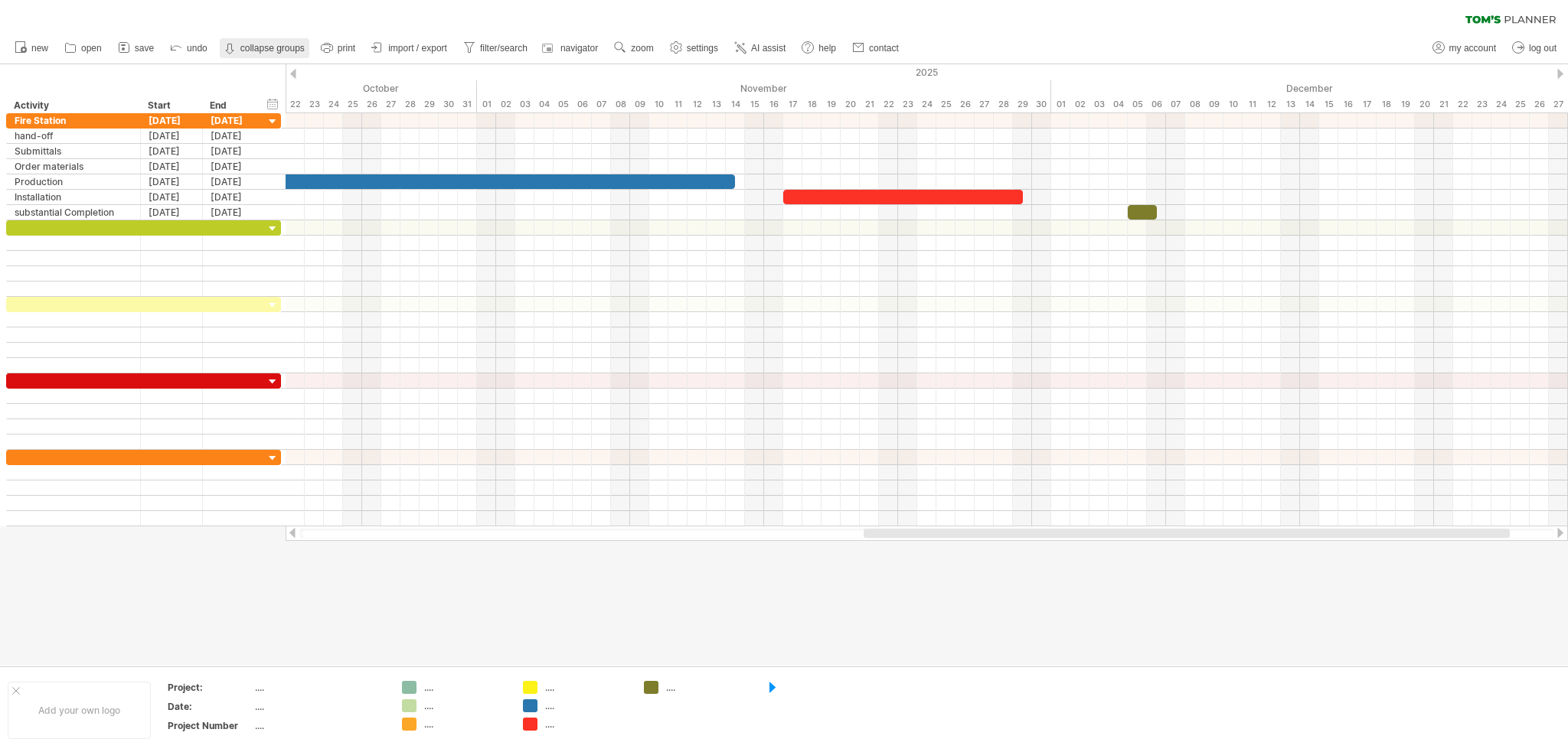
click at [266, 45] on strong "collapse groups" at bounding box center [272, 48] width 64 height 11
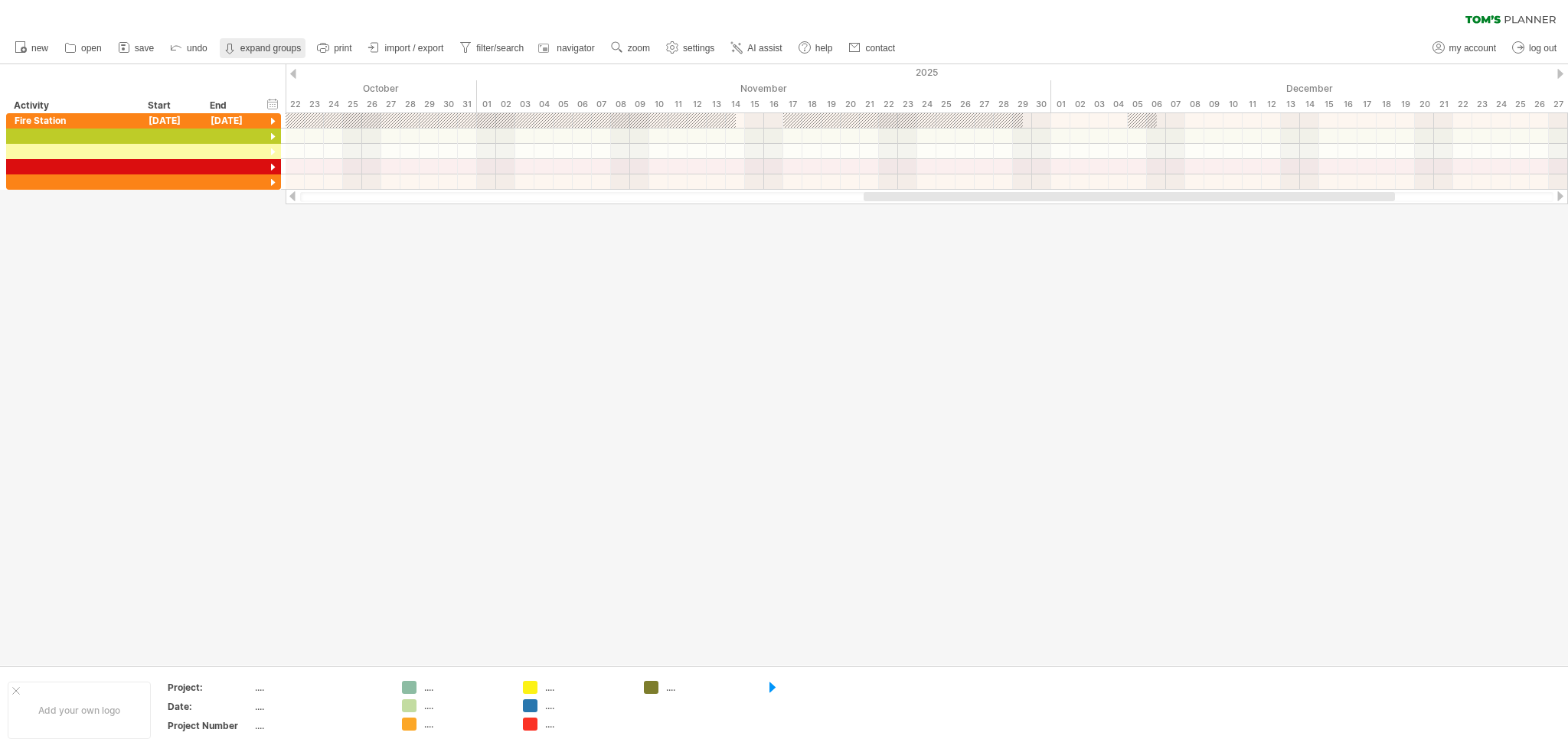
click at [254, 46] on strong "expand groups" at bounding box center [271, 48] width 60 height 11
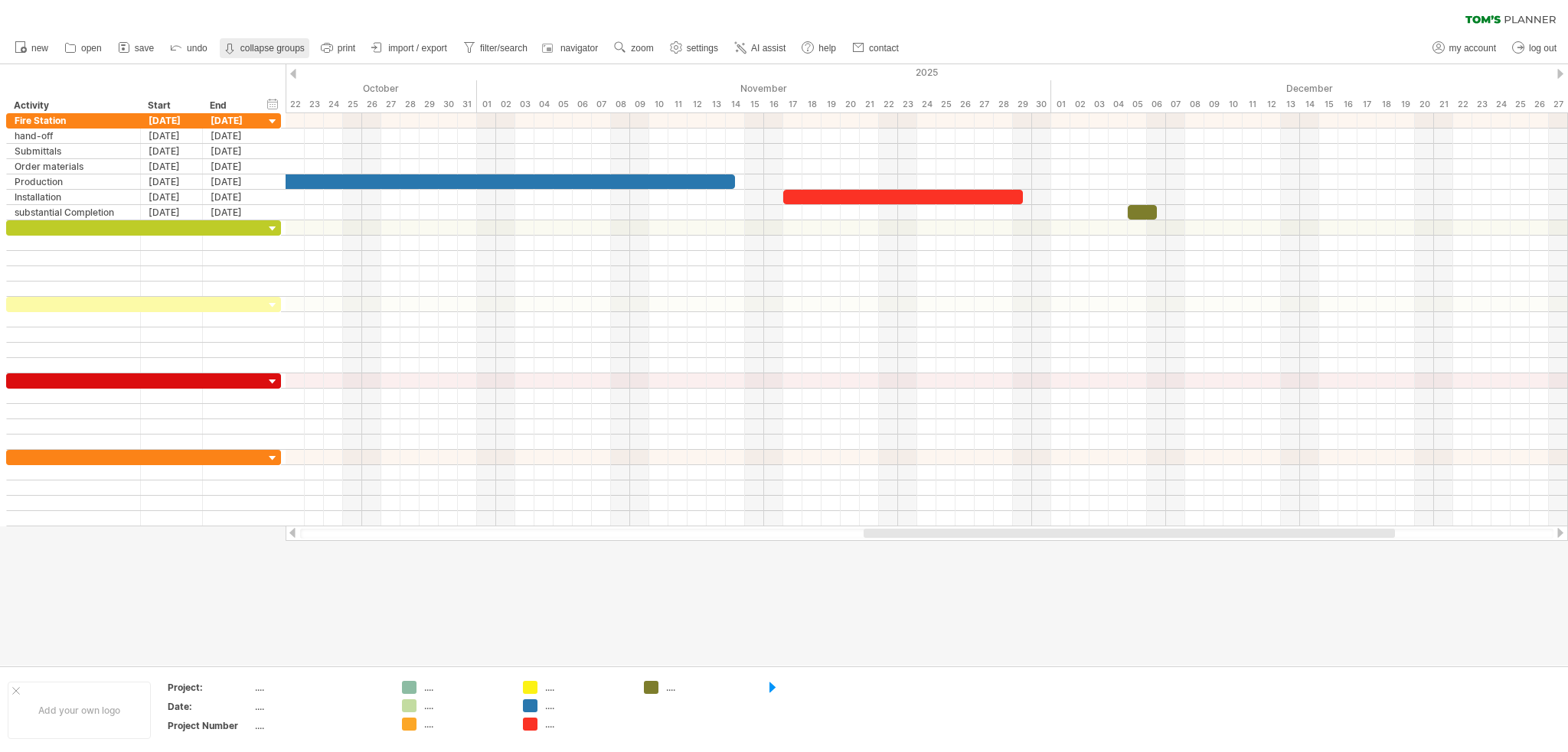
click at [268, 42] on link "collapse groups expand groups" at bounding box center [264, 49] width 90 height 20
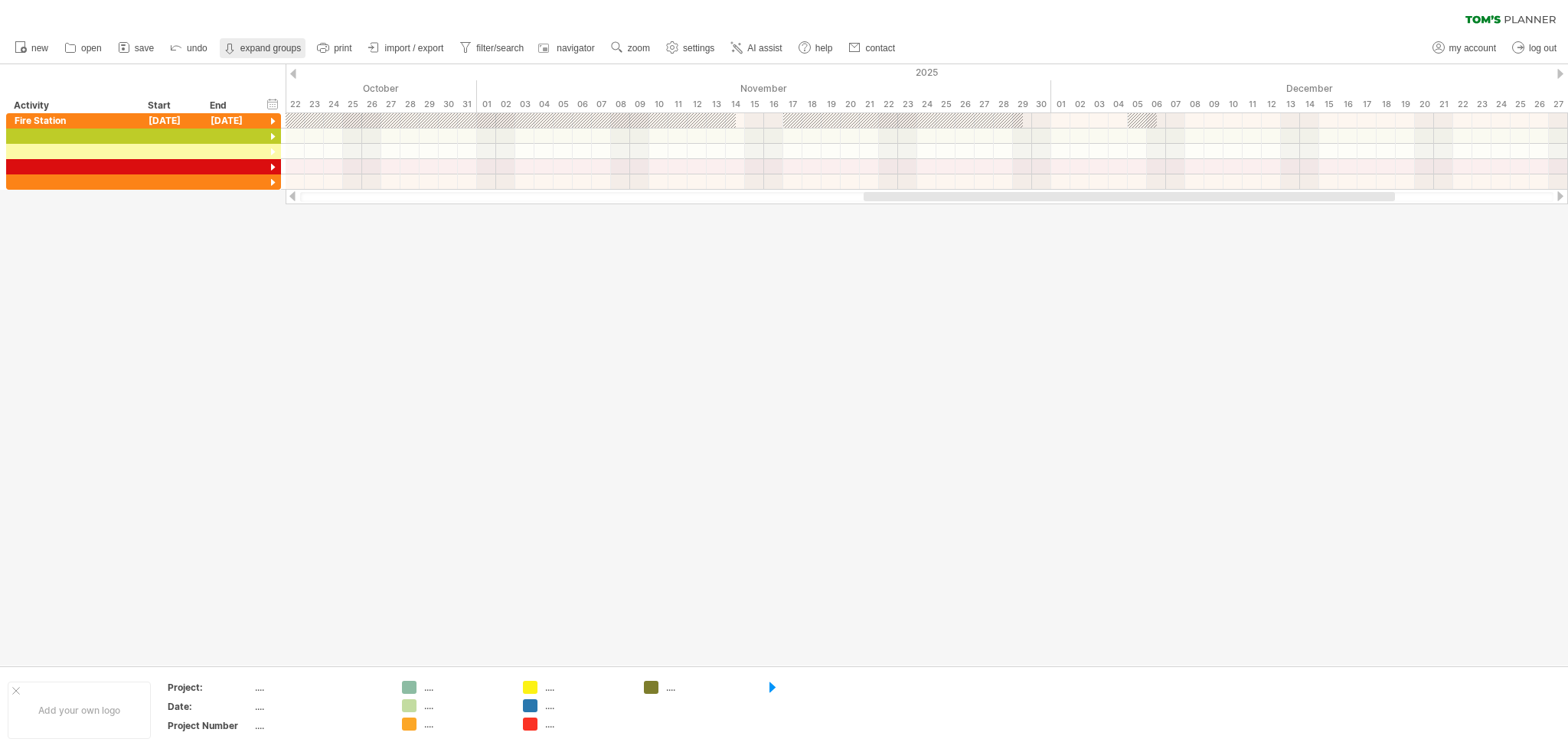
click at [270, 42] on link "collapse groups expand groups" at bounding box center [262, 49] width 85 height 20
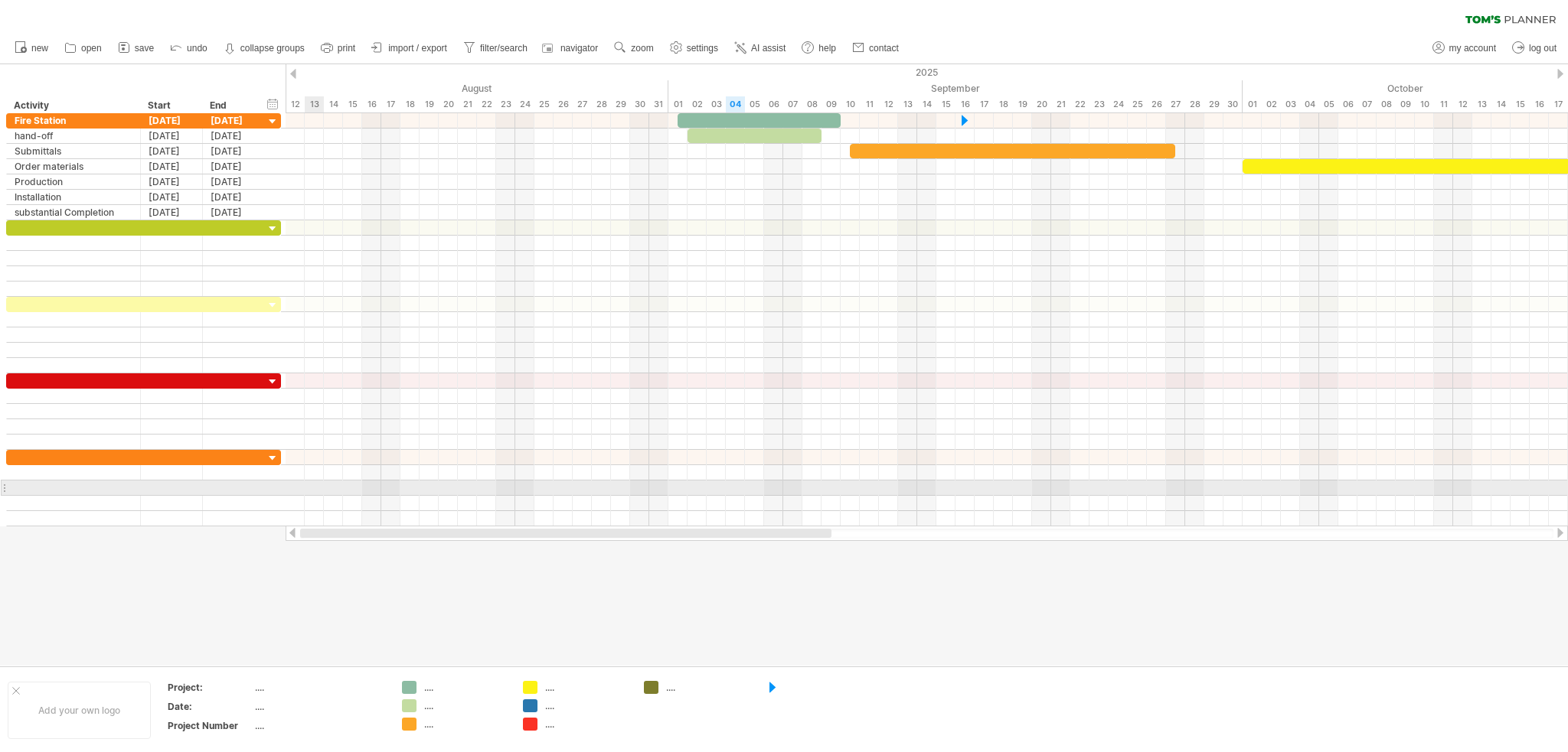
drag, startPoint x: 903, startPoint y: 533, endPoint x: 191, endPoint y: 478, distance: 714.1
click at [233, 480] on div "Trying to reach [DOMAIN_NAME] Connected again... 0% clear filter new" at bounding box center [784, 376] width 1568 height 752
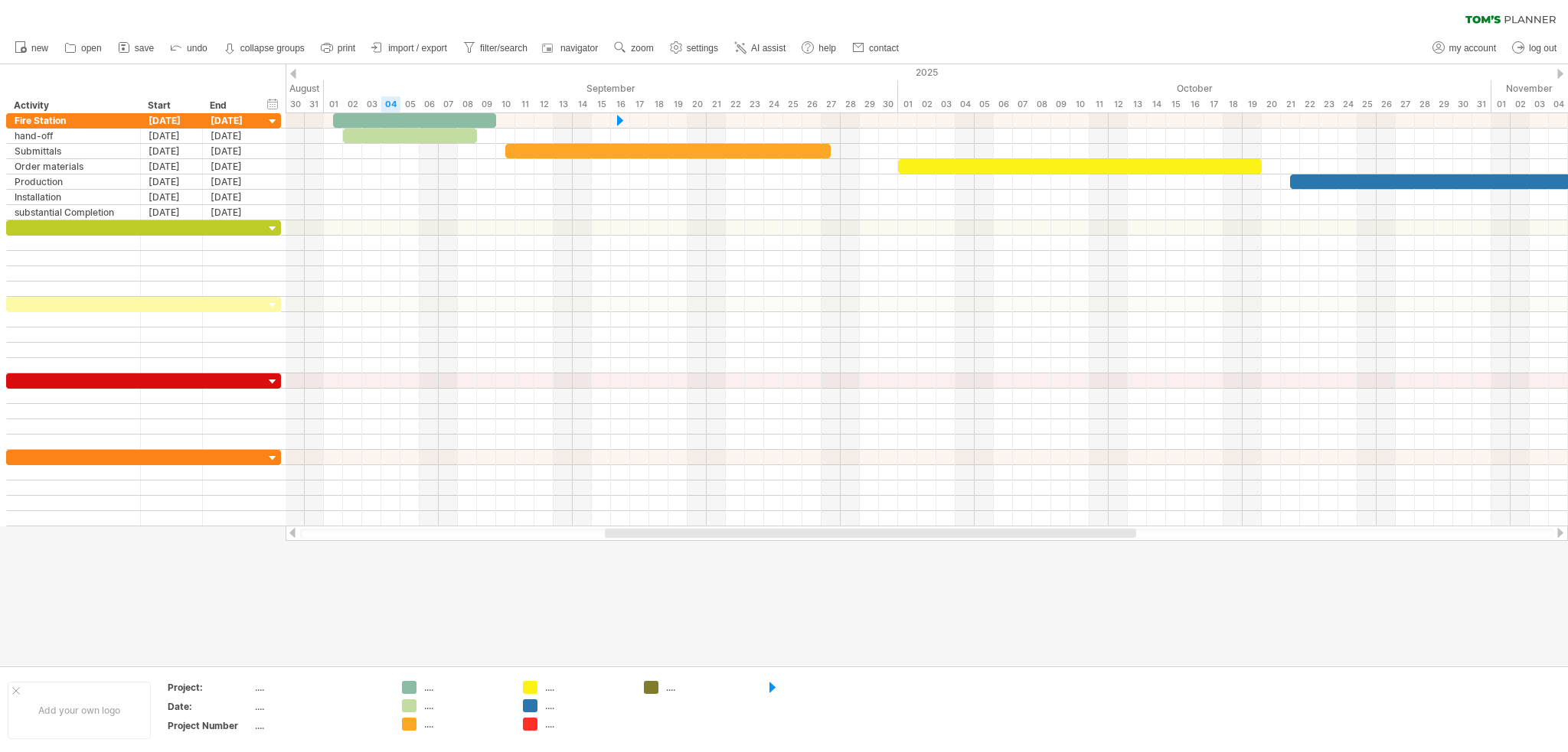
drag, startPoint x: 483, startPoint y: 534, endPoint x: 622, endPoint y: 538, distance: 139.1
click at [625, 538] on div at bounding box center [926, 534] width 1253 height 10
click at [244, 48] on strong "collapse groups" at bounding box center [272, 48] width 64 height 11
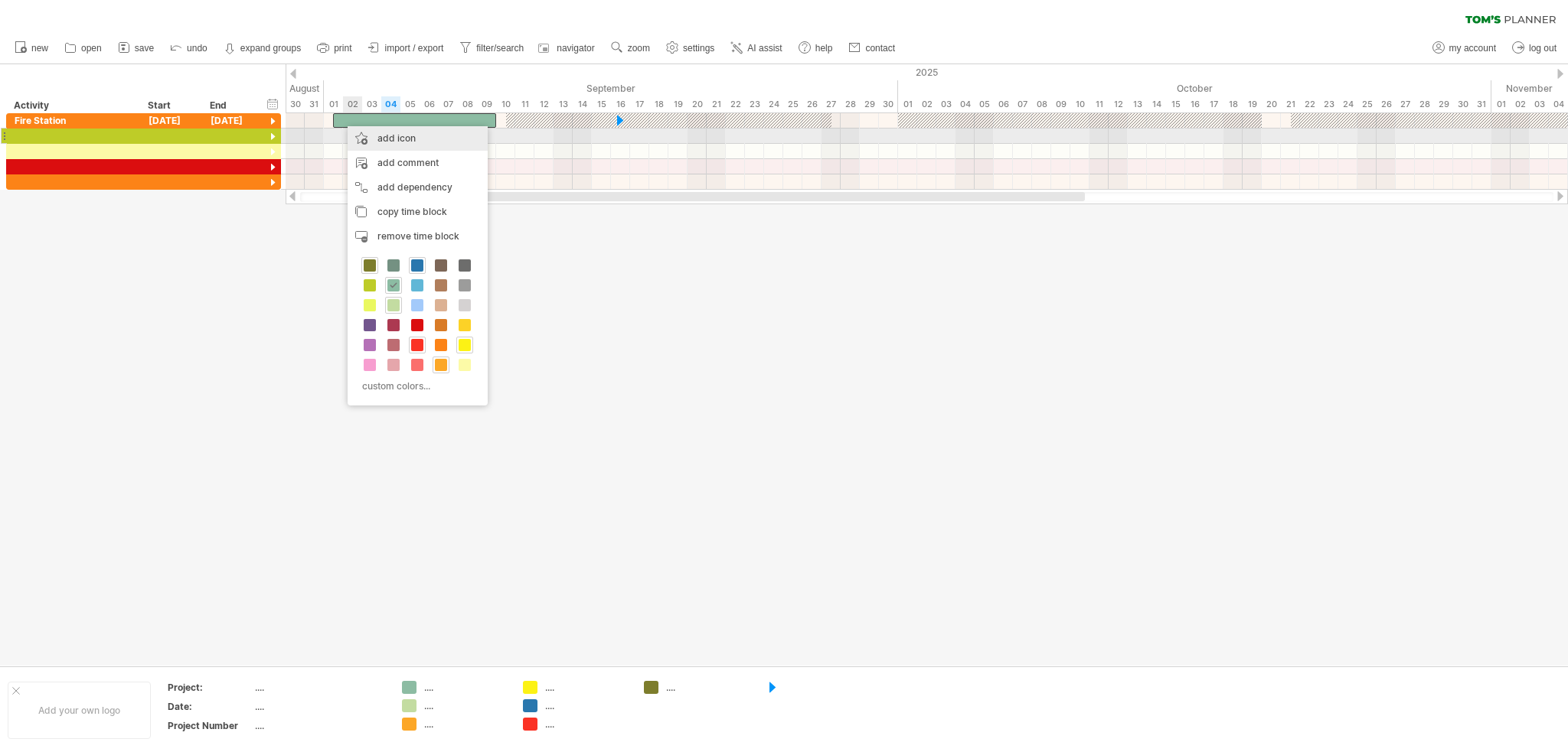
click at [383, 137] on div "add icon" at bounding box center [417, 138] width 140 height 24
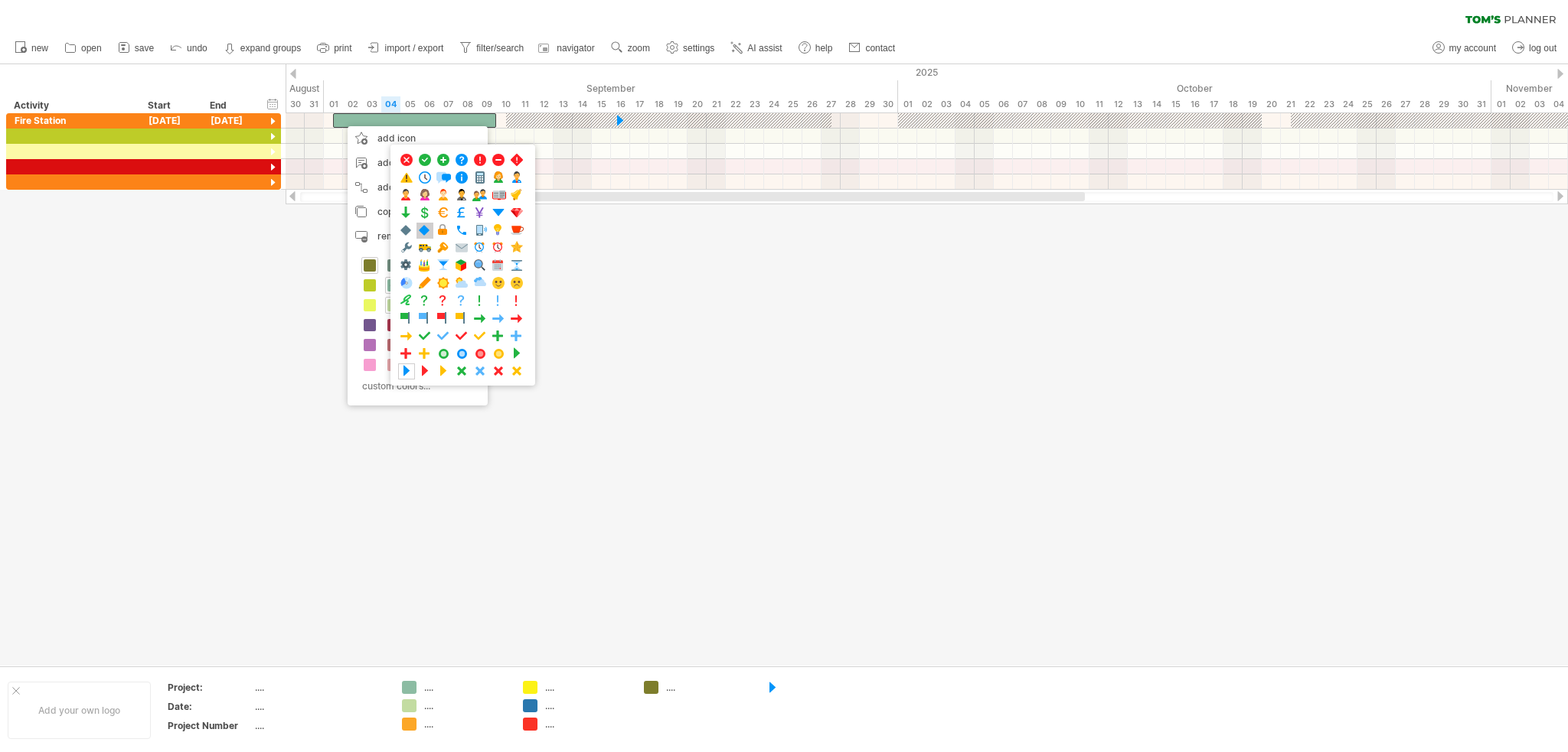
click at [422, 226] on span at bounding box center [425, 230] width 15 height 14
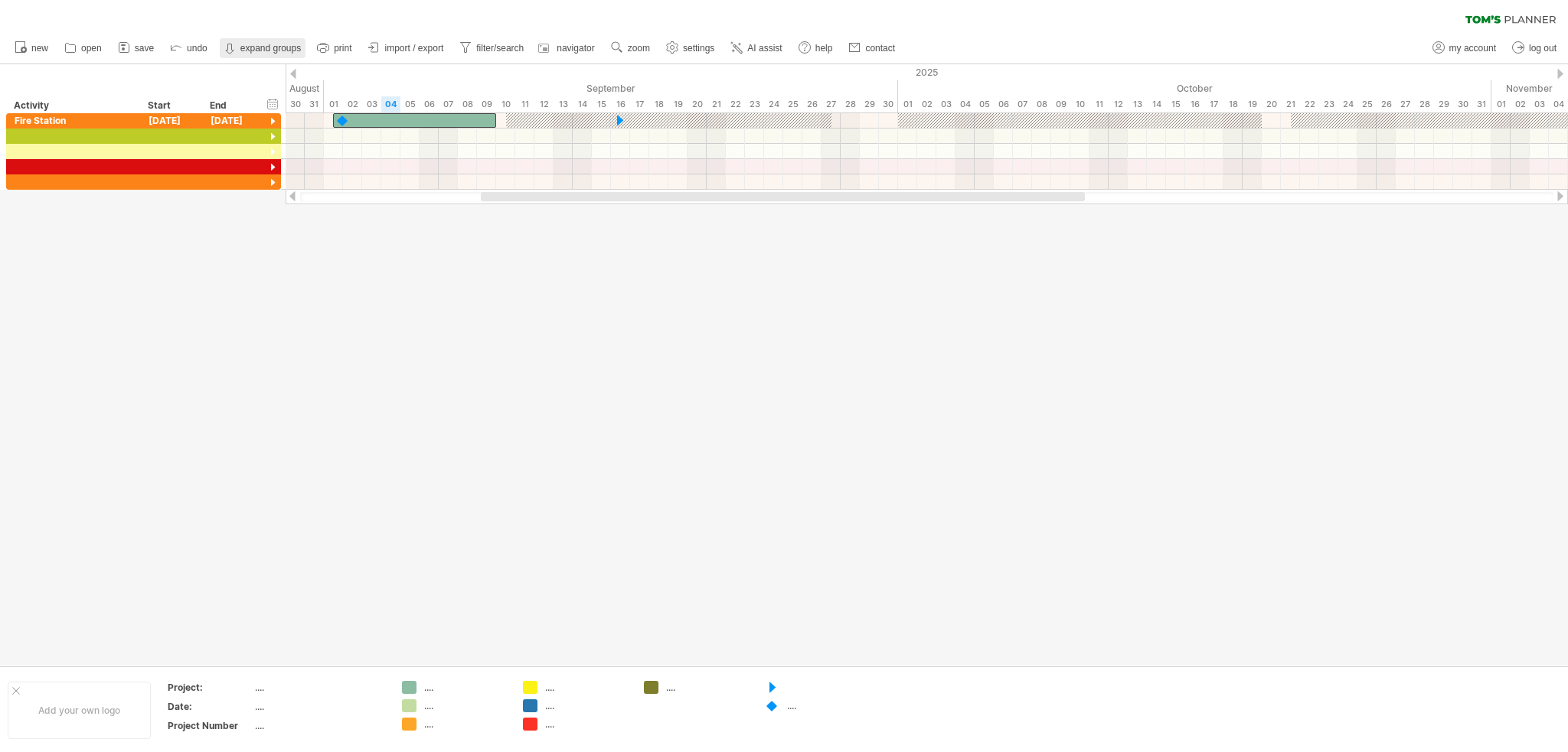
click at [268, 49] on strong "expand groups" at bounding box center [271, 48] width 60 height 11
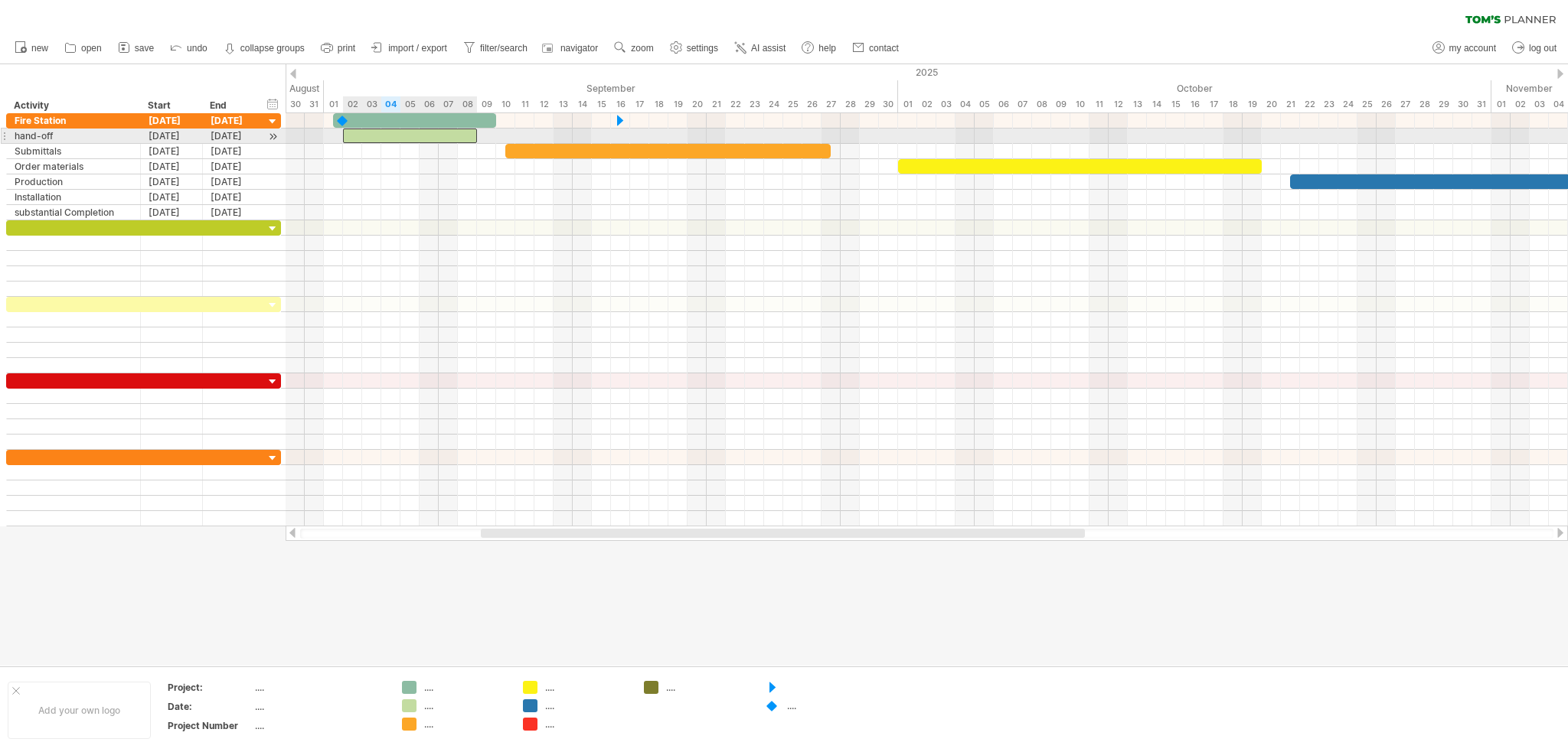
click at [348, 137] on div at bounding box center [410, 136] width 134 height 14
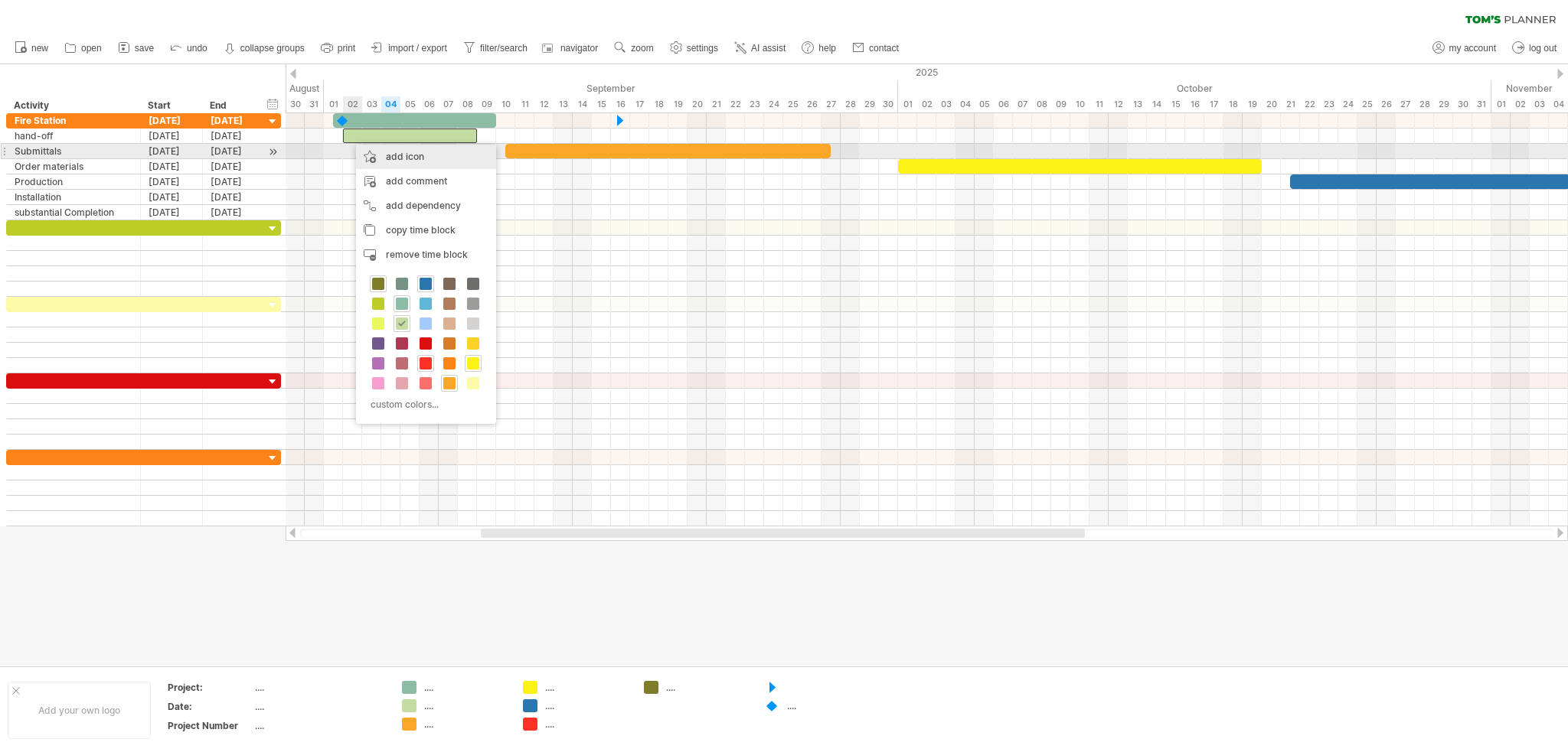
click at [389, 157] on div "add icon" at bounding box center [426, 157] width 140 height 24
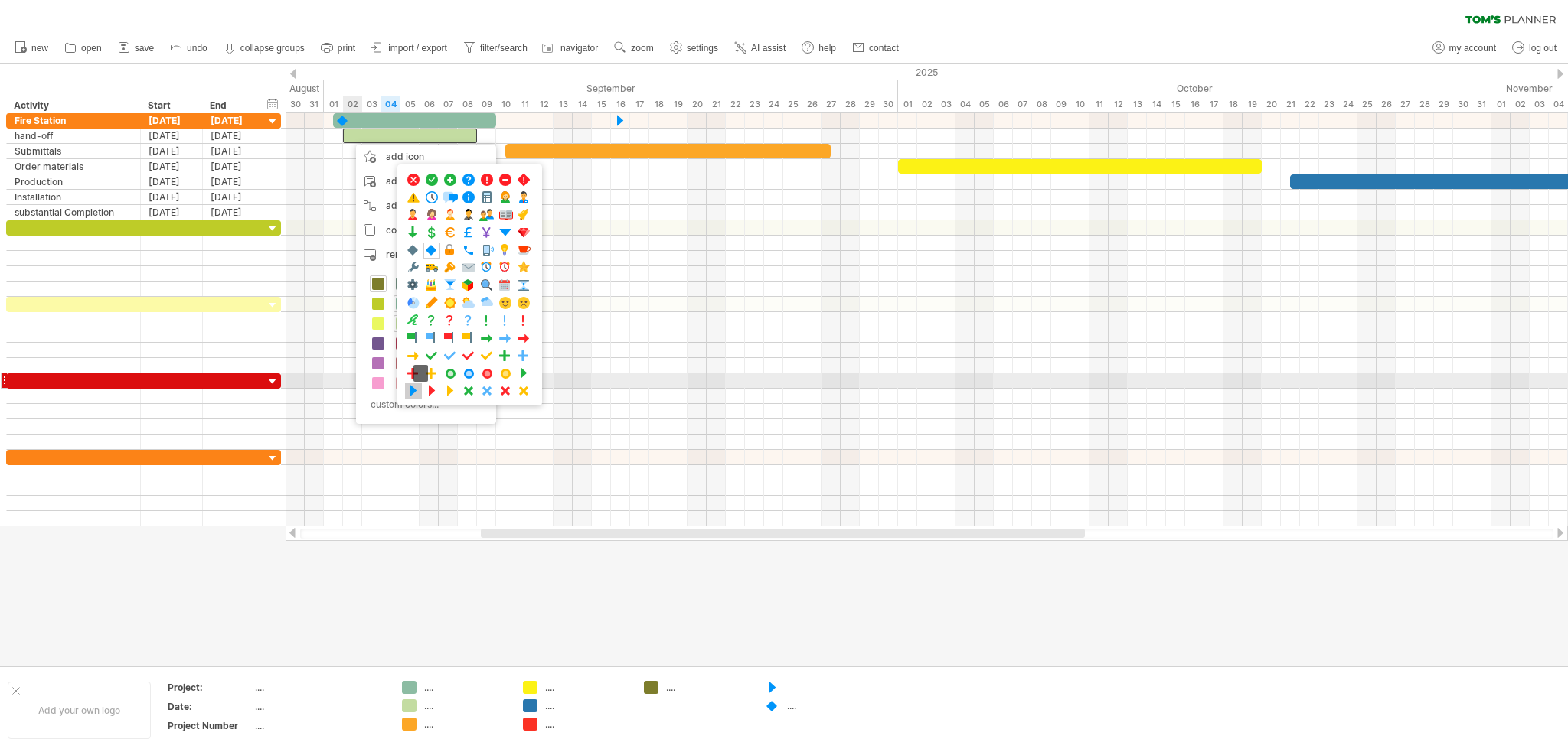
click at [415, 387] on span at bounding box center [413, 391] width 15 height 14
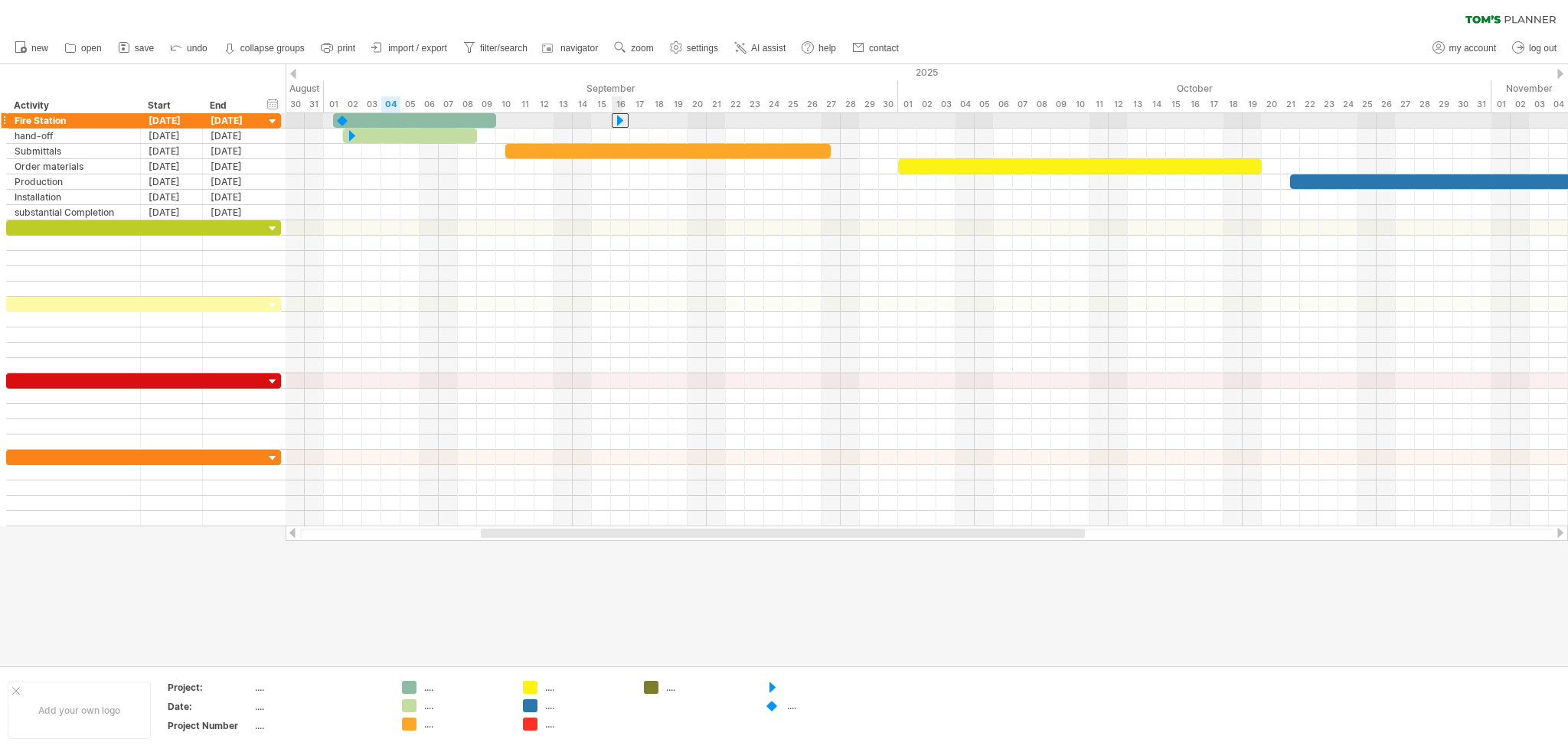
click at [619, 119] on div at bounding box center [620, 120] width 17 height 14
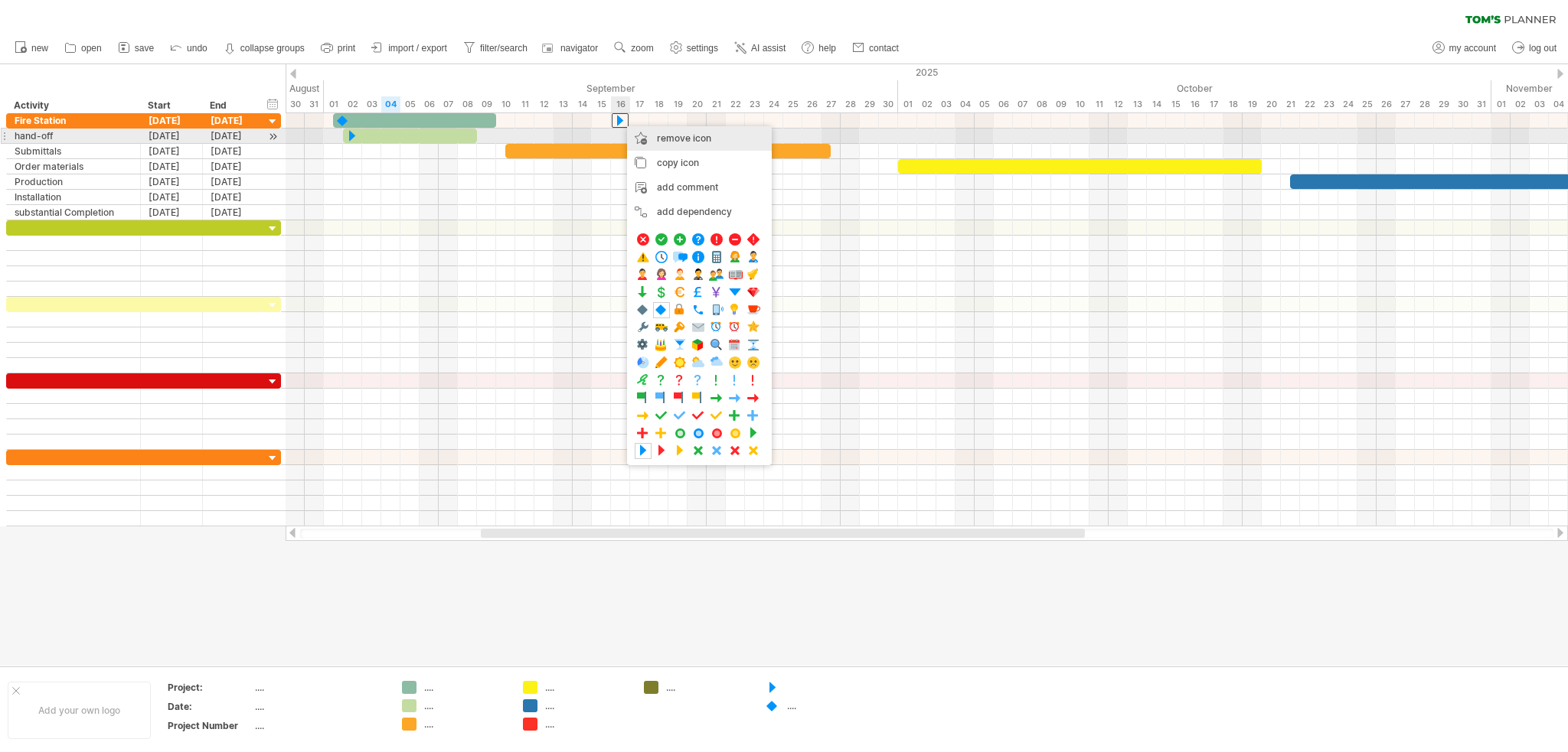
click at [649, 137] on div "remove icon remove selected items" at bounding box center [699, 138] width 145 height 24
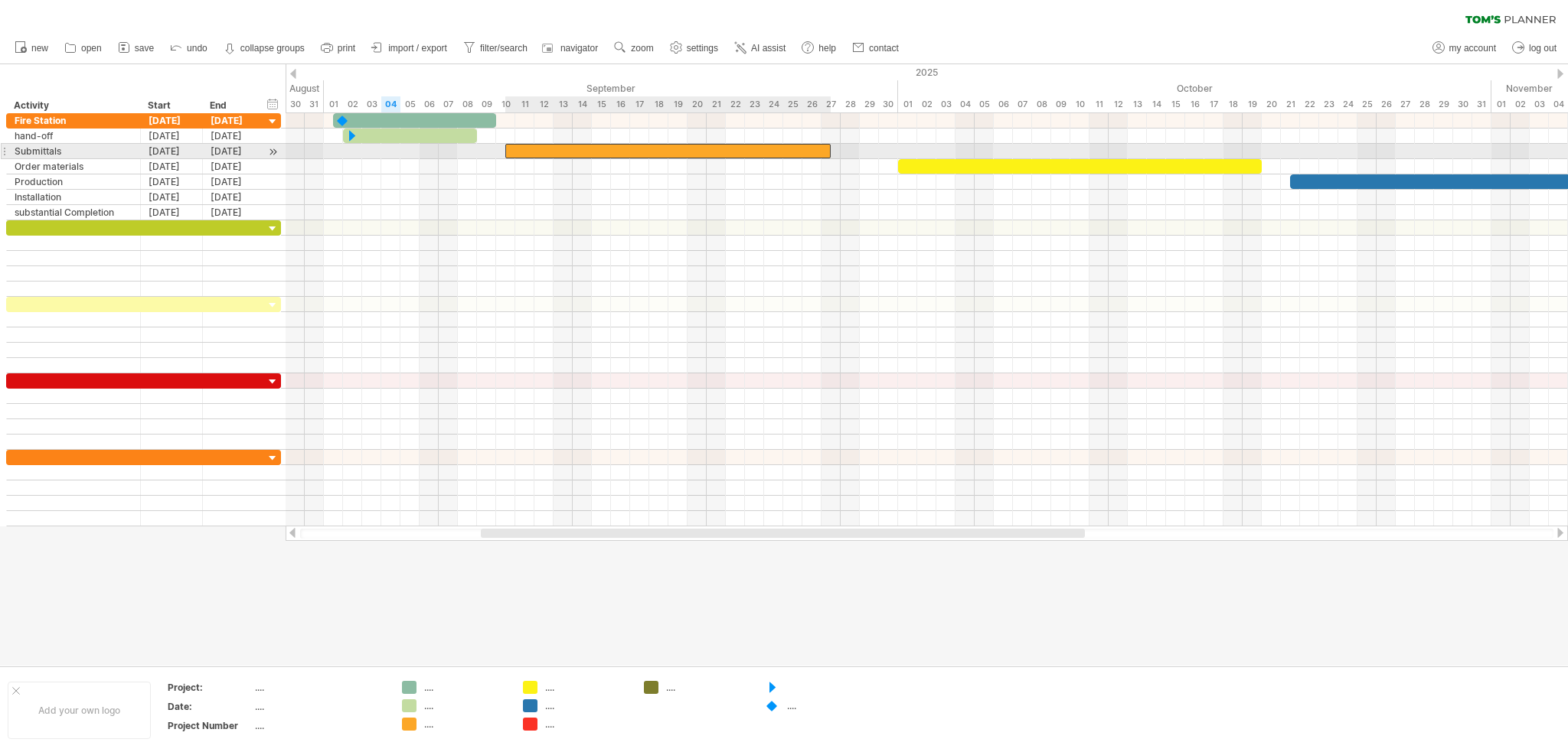
click at [511, 149] on div at bounding box center [668, 151] width 325 height 14
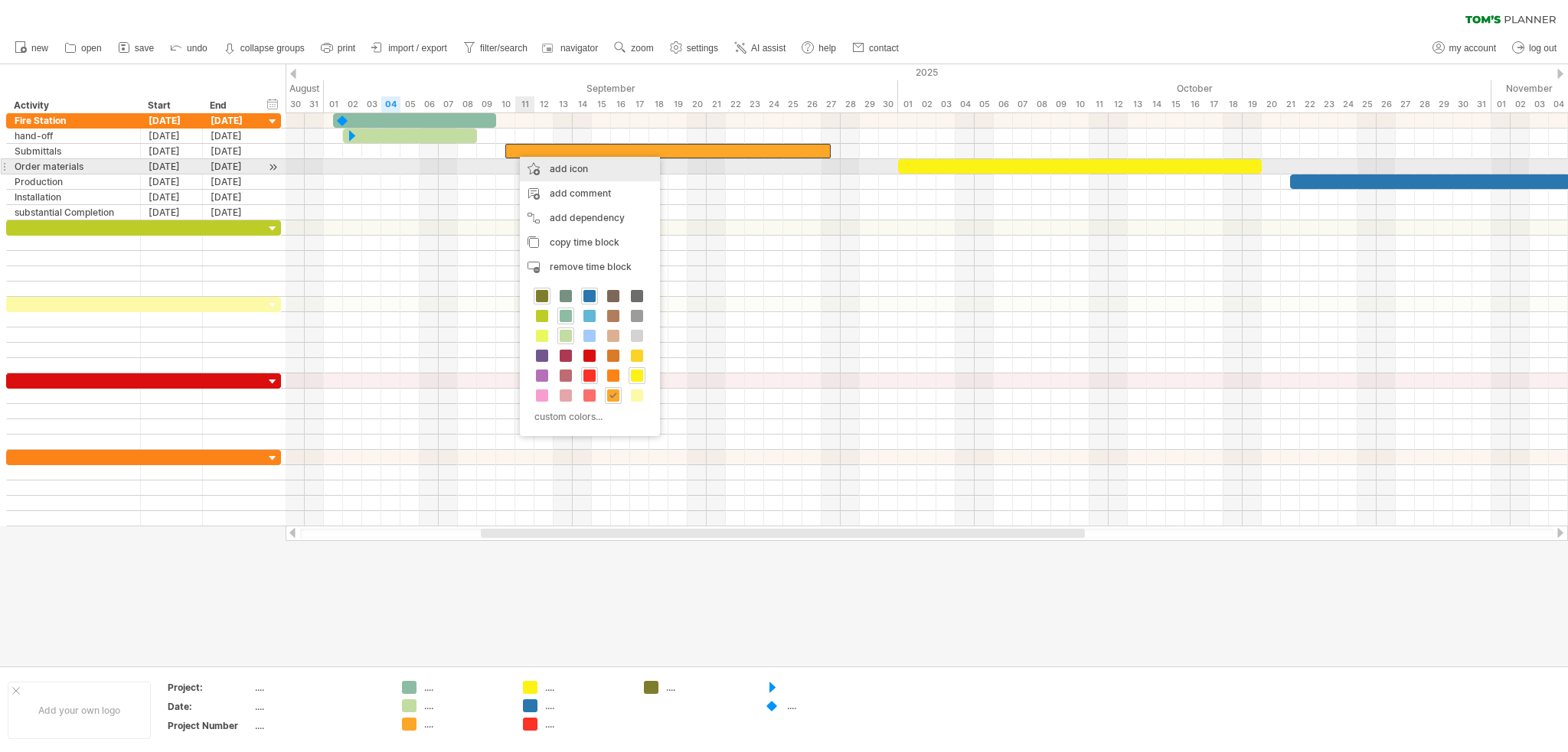
click at [560, 168] on div "add icon" at bounding box center [590, 168] width 140 height 24
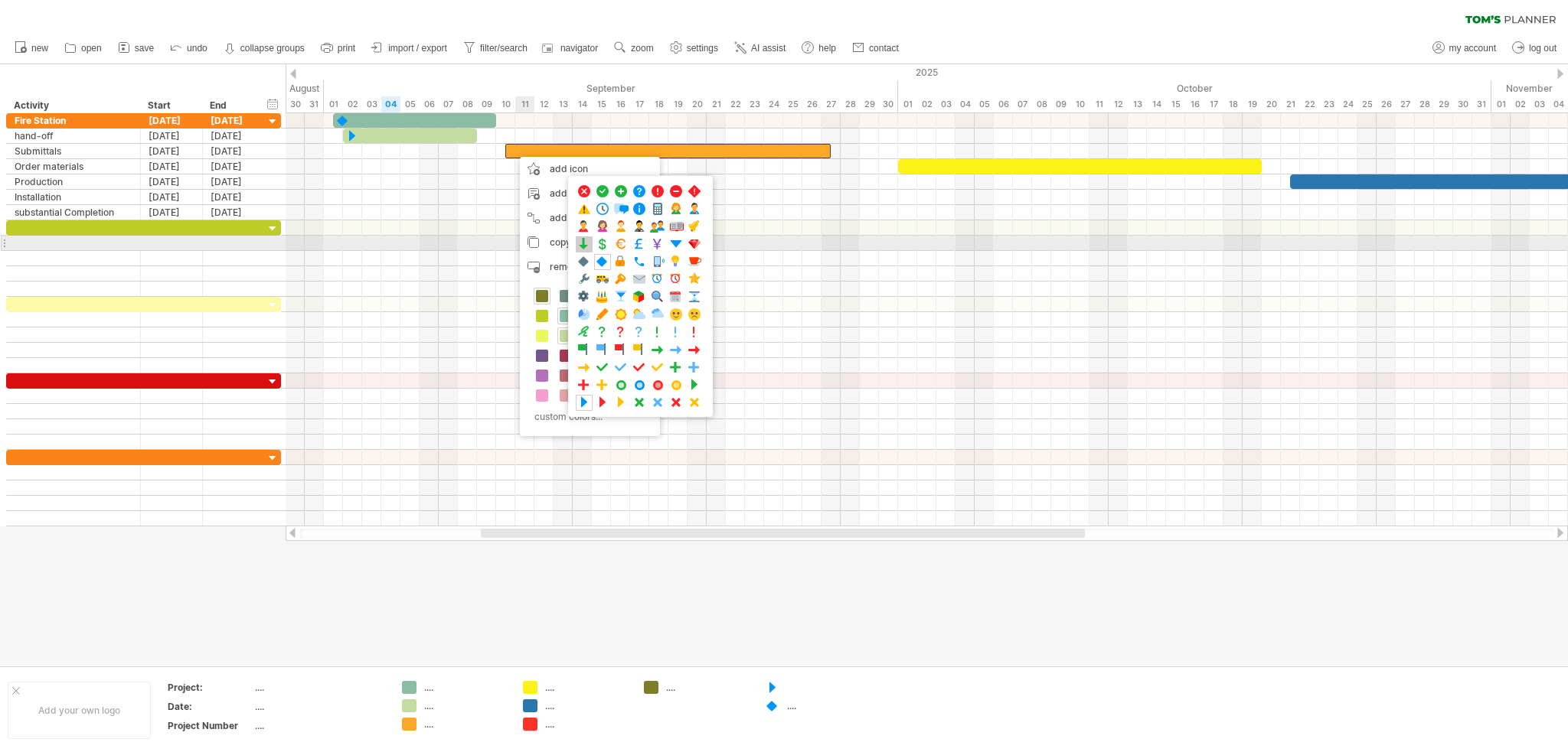
click at [583, 240] on span at bounding box center [584, 244] width 15 height 14
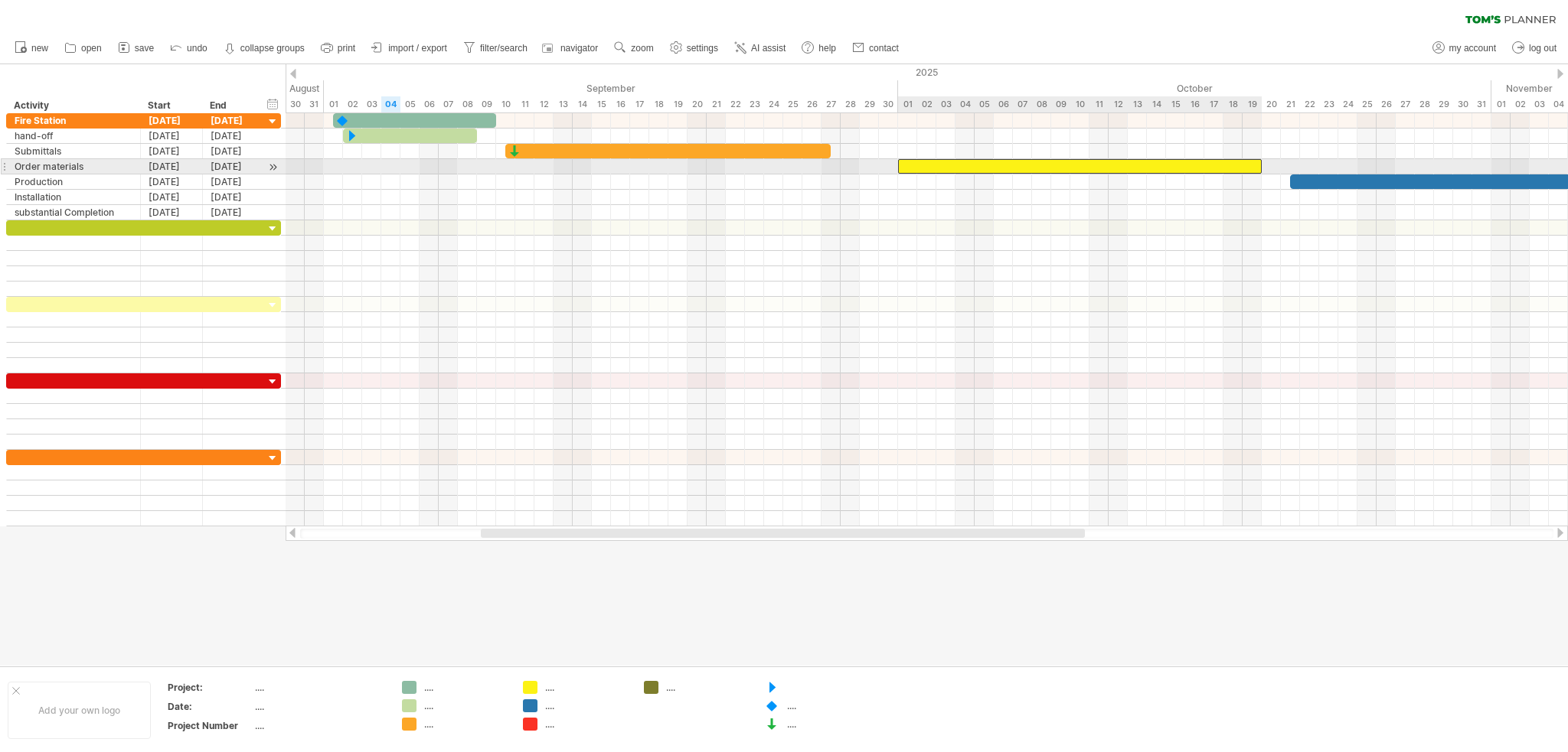
click at [912, 166] on div at bounding box center [1080, 166] width 364 height 14
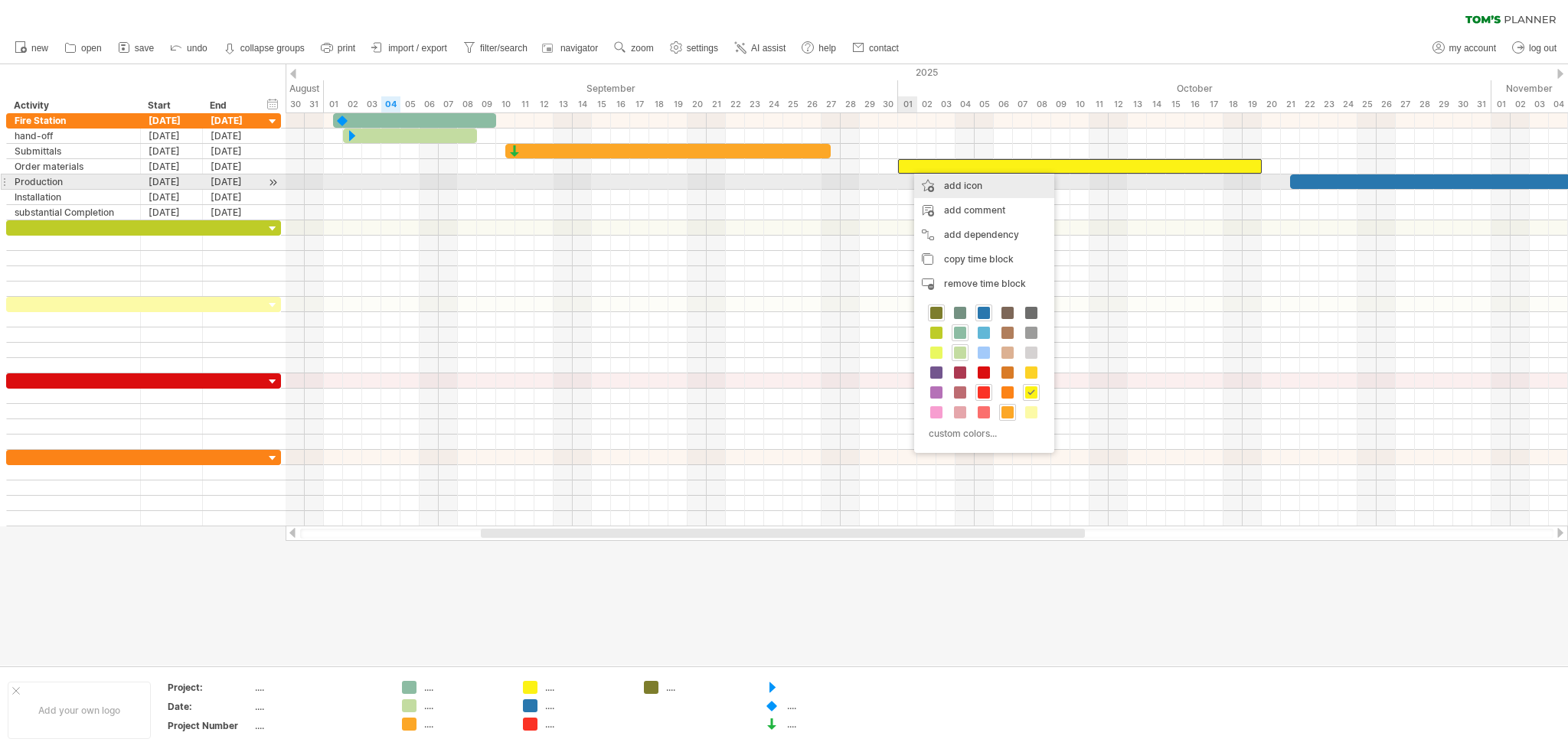
click at [967, 188] on div "add icon" at bounding box center [983, 185] width 140 height 24
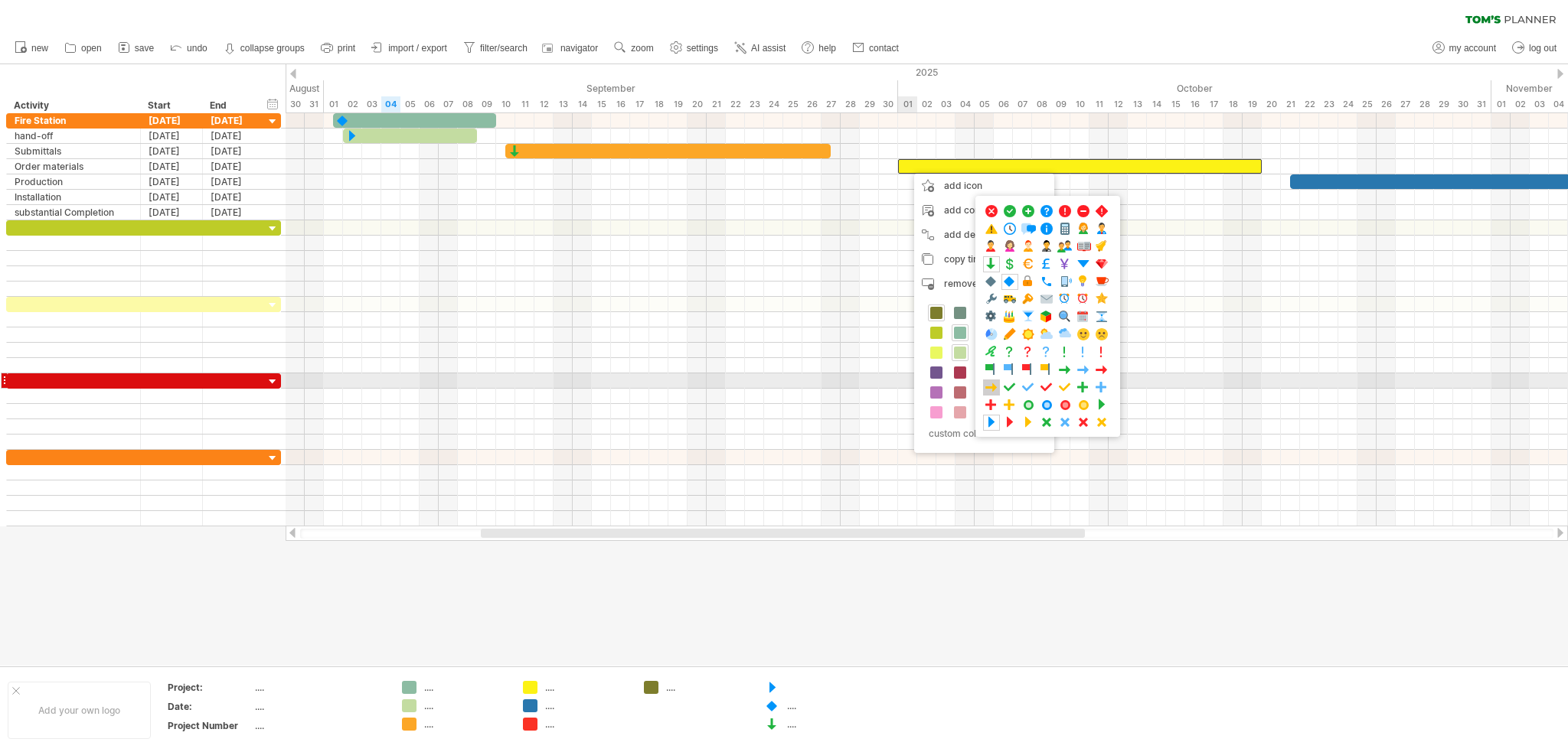
click at [994, 384] on span at bounding box center [991, 387] width 15 height 14
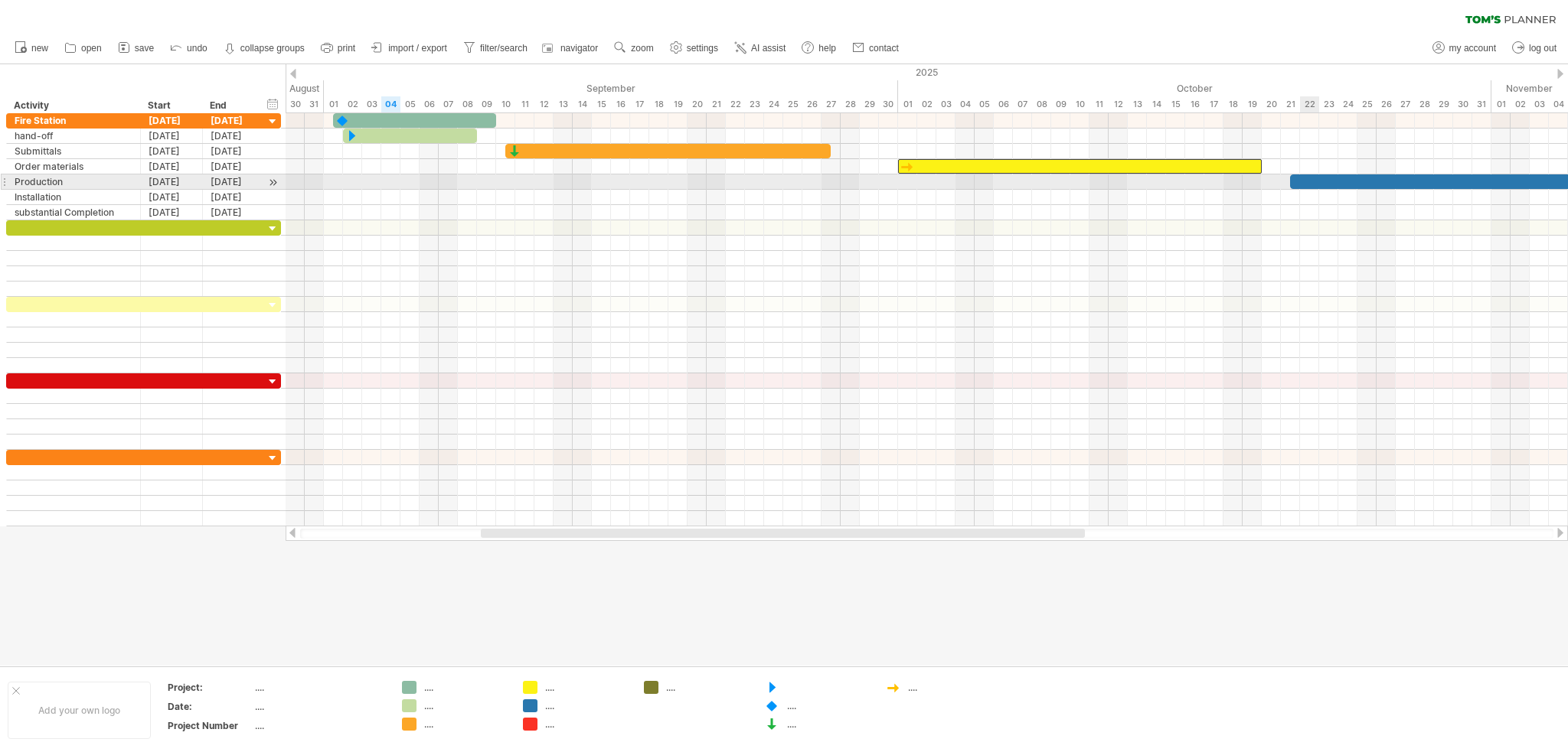
click at [1301, 180] on div at bounding box center [1519, 181] width 459 height 14
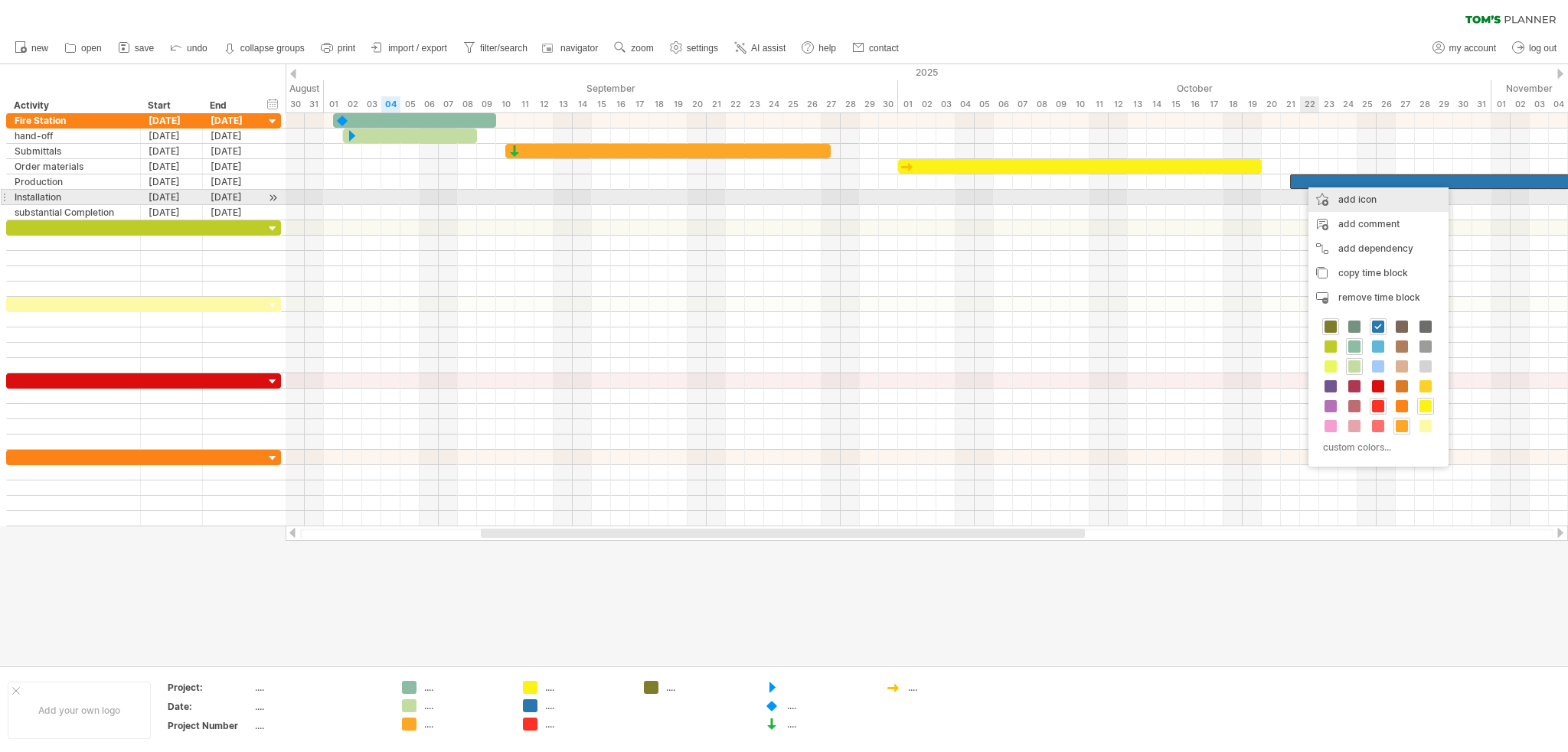
click at [1341, 198] on div "add icon" at bounding box center [1378, 199] width 140 height 24
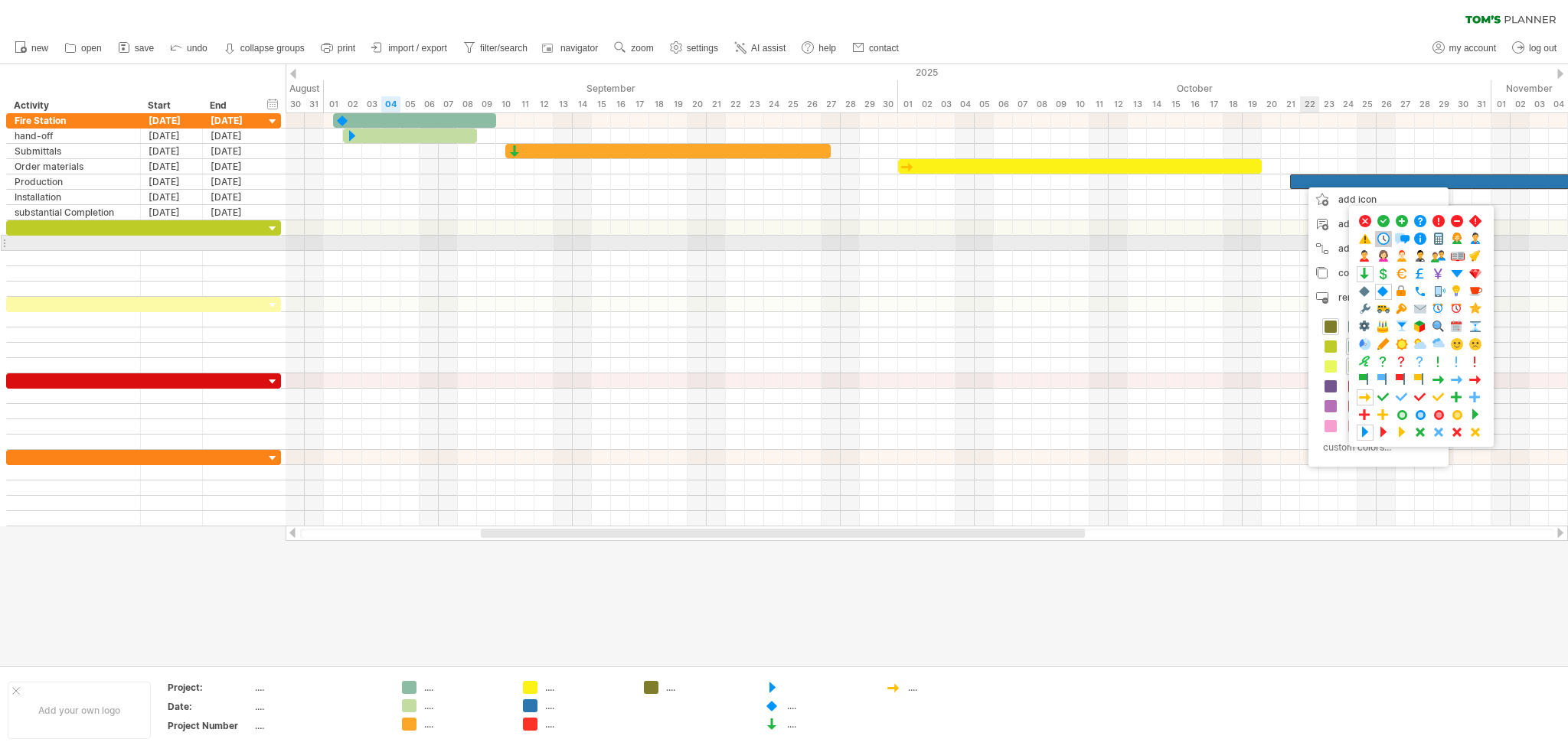
click at [1385, 239] on span at bounding box center [1383, 239] width 15 height 14
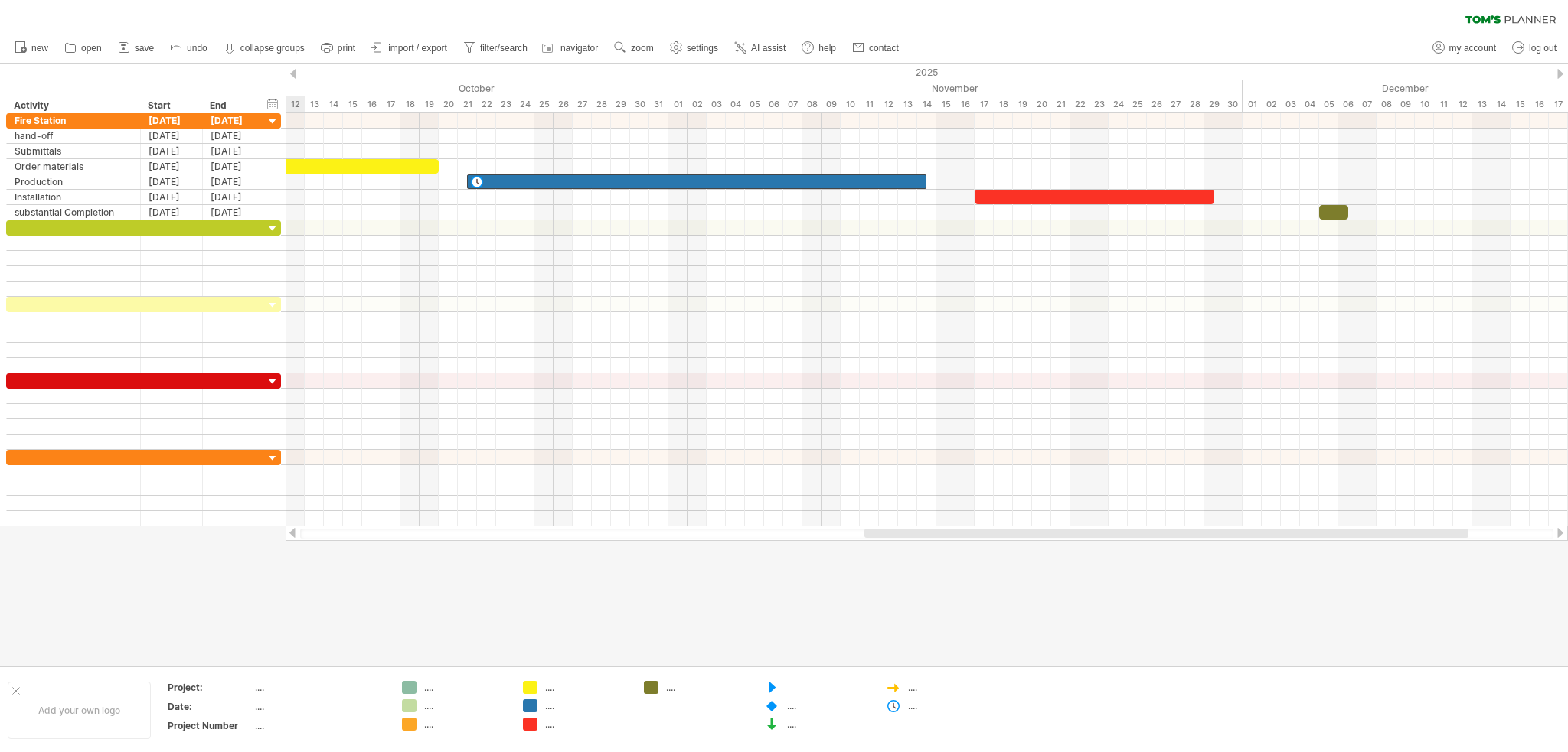
drag, startPoint x: 1060, startPoint y: 530, endPoint x: 1444, endPoint y: 564, distance: 385.5
click at [1444, 564] on div "Trying to reach [DOMAIN_NAME] Connected again... 0% clear filter new" at bounding box center [784, 376] width 1568 height 752
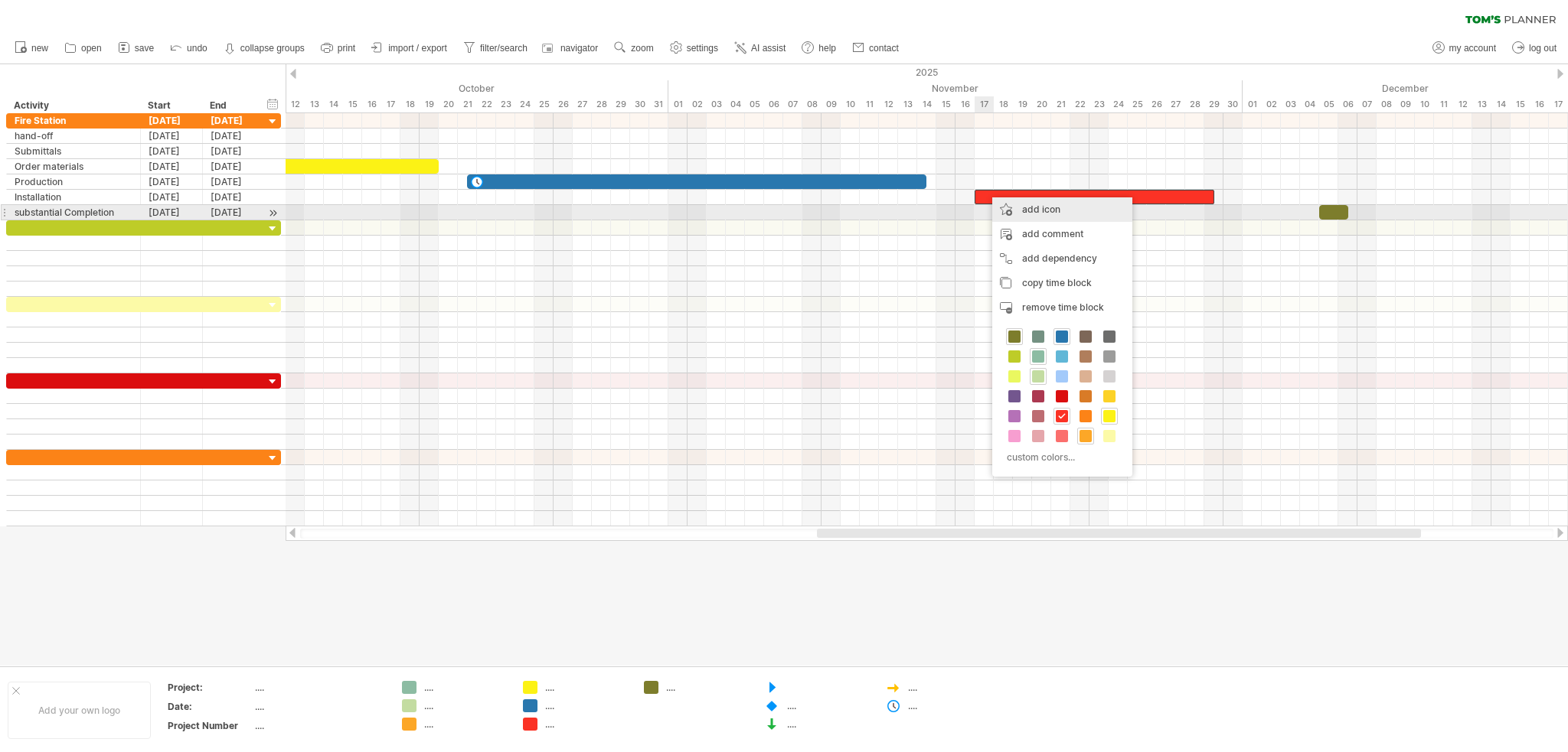
click at [1044, 209] on div "add icon" at bounding box center [1061, 209] width 140 height 24
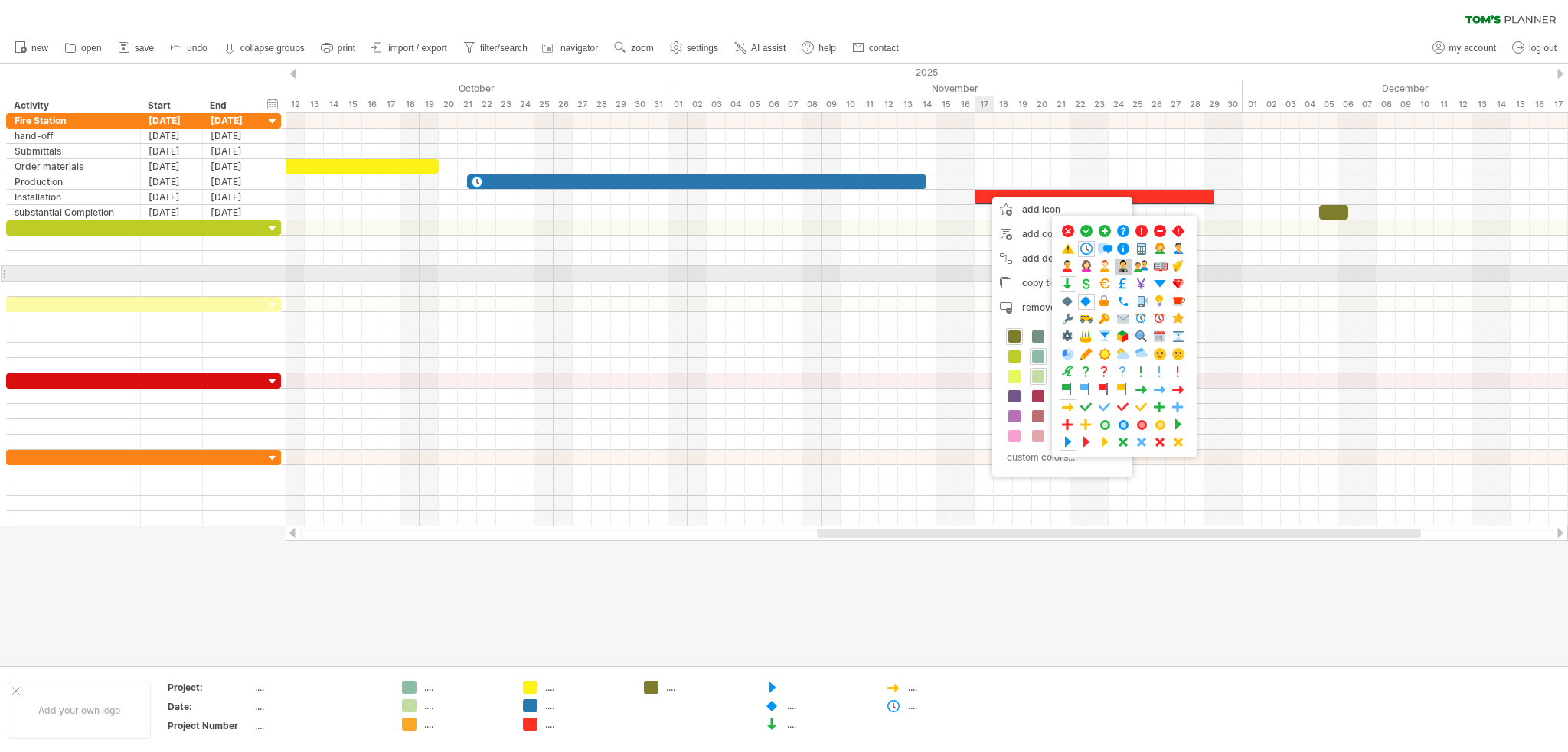
click at [1124, 267] on span at bounding box center [1123, 266] width 15 height 14
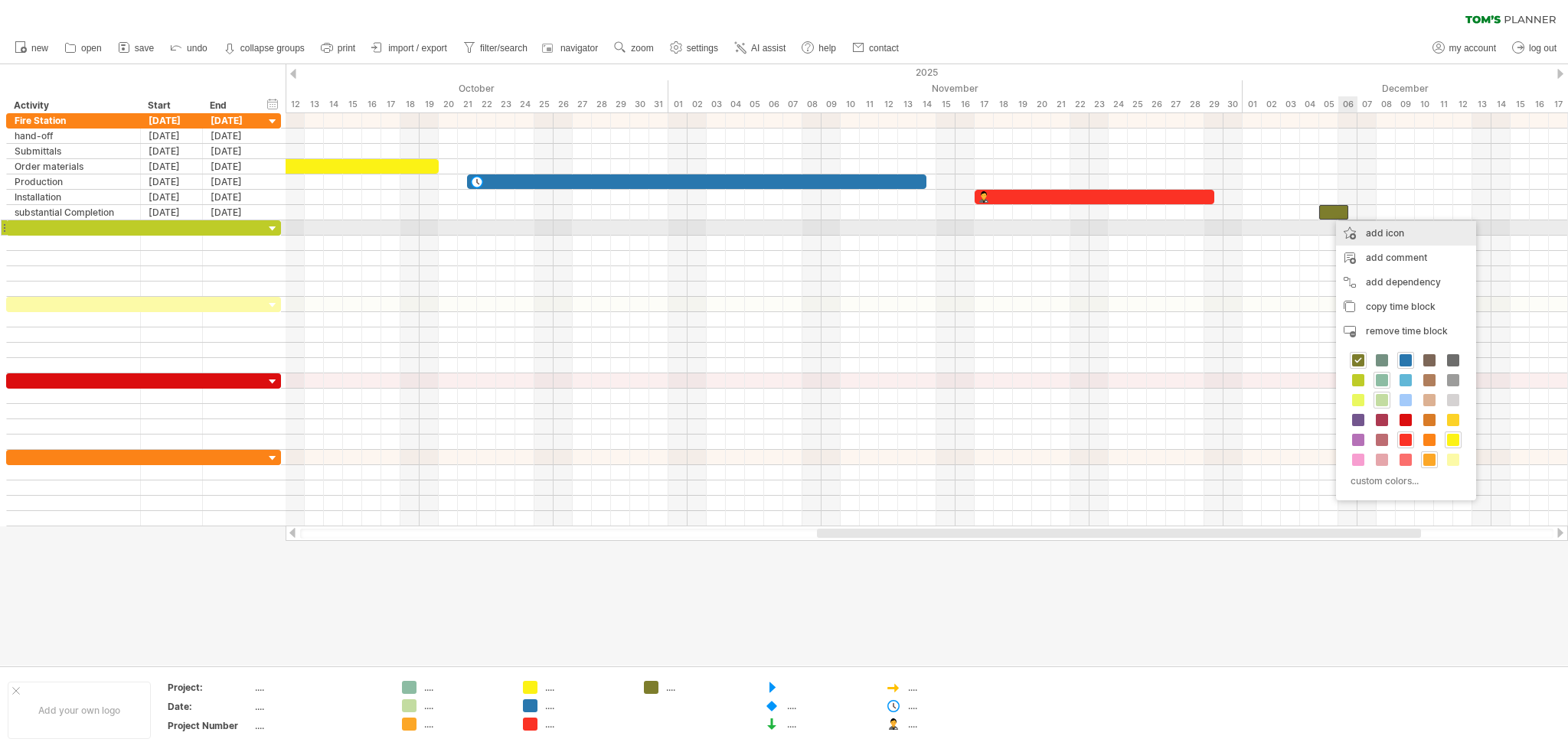
click at [1385, 232] on div "add icon" at bounding box center [1406, 233] width 140 height 24
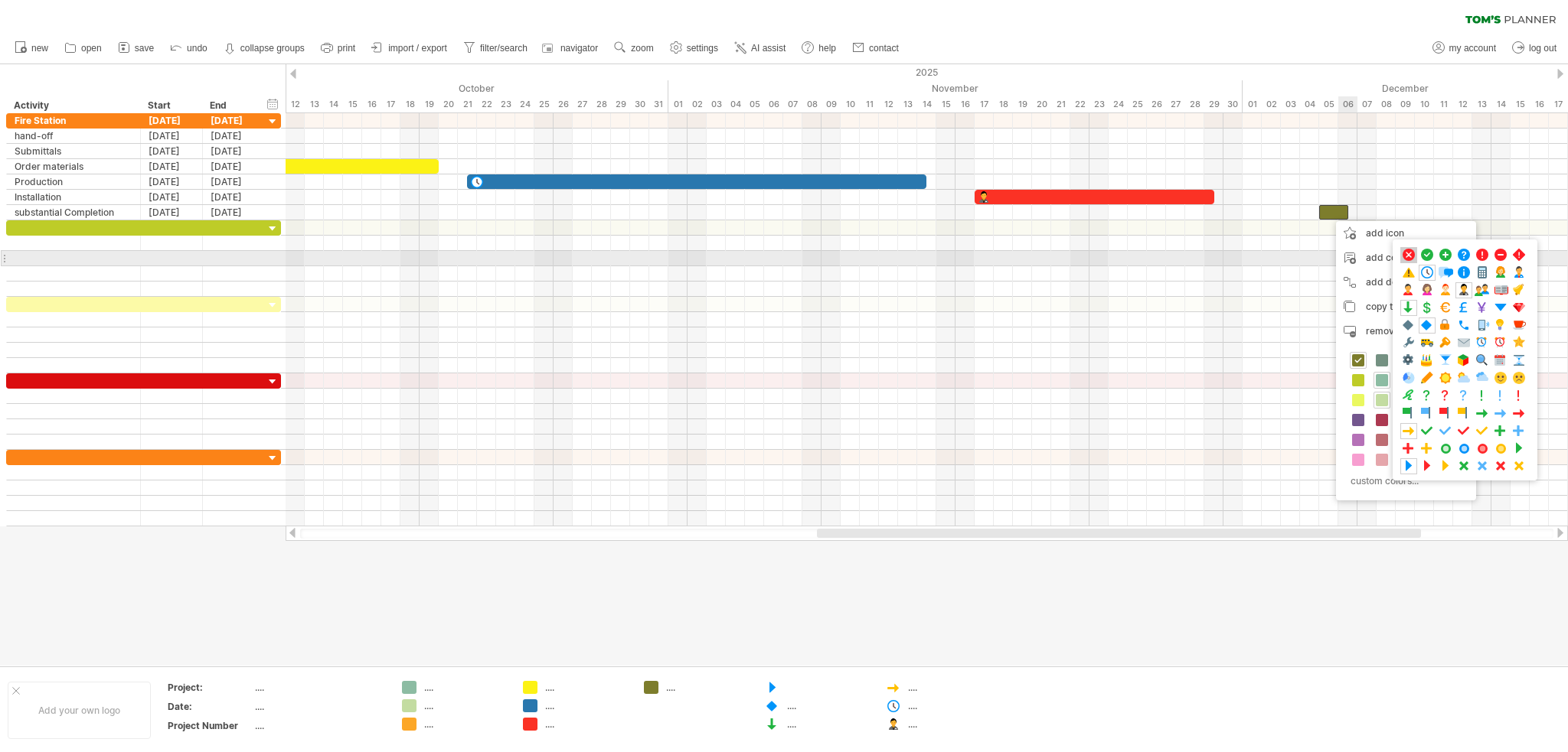
click at [1409, 254] on span at bounding box center [1409, 255] width 15 height 14
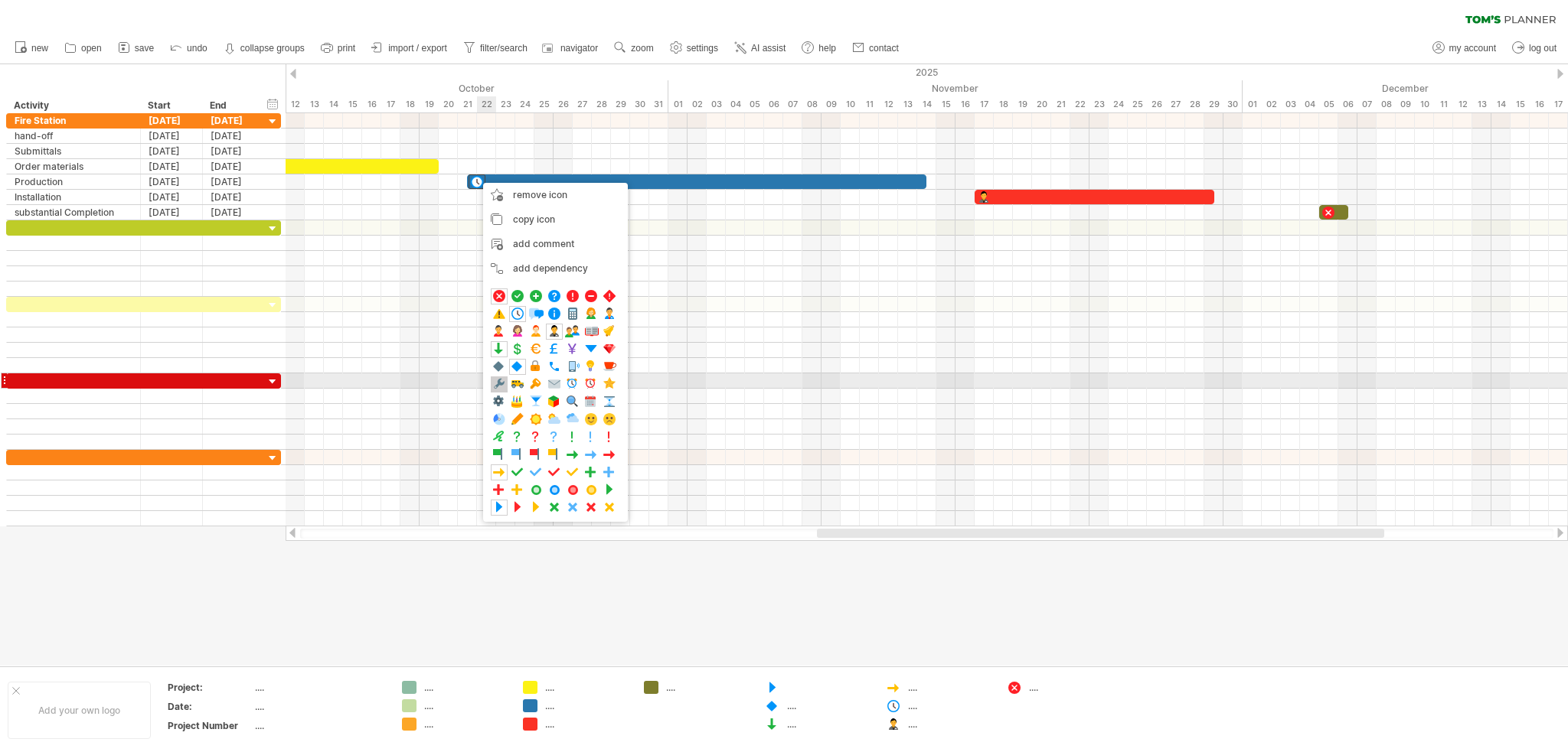
click at [496, 384] on span at bounding box center [499, 384] width 15 height 14
click at [496, 385] on span at bounding box center [497, 384] width 15 height 14
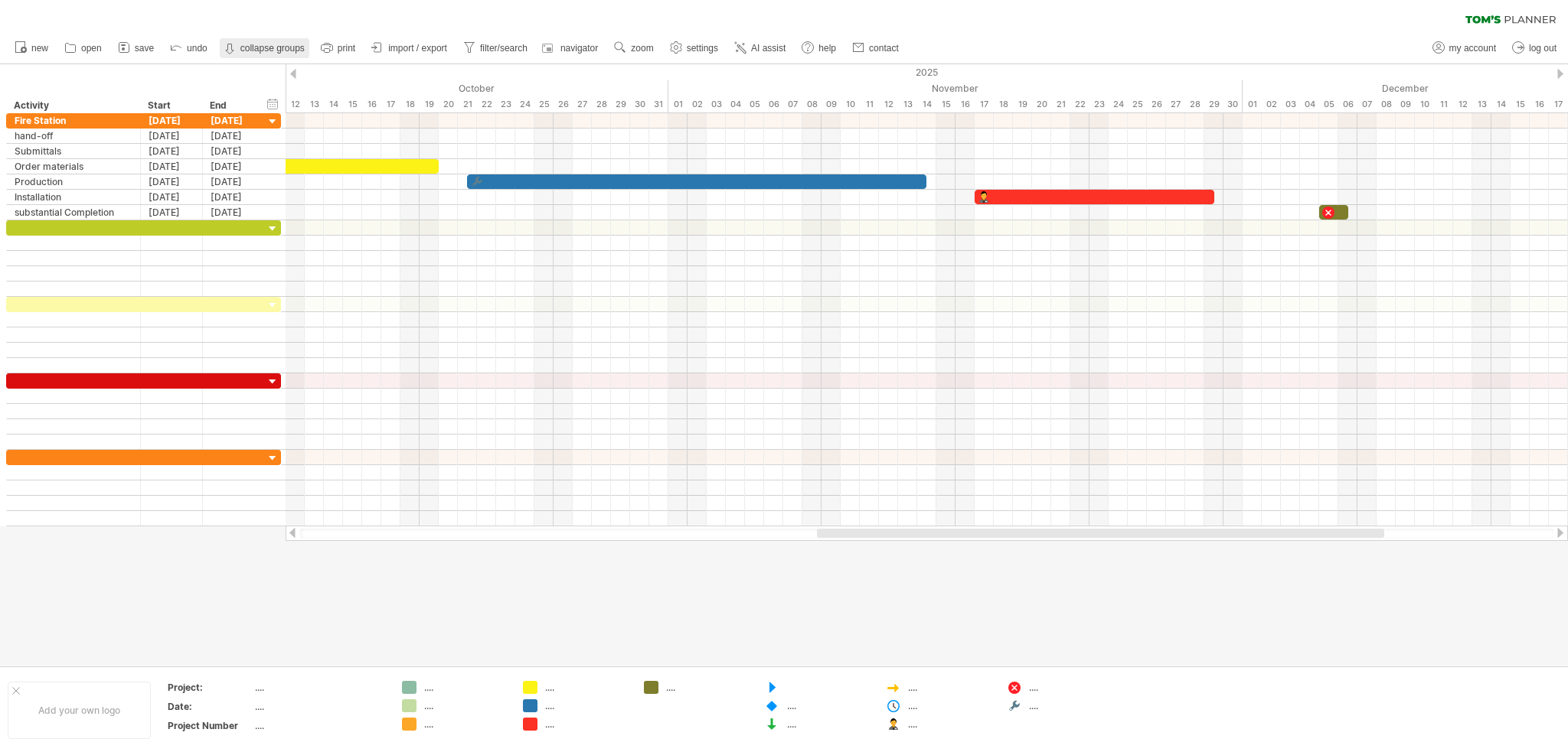
click at [231, 46] on icon at bounding box center [230, 49] width 15 height 15
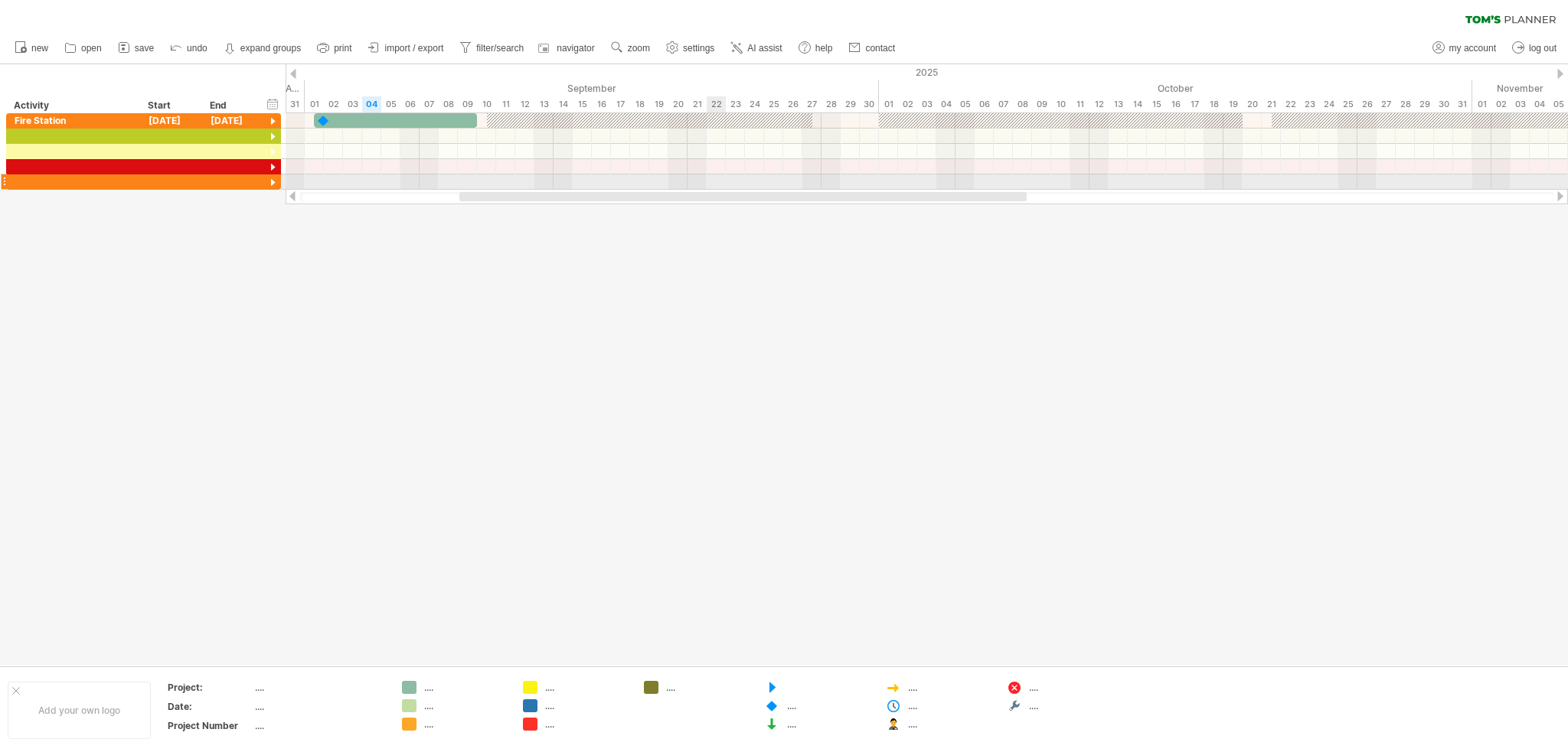
drag, startPoint x: 1072, startPoint y: 195, endPoint x: 701, endPoint y: 180, distance: 371.3
click at [707, 184] on div "Trying to reach [DOMAIN_NAME] Connected again... 0% clear filter new" at bounding box center [784, 376] width 1568 height 752
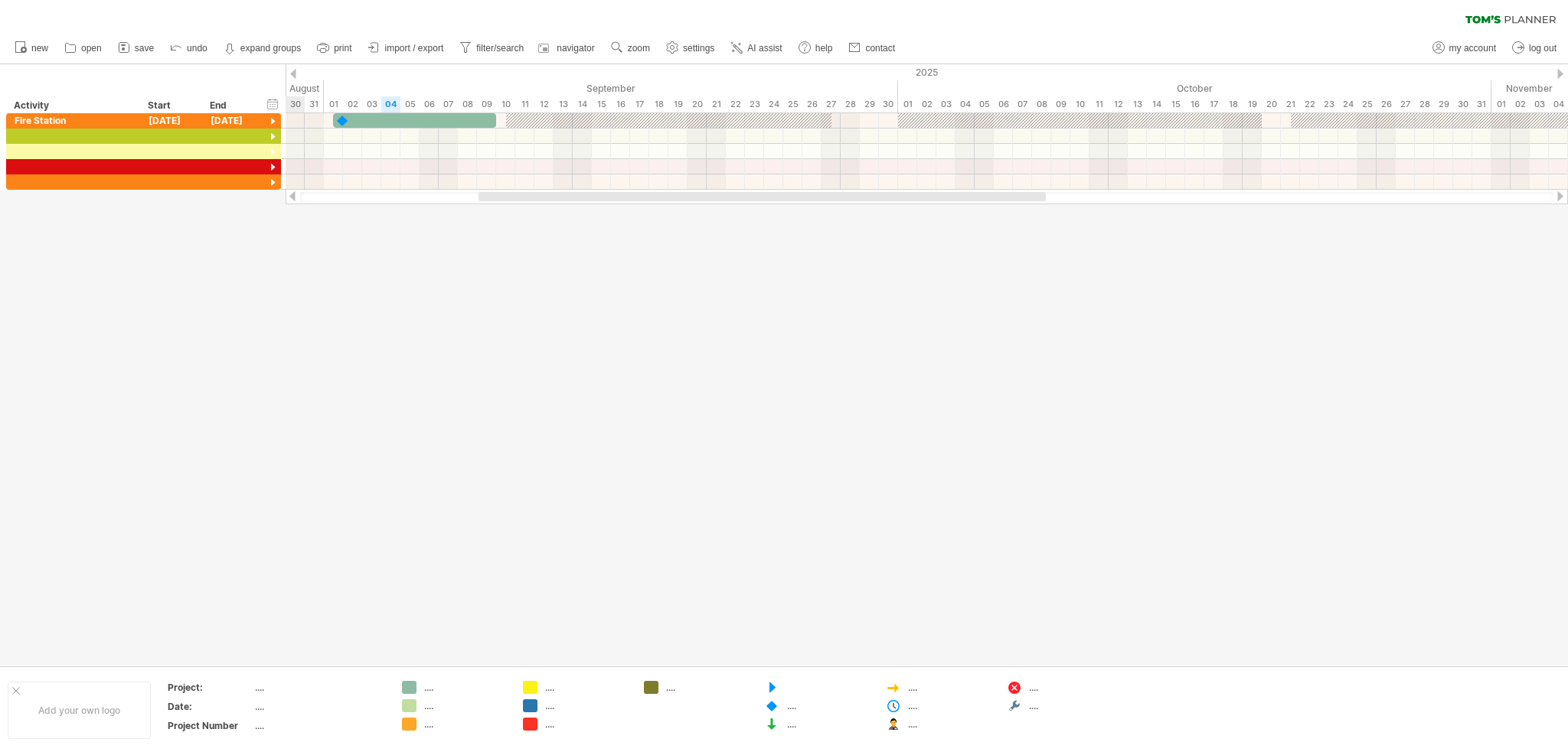
click at [496, 192] on div at bounding box center [761, 196] width 567 height 9
click at [1035, 709] on div "...." at bounding box center [1070, 706] width 84 height 13
click at [962, 619] on div at bounding box center [784, 365] width 1568 height 601
click at [256, 689] on div "...." at bounding box center [319, 688] width 129 height 13
type input "**********"
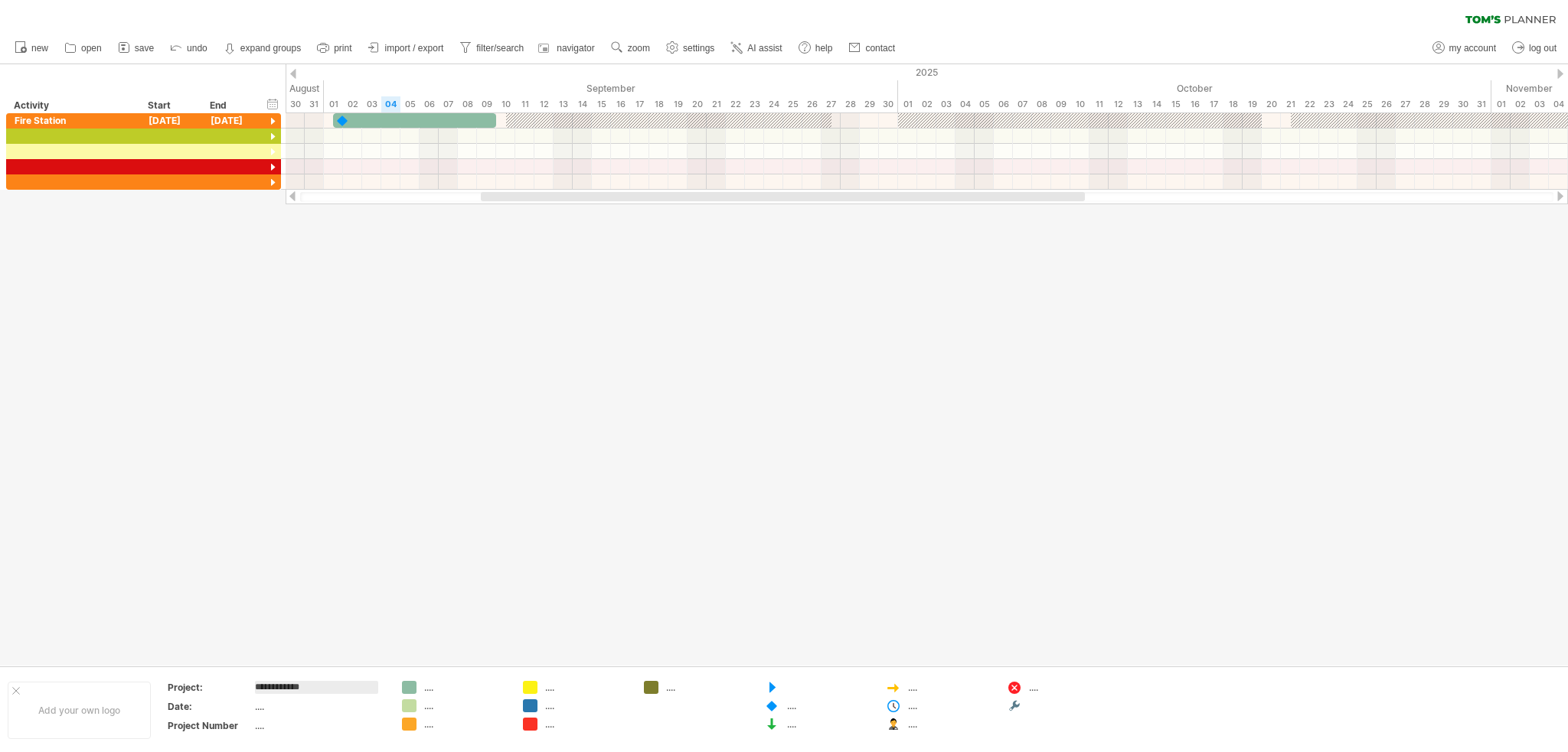
click at [468, 437] on div at bounding box center [784, 365] width 1568 height 601
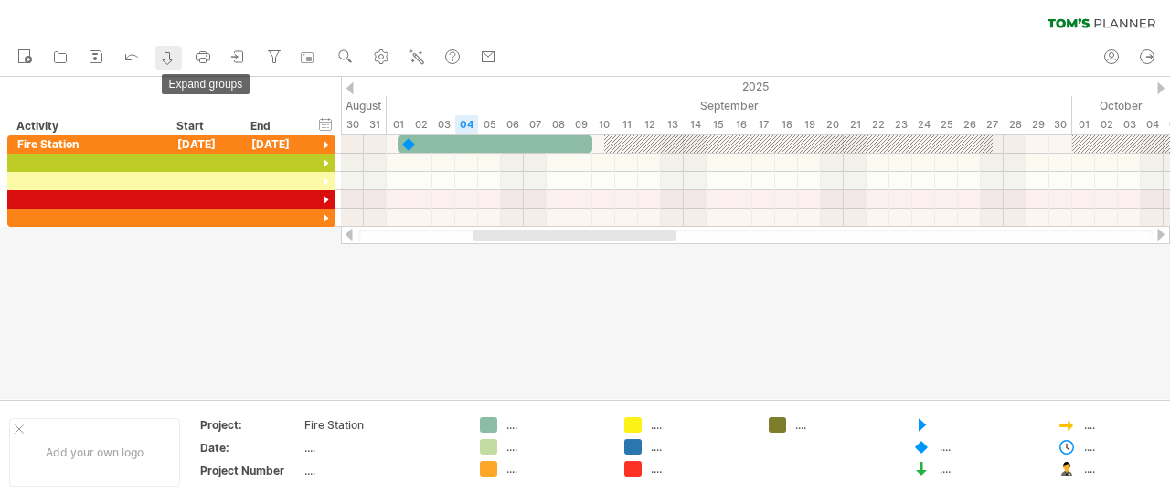
click at [168, 56] on icon at bounding box center [167, 58] width 18 height 18
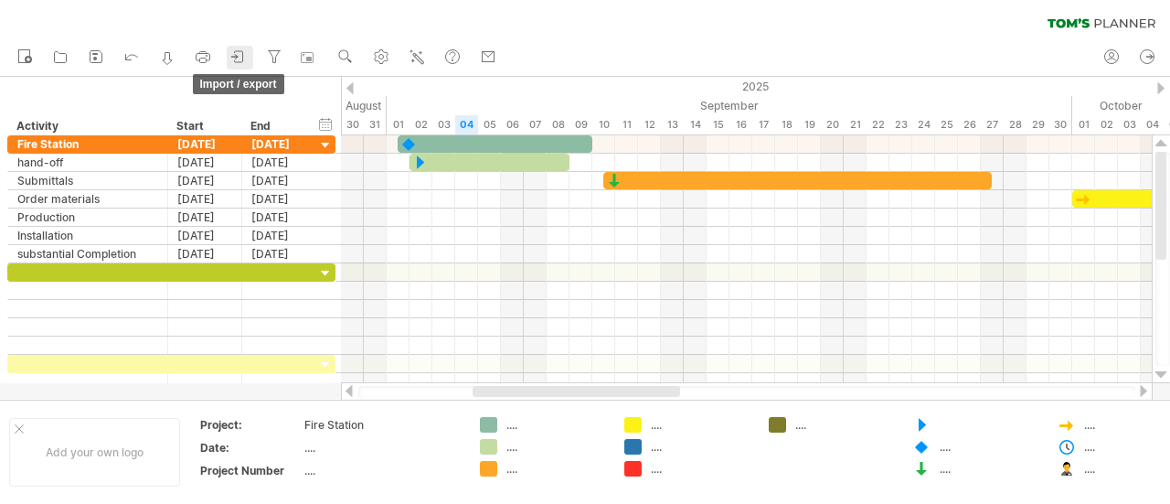
click at [238, 48] on icon at bounding box center [238, 57] width 18 height 18
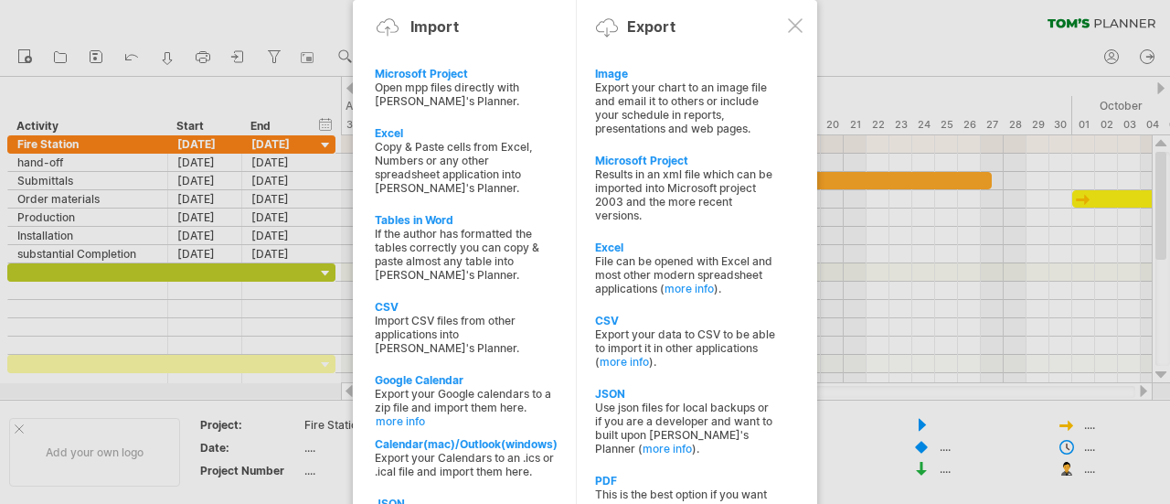
click at [899, 32] on div at bounding box center [585, 252] width 1170 height 504
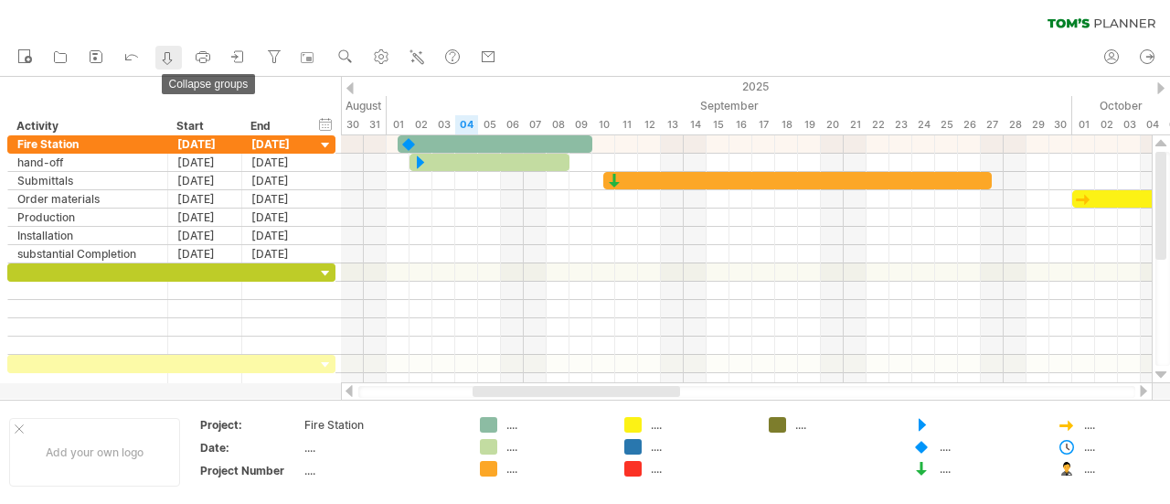
click at [164, 54] on icon at bounding box center [167, 58] width 18 height 18
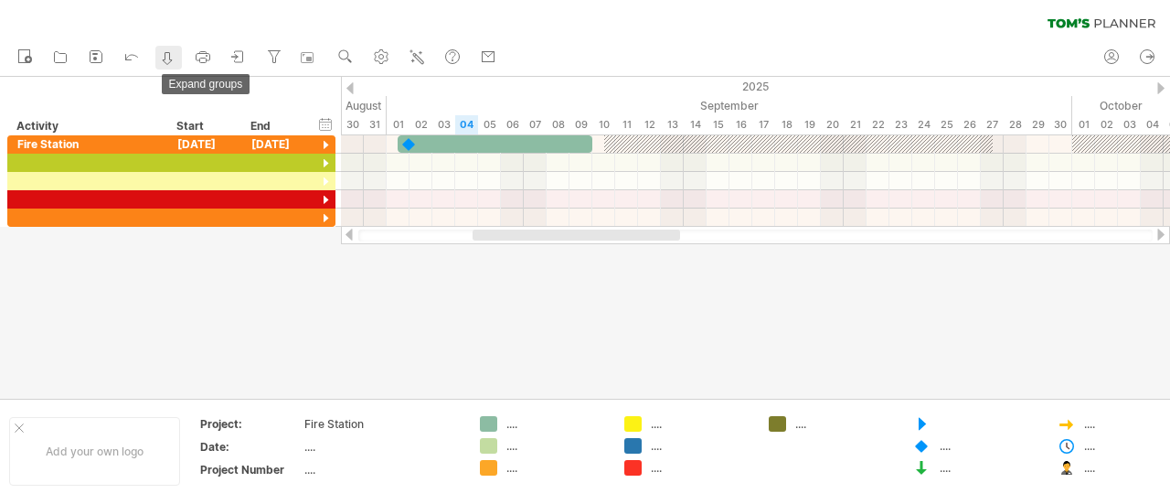
click at [161, 51] on icon at bounding box center [167, 58] width 18 height 18
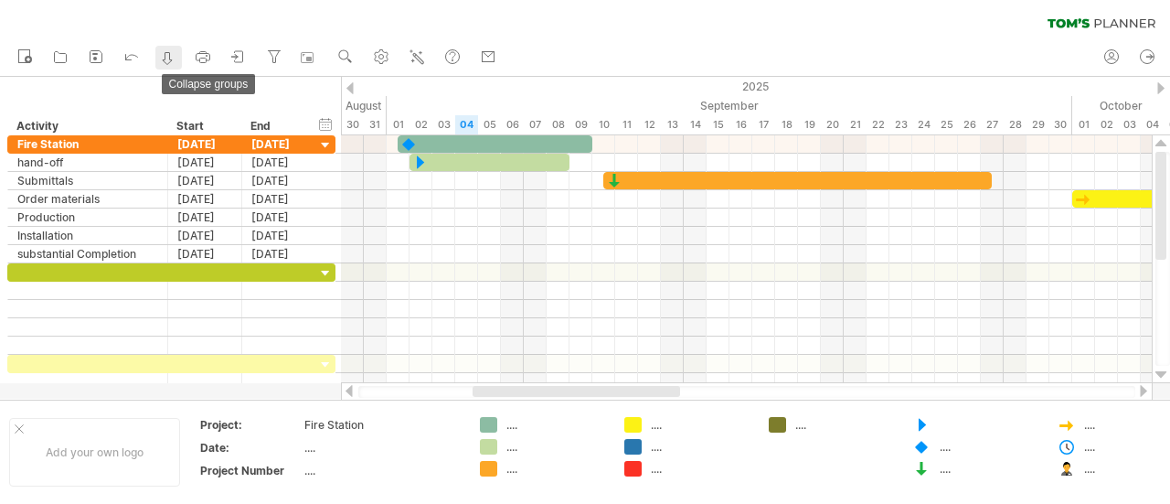
click at [175, 51] on icon at bounding box center [167, 58] width 18 height 18
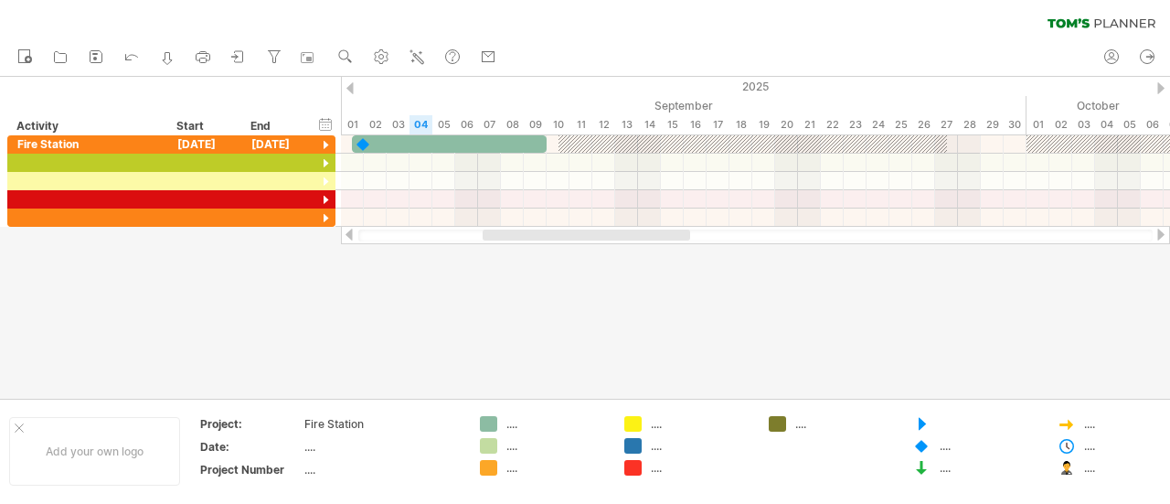
drag, startPoint x: 590, startPoint y: 231, endPoint x: 581, endPoint y: 280, distance: 49.3
click at [582, 280] on div "Trying to reach [DOMAIN_NAME] Connected again... 0% clear filter new" at bounding box center [585, 252] width 1170 height 504
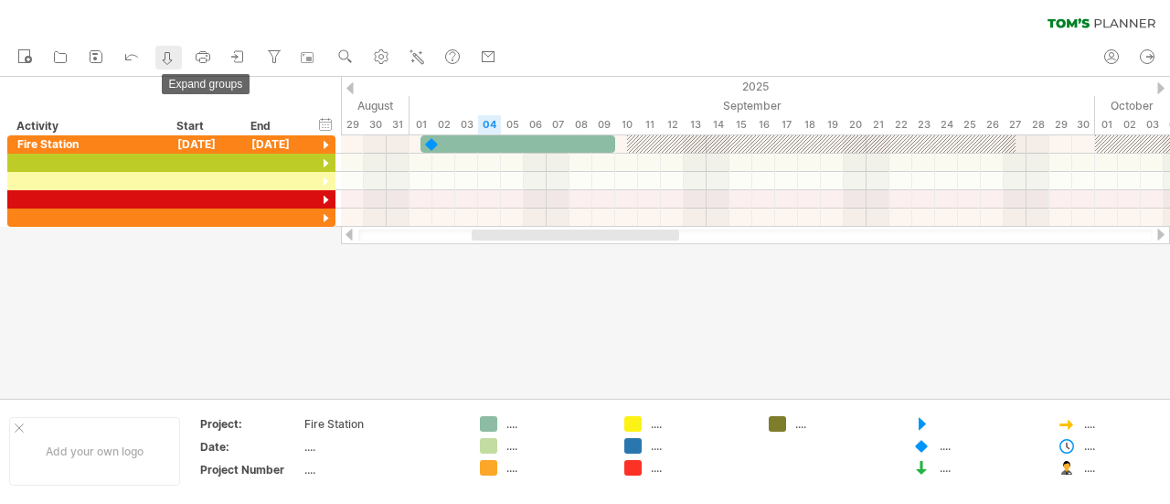
click at [168, 61] on icon at bounding box center [167, 58] width 18 height 18
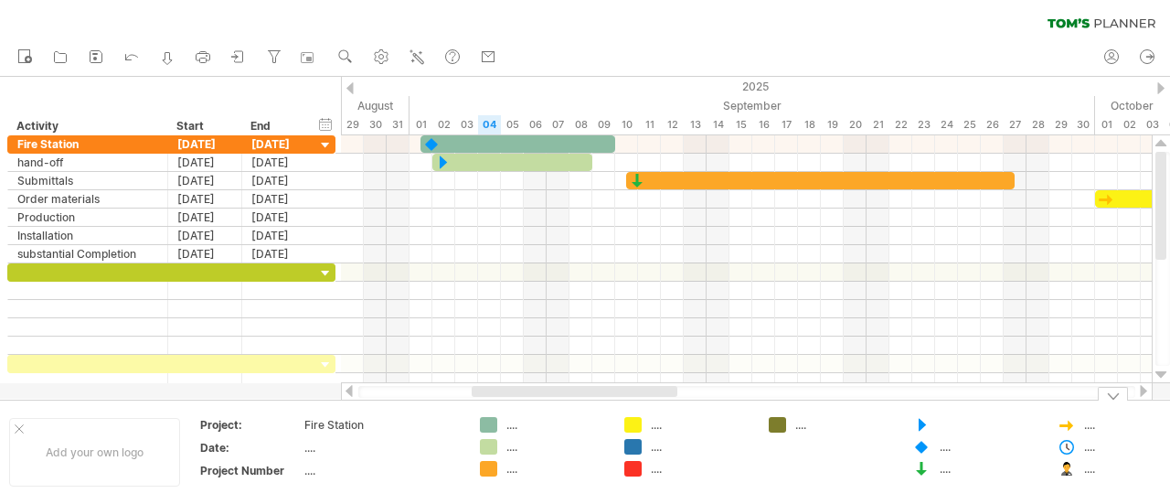
drag, startPoint x: 576, startPoint y: 398, endPoint x: 787, endPoint y: 398, distance: 211.1
click at [802, 398] on div at bounding box center [747, 391] width 812 height 18
drag, startPoint x: 757, startPoint y: 392, endPoint x: 742, endPoint y: 395, distance: 14.9
click at [760, 389] on div at bounding box center [746, 392] width 777 height 12
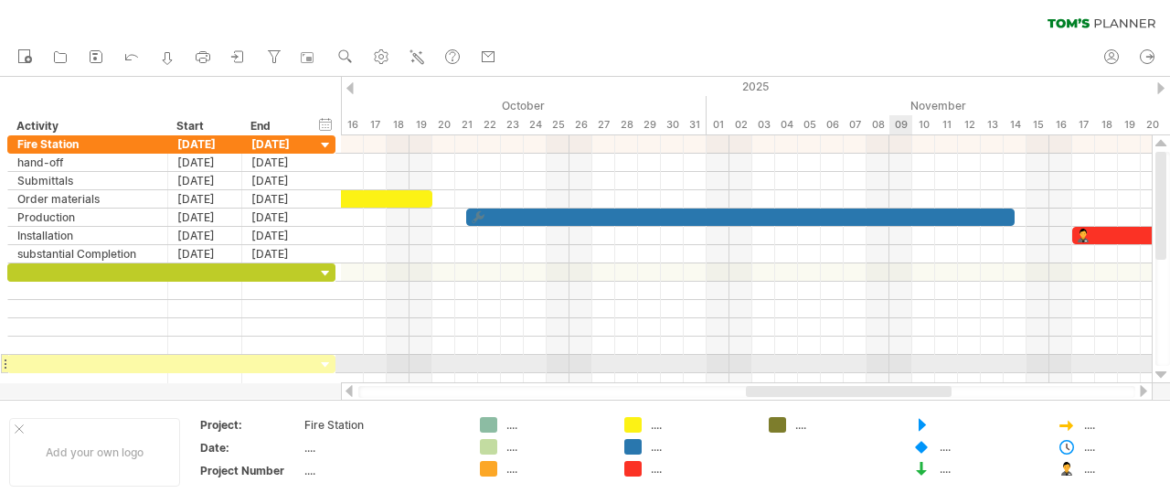
drag, startPoint x: 624, startPoint y: 390, endPoint x: 896, endPoint y: 369, distance: 272.3
click at [896, 369] on div "Trying to reach [DOMAIN_NAME] Connected again... 0% clear filter new" at bounding box center [585, 252] width 1170 height 504
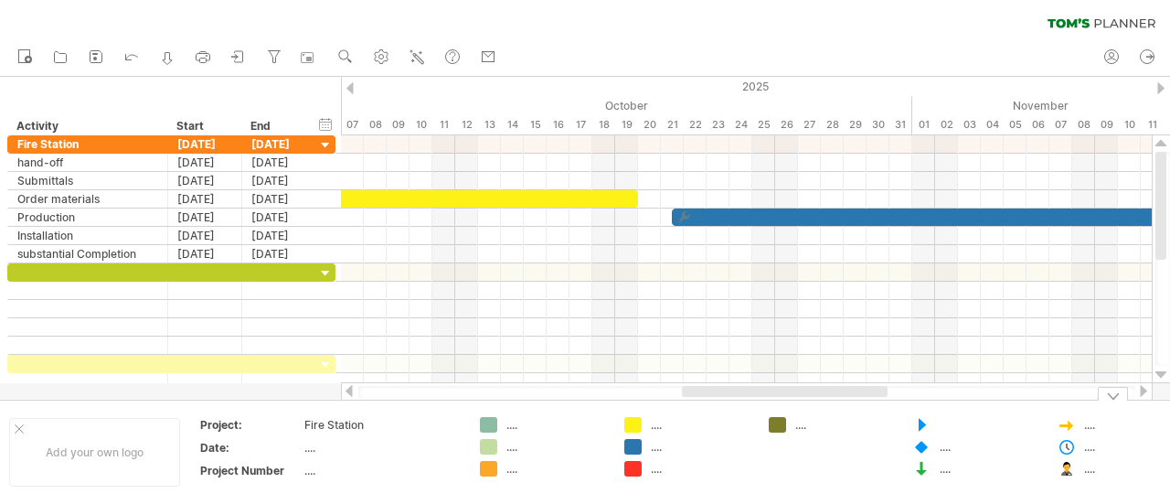
drag, startPoint x: 858, startPoint y: 394, endPoint x: 515, endPoint y: 385, distance: 343.8
click at [575, 382] on div at bounding box center [747, 391] width 812 height 18
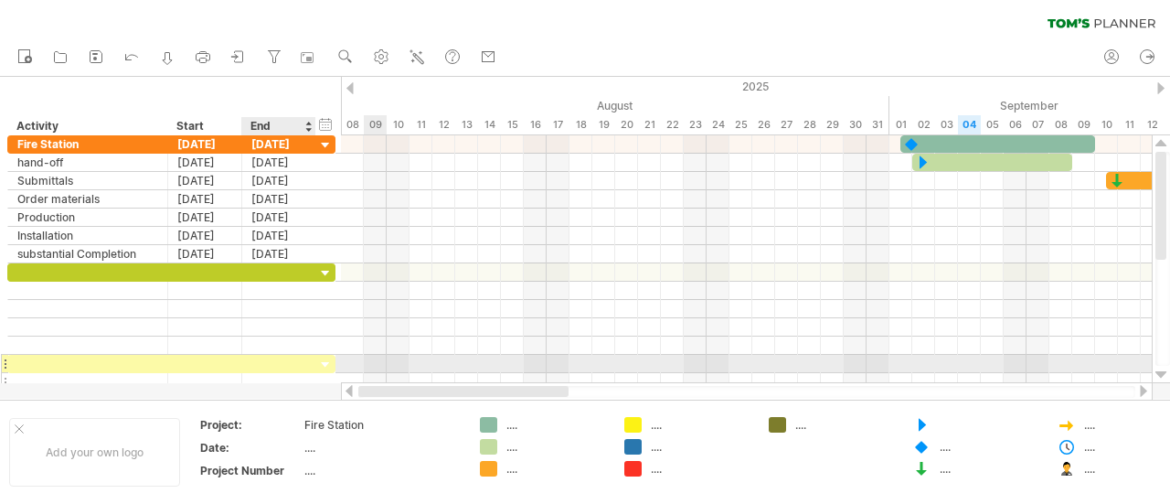
drag, startPoint x: 571, startPoint y: 395, endPoint x: 230, endPoint y: 374, distance: 341.5
click at [249, 368] on div "Trying to reach [DOMAIN_NAME] Connected again... 0% clear filter new" at bounding box center [585, 252] width 1170 height 504
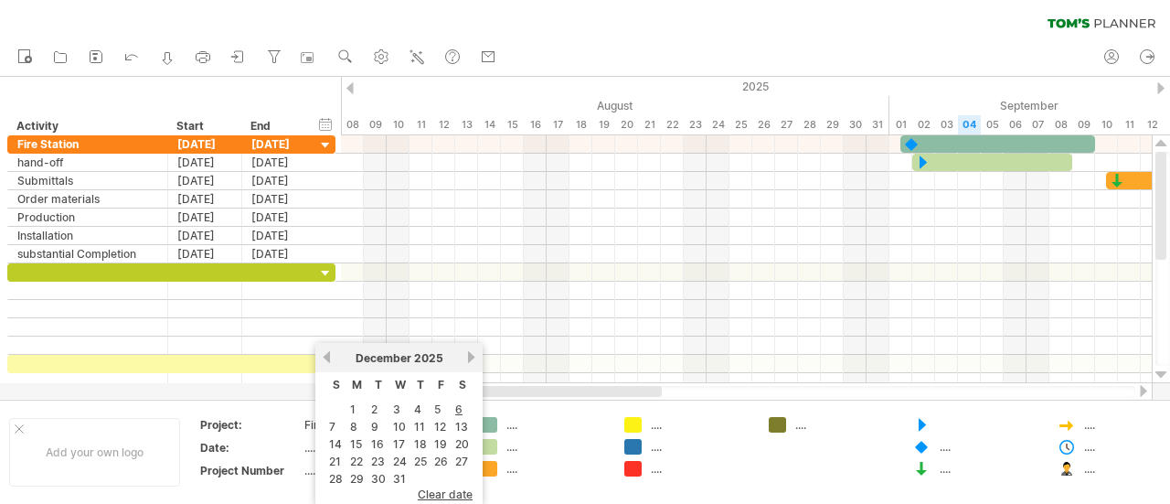
click at [645, 390] on div at bounding box center [559, 391] width 205 height 11
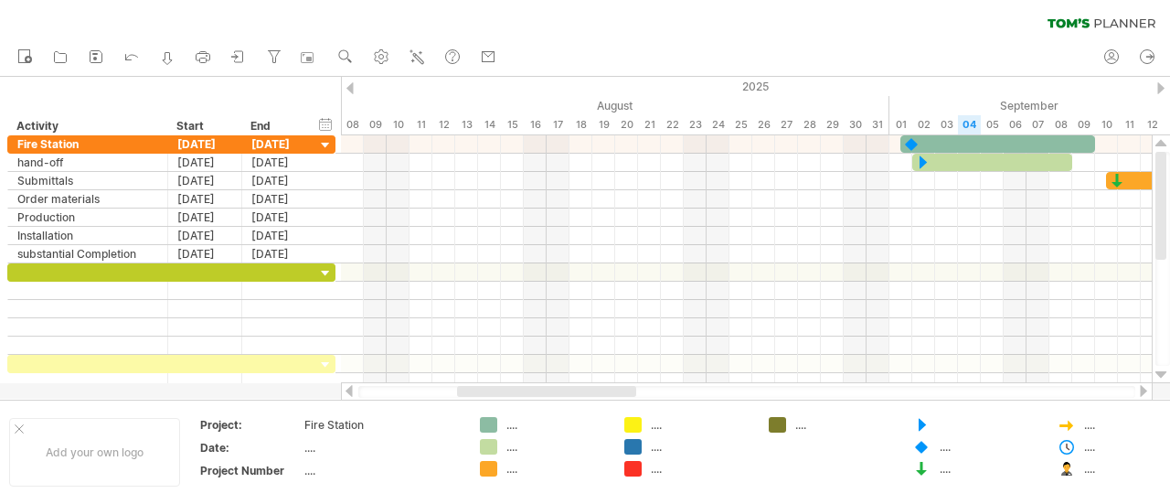
drag, startPoint x: 637, startPoint y: 389, endPoint x: 901, endPoint y: 388, distance: 264.1
click at [902, 388] on div at bounding box center [746, 392] width 777 height 12
click at [764, 394] on div at bounding box center [746, 392] width 777 height 12
drag, startPoint x: 714, startPoint y: 393, endPoint x: 645, endPoint y: 401, distance: 69.0
click at [712, 392] on div at bounding box center [746, 392] width 777 height 12
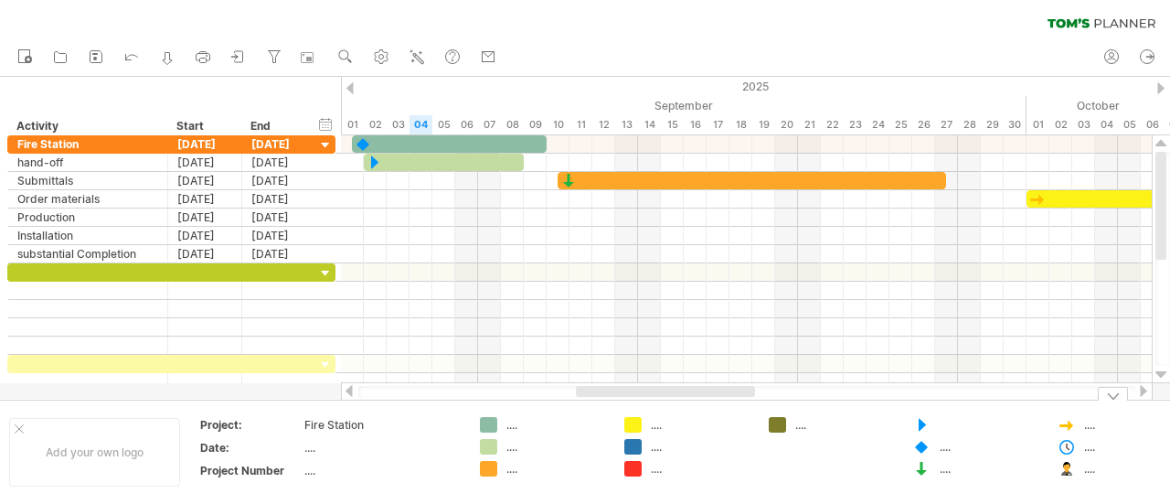
drag, startPoint x: 526, startPoint y: 391, endPoint x: 644, endPoint y: 403, distance: 118.5
click at [646, 403] on div "Trying to reach [DOMAIN_NAME] Connected again... 0% clear filter new" at bounding box center [585, 252] width 1170 height 504
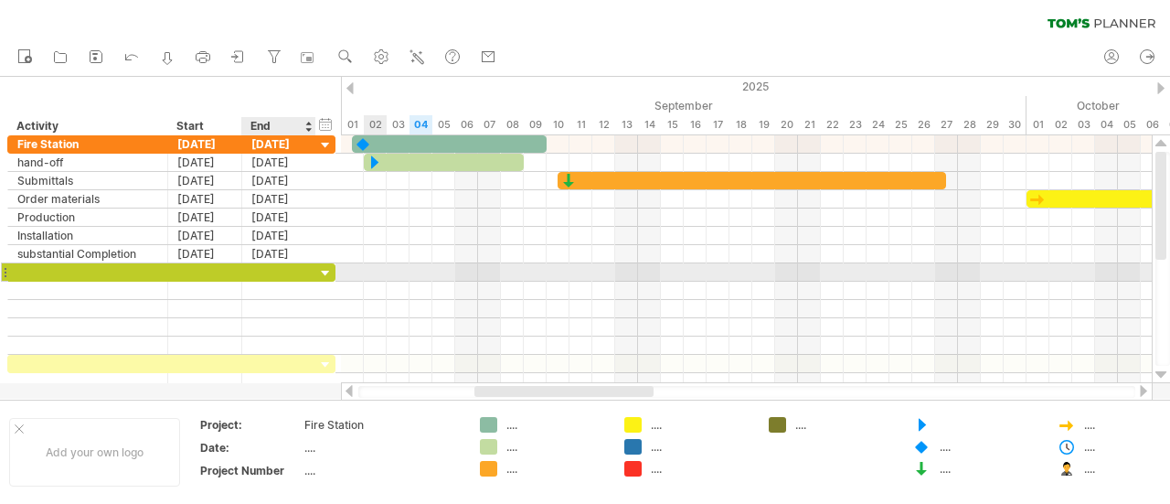
click at [252, 268] on div at bounding box center [279, 271] width 74 height 17
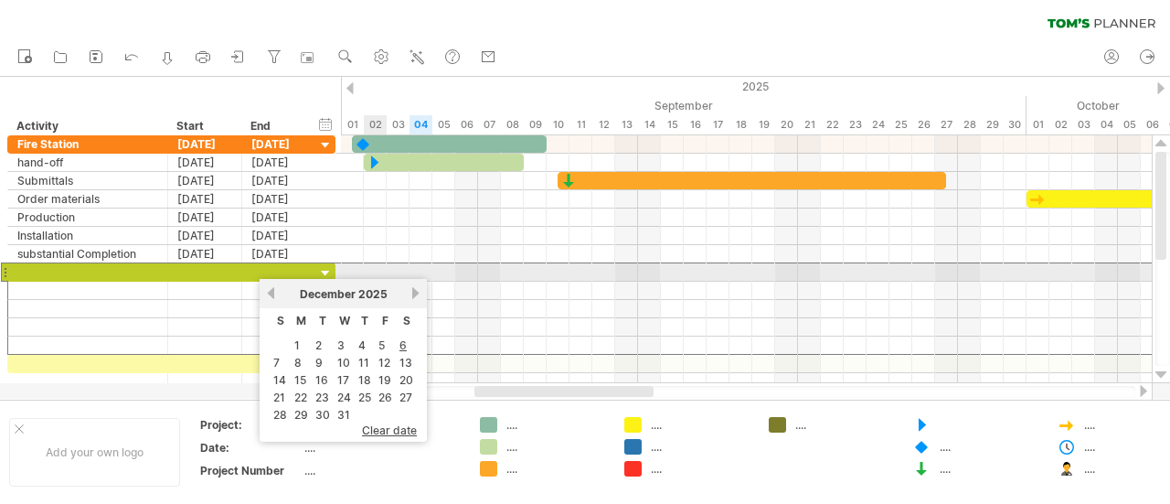
click at [375, 270] on div at bounding box center [746, 272] width 811 height 18
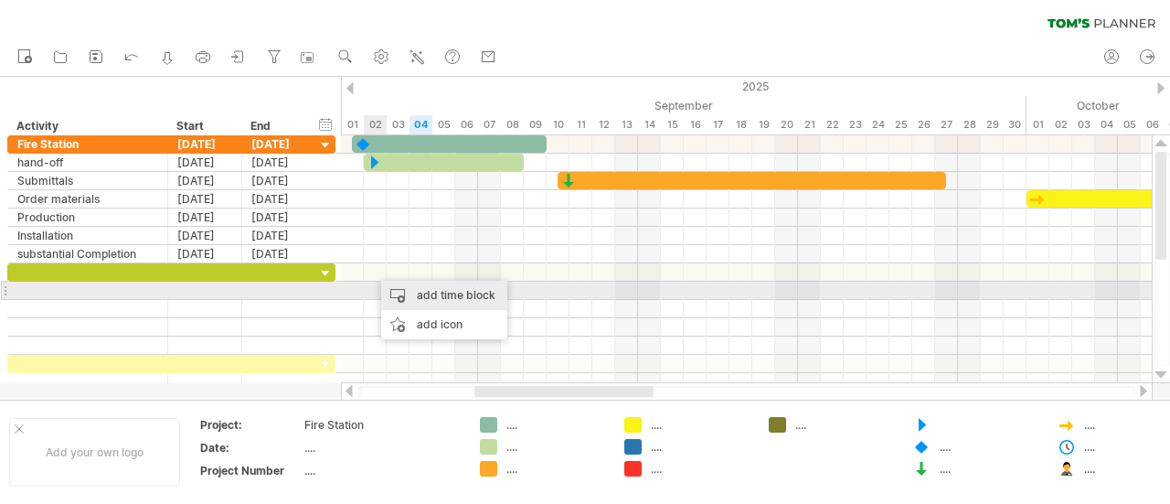
click at [443, 293] on div "add time block" at bounding box center [444, 295] width 126 height 29
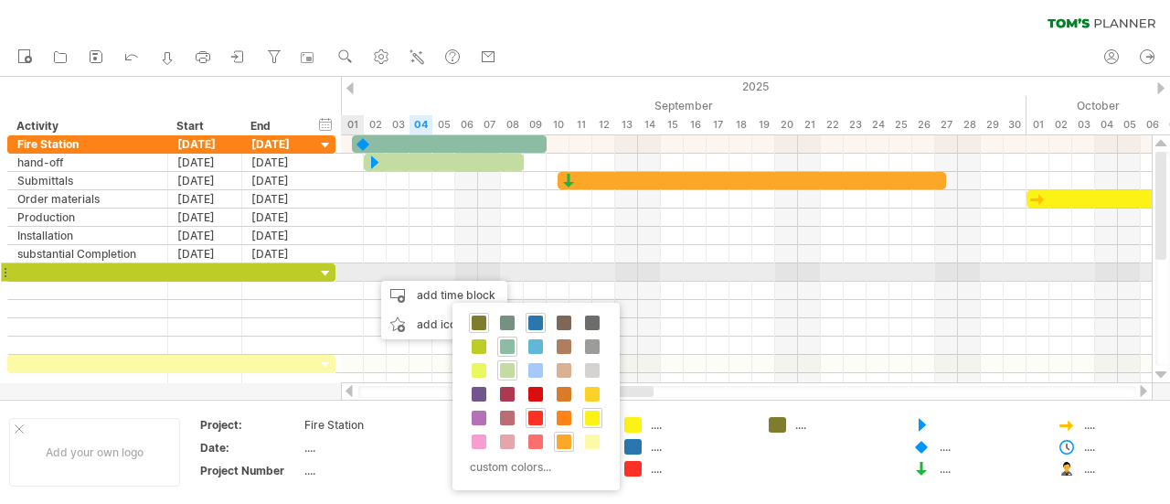
click at [210, 270] on div at bounding box center [205, 271] width 74 height 17
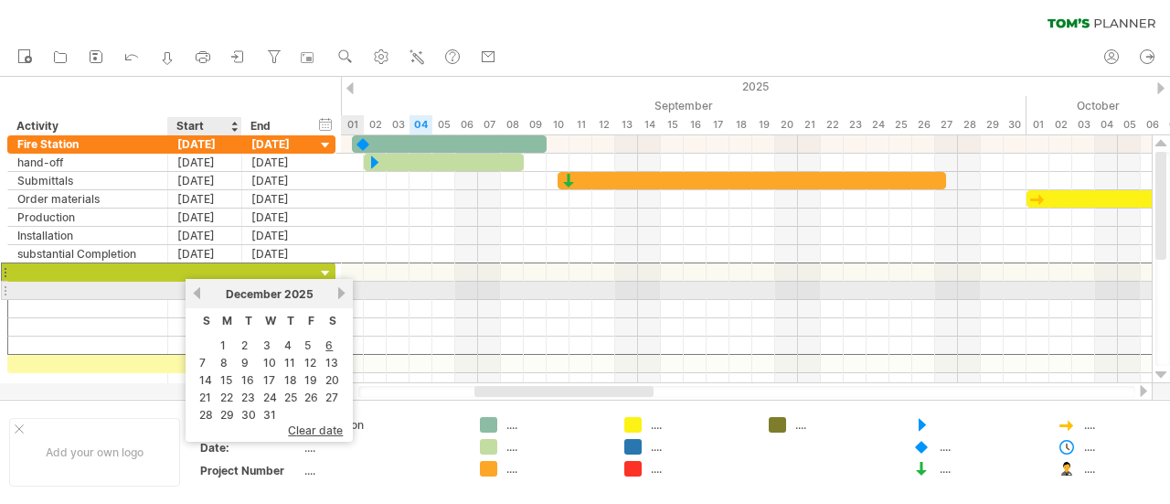
click at [197, 290] on link "previous" at bounding box center [197, 293] width 14 height 14
click at [338, 297] on link "next" at bounding box center [342, 293] width 14 height 14
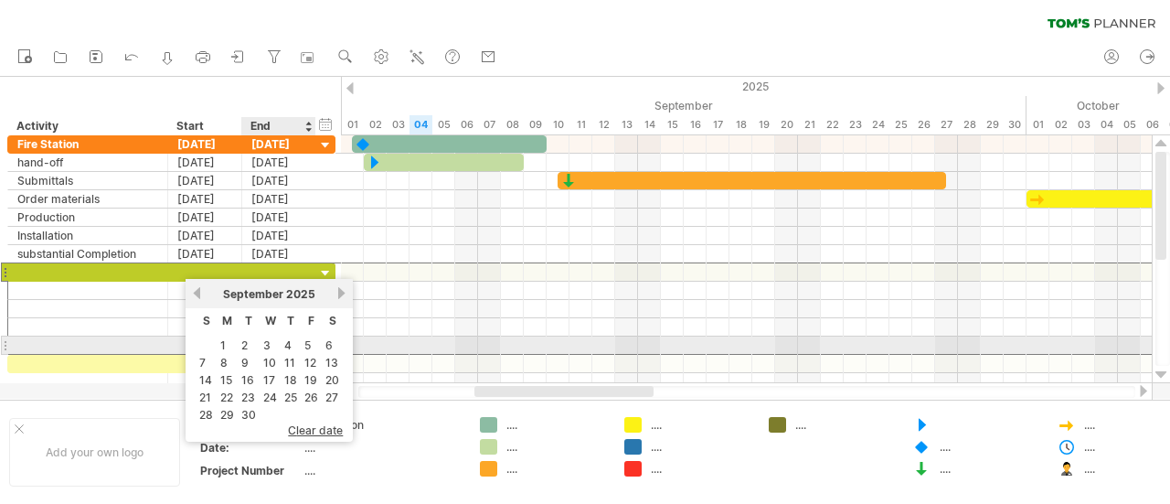
drag, startPoint x: 292, startPoint y: 341, endPoint x: 283, endPoint y: 339, distance: 9.3
click at [291, 341] on td "4" at bounding box center [290, 345] width 18 height 16
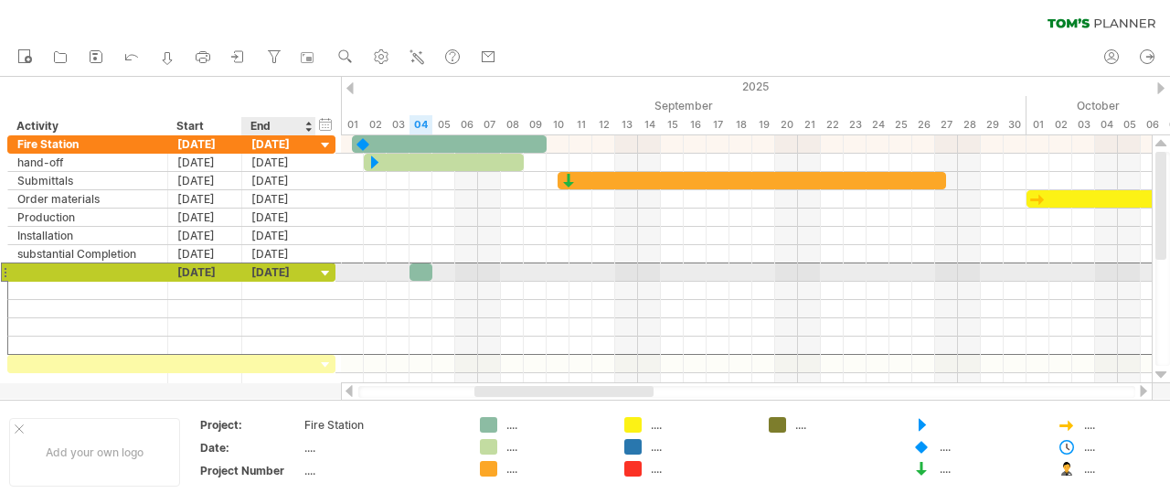
click at [297, 268] on div "[DATE]" at bounding box center [279, 271] width 74 height 17
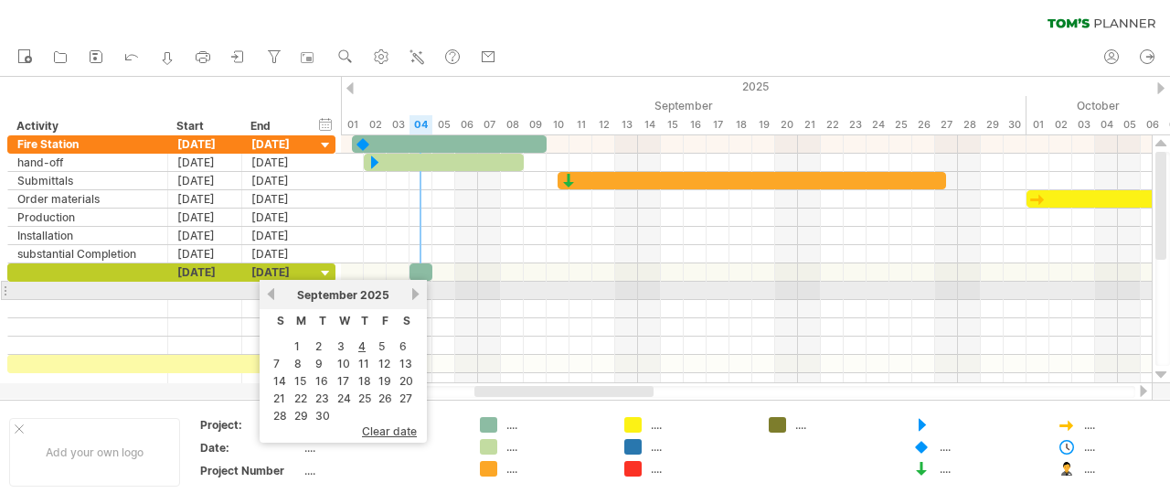
click at [411, 292] on link "next" at bounding box center [416, 294] width 14 height 14
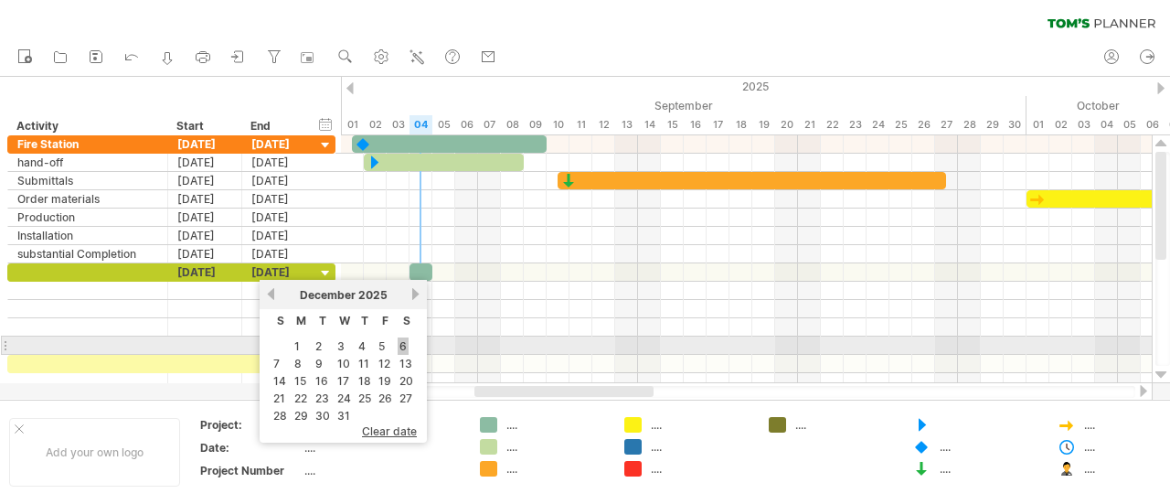
click at [405, 338] on link "6" at bounding box center [403, 345] width 11 height 17
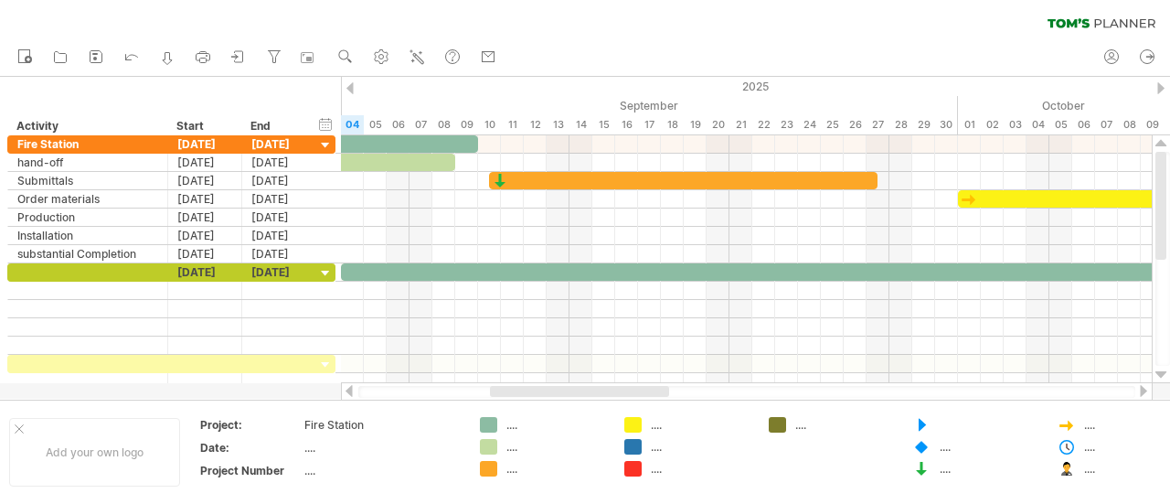
drag, startPoint x: 504, startPoint y: 392, endPoint x: 520, endPoint y: 395, distance: 15.8
click at [520, 395] on div at bounding box center [579, 391] width 179 height 11
drag, startPoint x: 923, startPoint y: 425, endPoint x: 353, endPoint y: 268, distance: 591.6
click at [353, 268] on div "Trying to reach [DOMAIN_NAME] Connected again... 0% clear filter new" at bounding box center [585, 252] width 1170 height 504
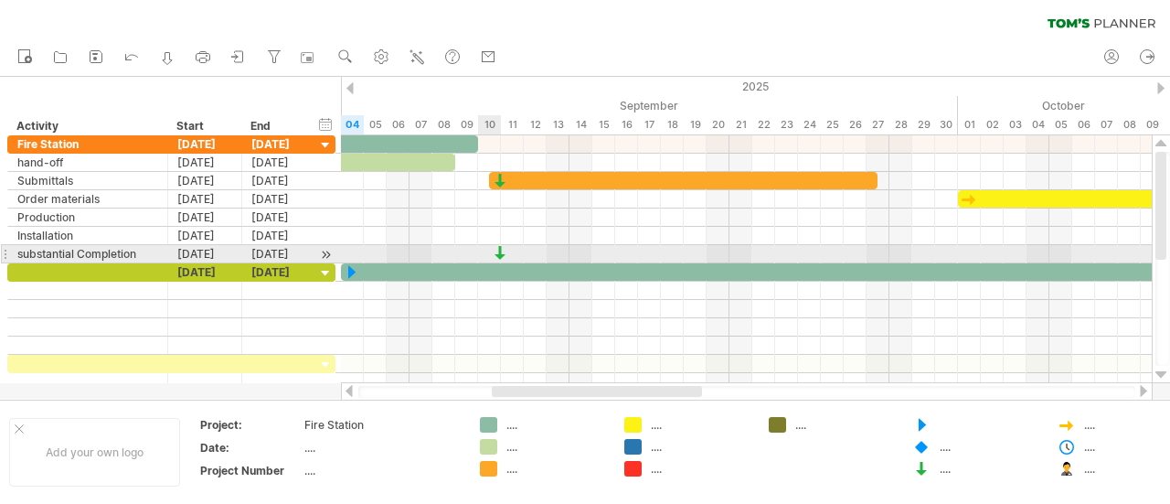
drag, startPoint x: 918, startPoint y: 466, endPoint x: 494, endPoint y: 261, distance: 470.1
click at [494, 261] on div "Trying to reach [DOMAIN_NAME] Connected again... 0% clear filter new" at bounding box center [585, 252] width 1170 height 504
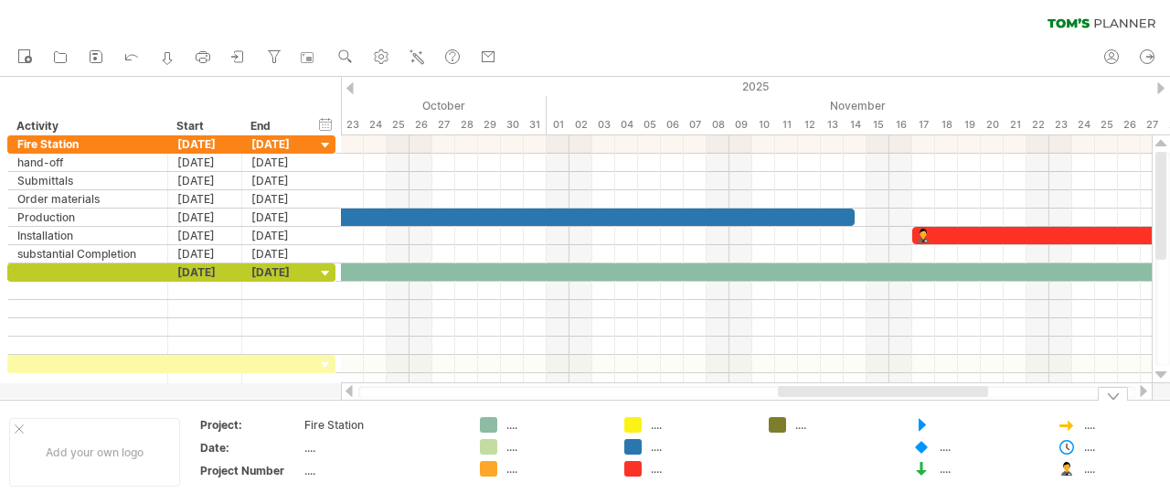
drag, startPoint x: 613, startPoint y: 388, endPoint x: 890, endPoint y: 396, distance: 277.0
click at [896, 396] on div at bounding box center [883, 391] width 210 height 11
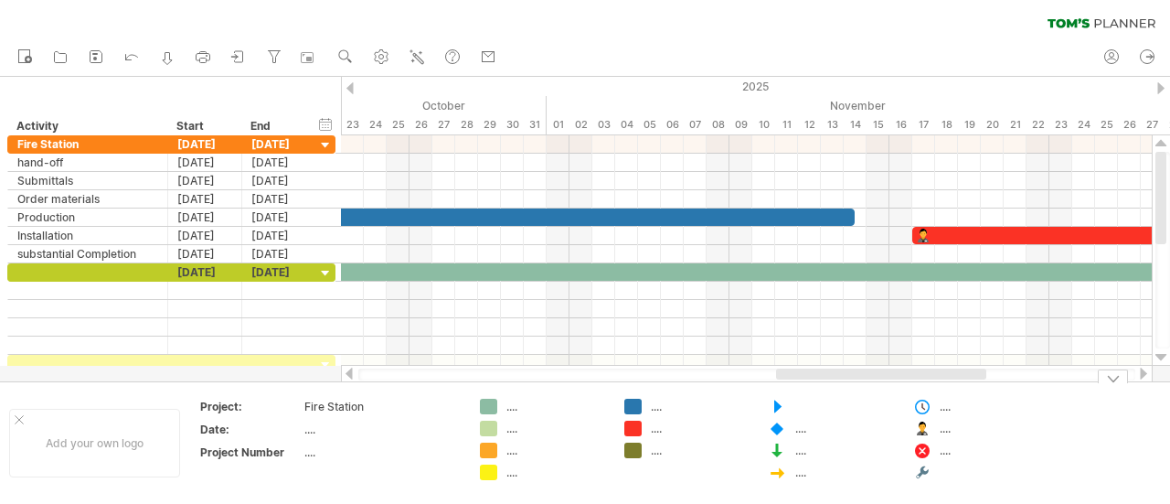
drag, startPoint x: 859, startPoint y: 367, endPoint x: 1029, endPoint y: 377, distance: 170.2
click at [1035, 377] on div at bounding box center [747, 374] width 812 height 18
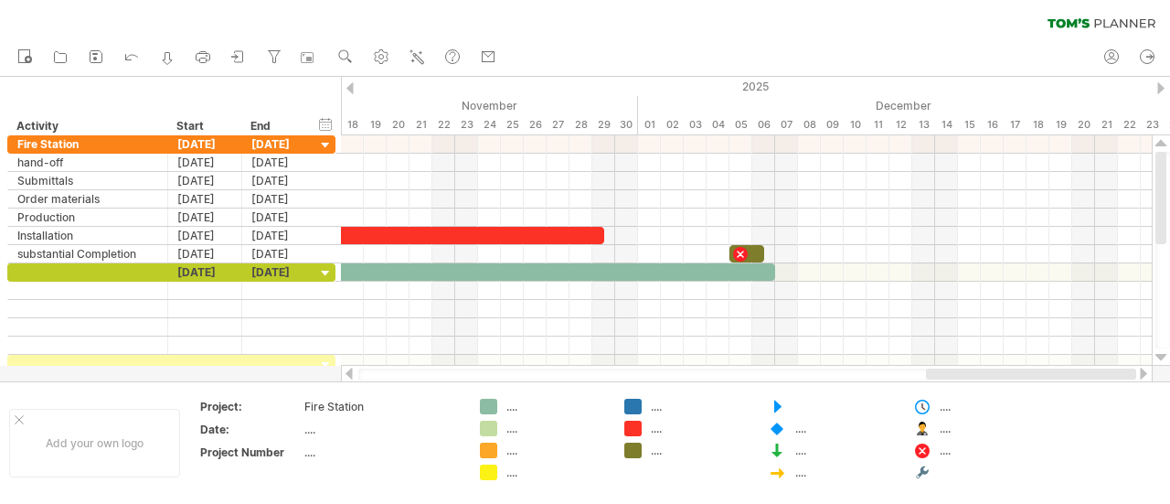
drag, startPoint x: 949, startPoint y: 375, endPoint x: 1144, endPoint y: 377, distance: 195.6
click at [1162, 376] on div "Trying to reach [DOMAIN_NAME] Connected again... 0% clear filter new" at bounding box center [585, 252] width 1170 height 504
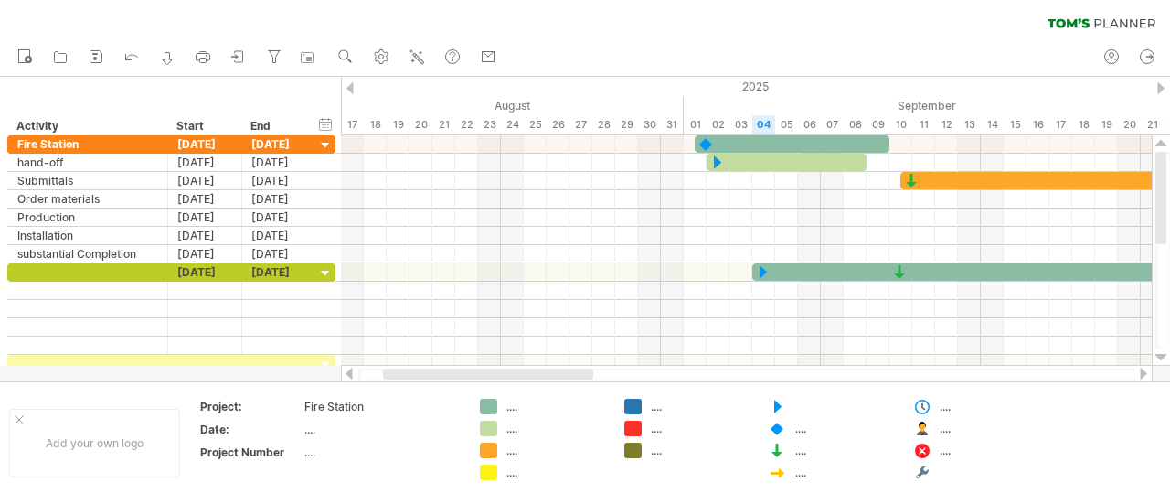
drag, startPoint x: 905, startPoint y: 372, endPoint x: 504, endPoint y: 369, distance: 400.3
click at [415, 370] on div at bounding box center [488, 373] width 210 height 11
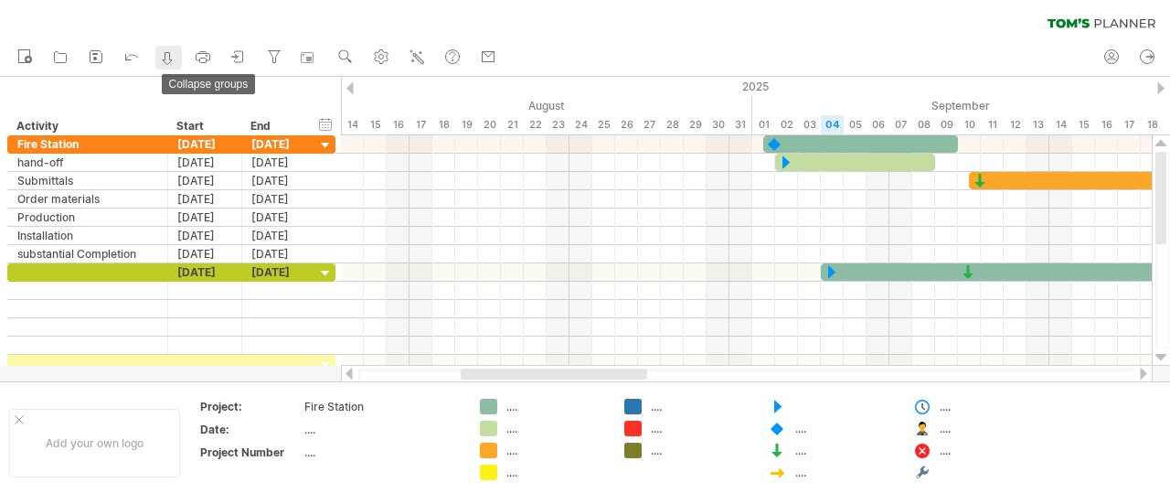
click at [161, 54] on icon at bounding box center [167, 58] width 18 height 18
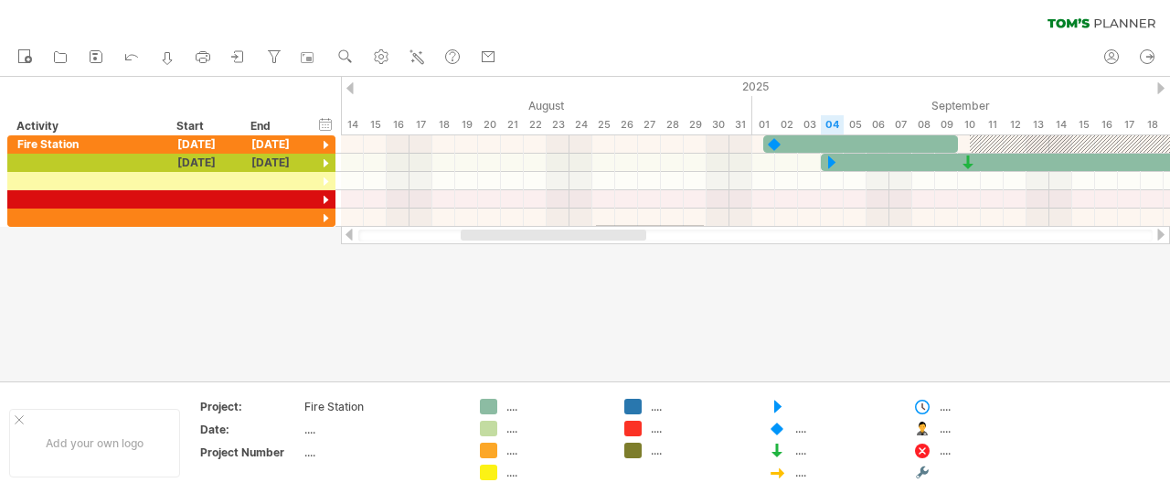
drag, startPoint x: 596, startPoint y: 225, endPoint x: 694, endPoint y: 231, distance: 98.0
click at [695, 231] on div "Trying to reach [DOMAIN_NAME] Connected again... 0% clear filter new" at bounding box center [585, 252] width 1170 height 504
drag, startPoint x: 691, startPoint y: 232, endPoint x: 727, endPoint y: 239, distance: 37.1
click at [727, 239] on div at bounding box center [755, 235] width 794 height 12
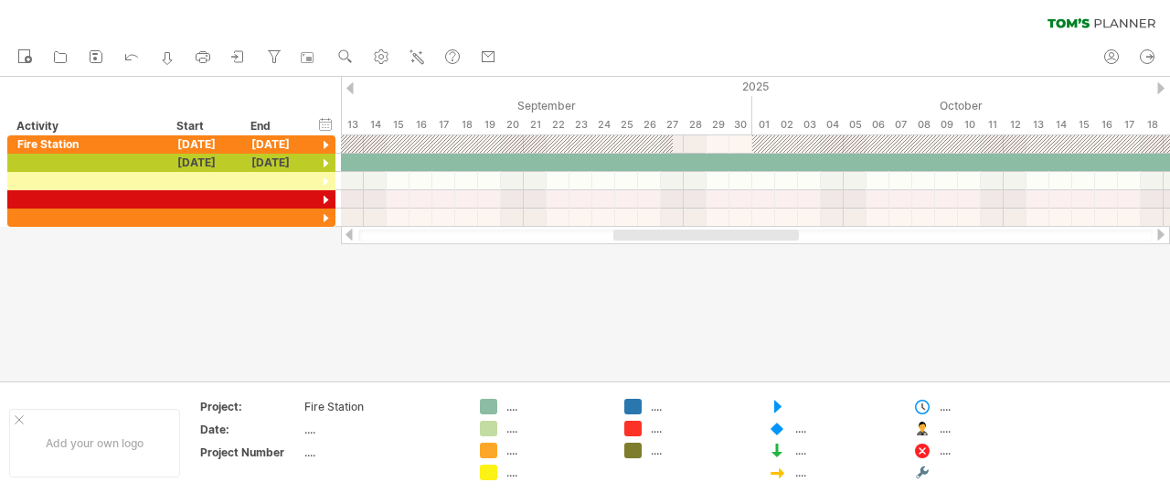
drag, startPoint x: 625, startPoint y: 234, endPoint x: 777, endPoint y: 240, distance: 151.8
click at [784, 240] on div at bounding box center [706, 234] width 186 height 11
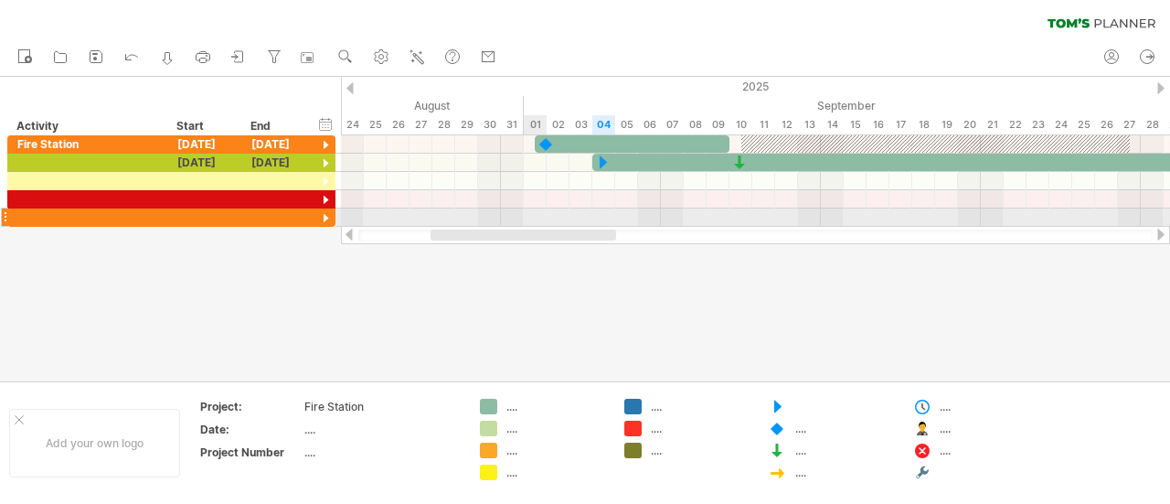
drag, startPoint x: 658, startPoint y: 236, endPoint x: 540, endPoint y: 226, distance: 118.3
click at [540, 226] on div "Trying to reach [DOMAIN_NAME] Connected again... 0% clear filter new" at bounding box center [585, 252] width 1170 height 504
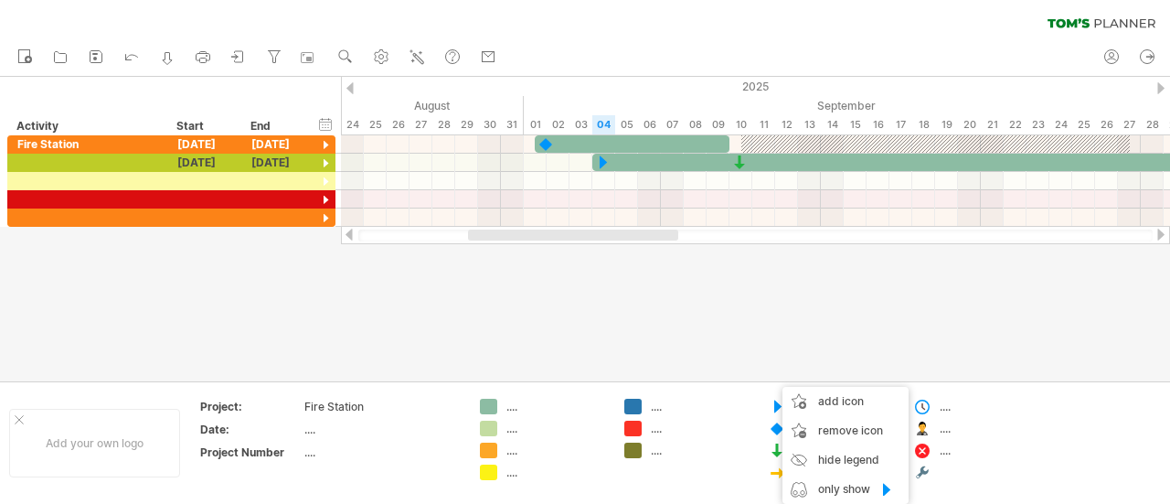
click at [750, 325] on div at bounding box center [585, 229] width 1170 height 304
